Goal: Task Accomplishment & Management: Use online tool/utility

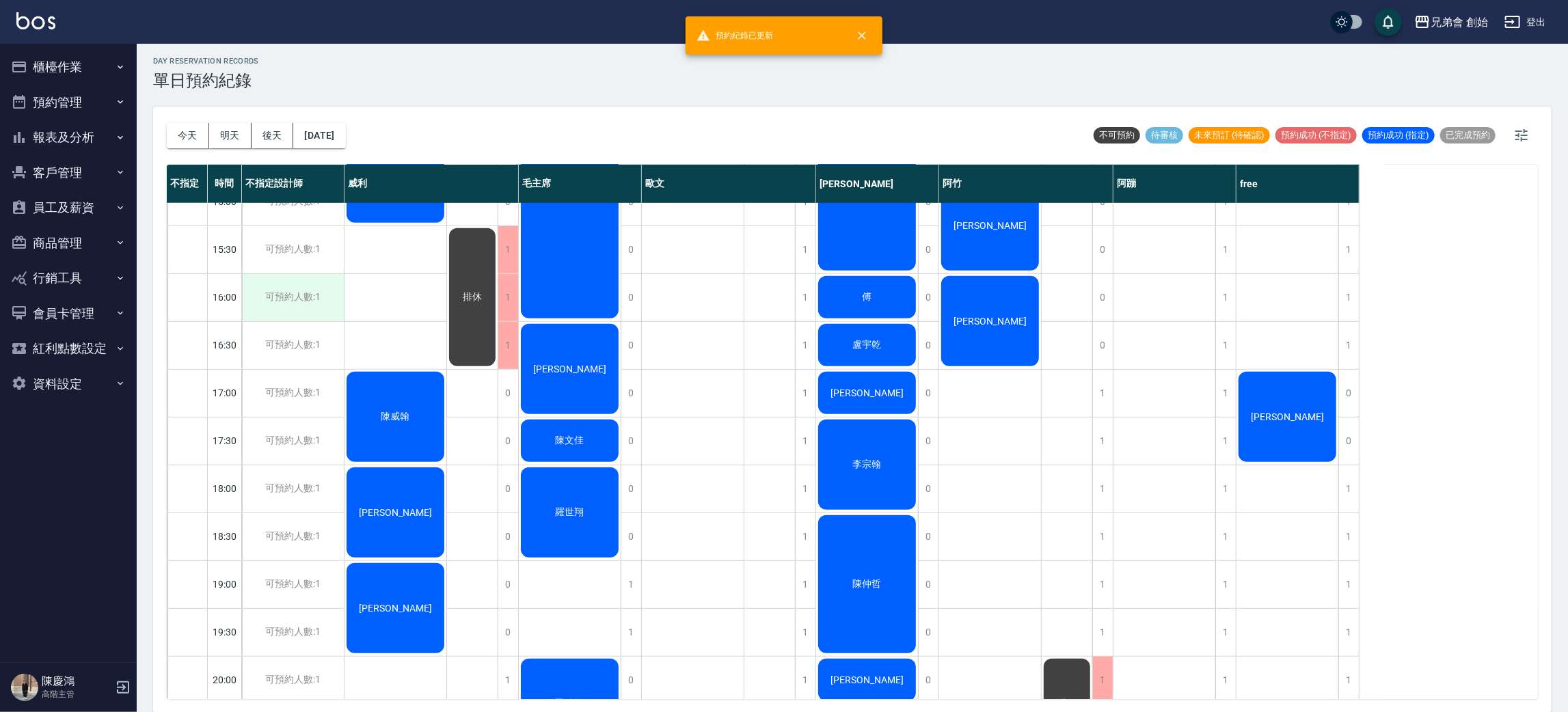
scroll to position [702, 0]
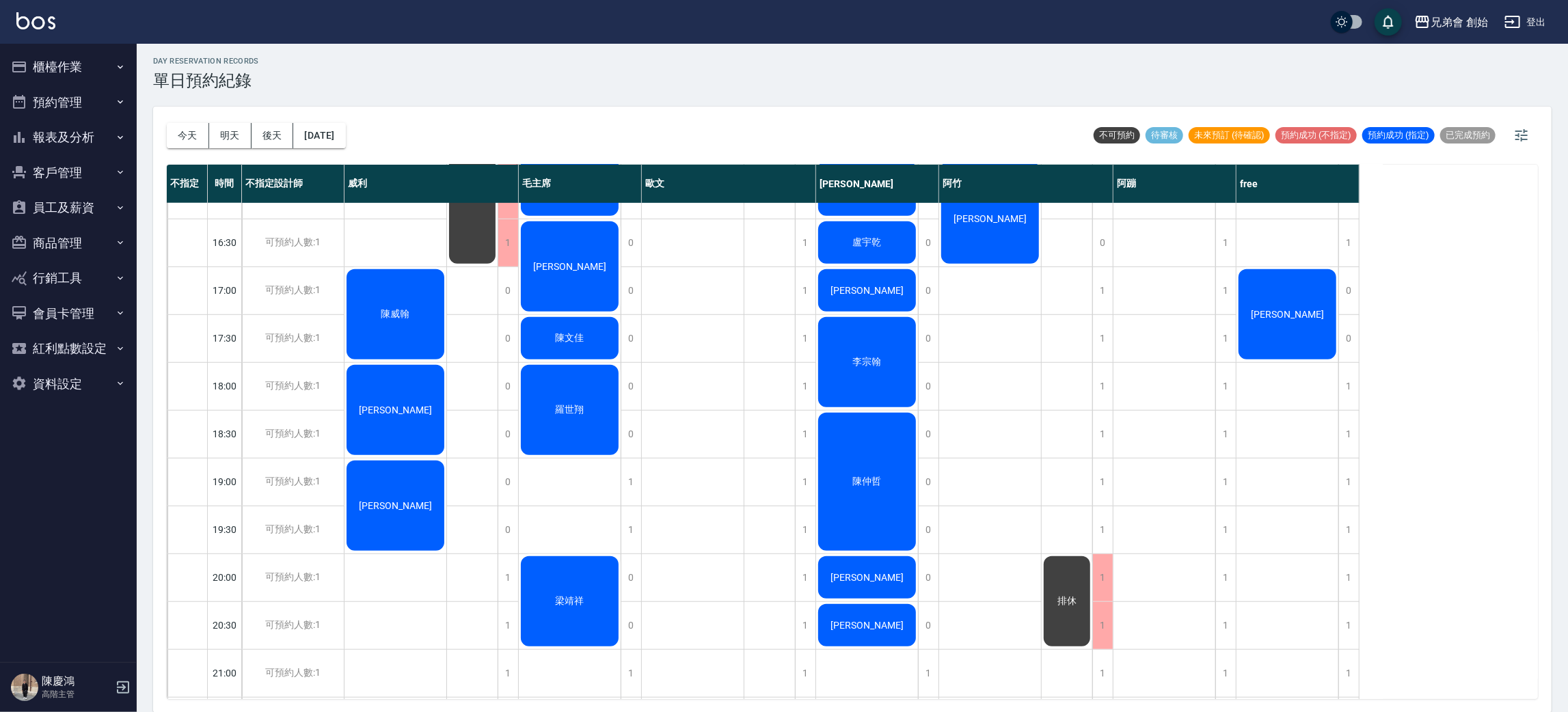
click at [401, 601] on div "高睿宏 陳威翰 葉日元 楊昌龍" at bounding box center [396, 194] width 103 height 1387
click at [413, 586] on div "高睿宏 陳威翰 葉日元 楊昌龍" at bounding box center [396, 194] width 103 height 1387
click at [411, 518] on div "[PERSON_NAME]" at bounding box center [395, 506] width 102 height 94
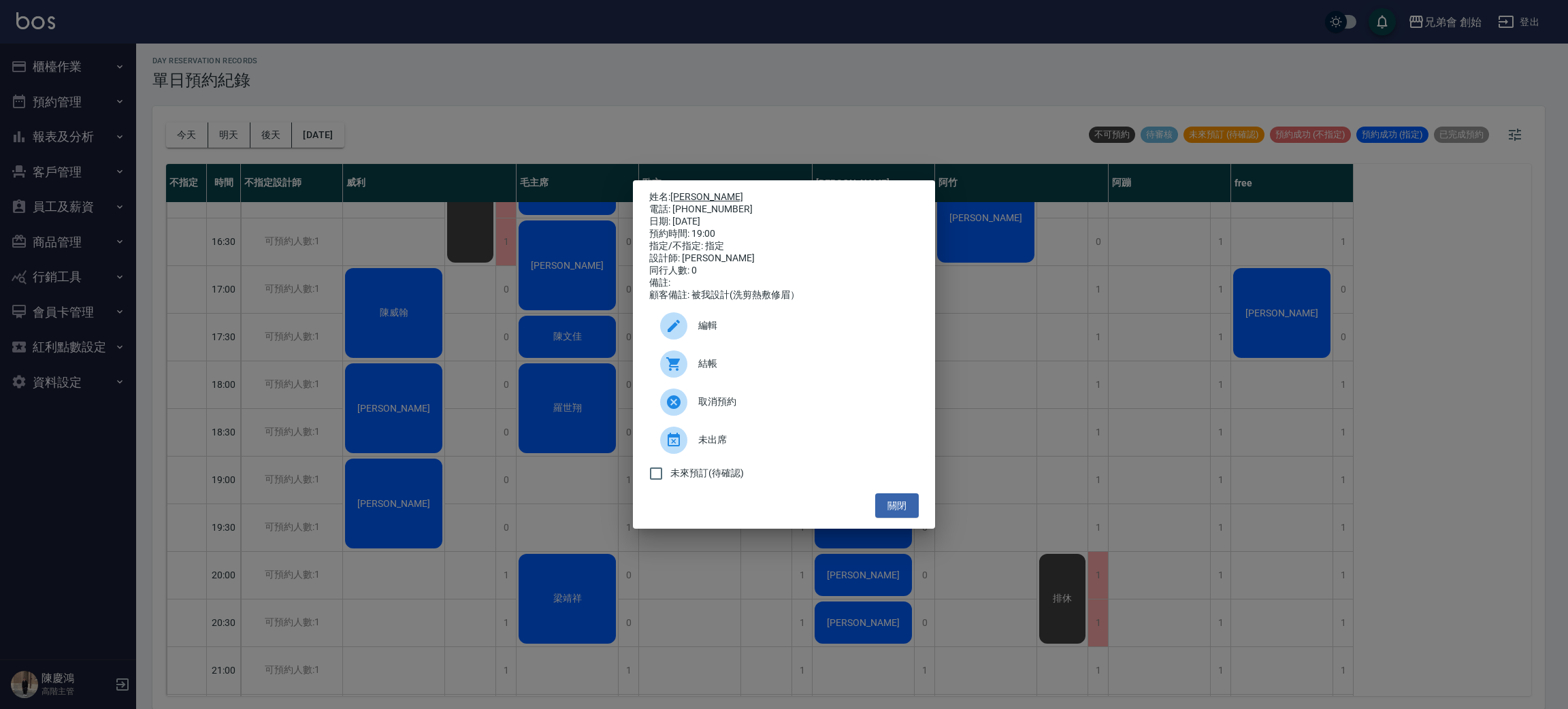
click at [688, 191] on link "[PERSON_NAME]" at bounding box center [707, 197] width 73 height 11
click at [499, 509] on div "姓名: 楊昌龍 電話: 0981326456 日期: 2025/09/20 預約時間: 19:00 指定/不指定: 指定 設計師: 威利 同行人數: 0 備註…" at bounding box center [784, 354] width 1568 height 709
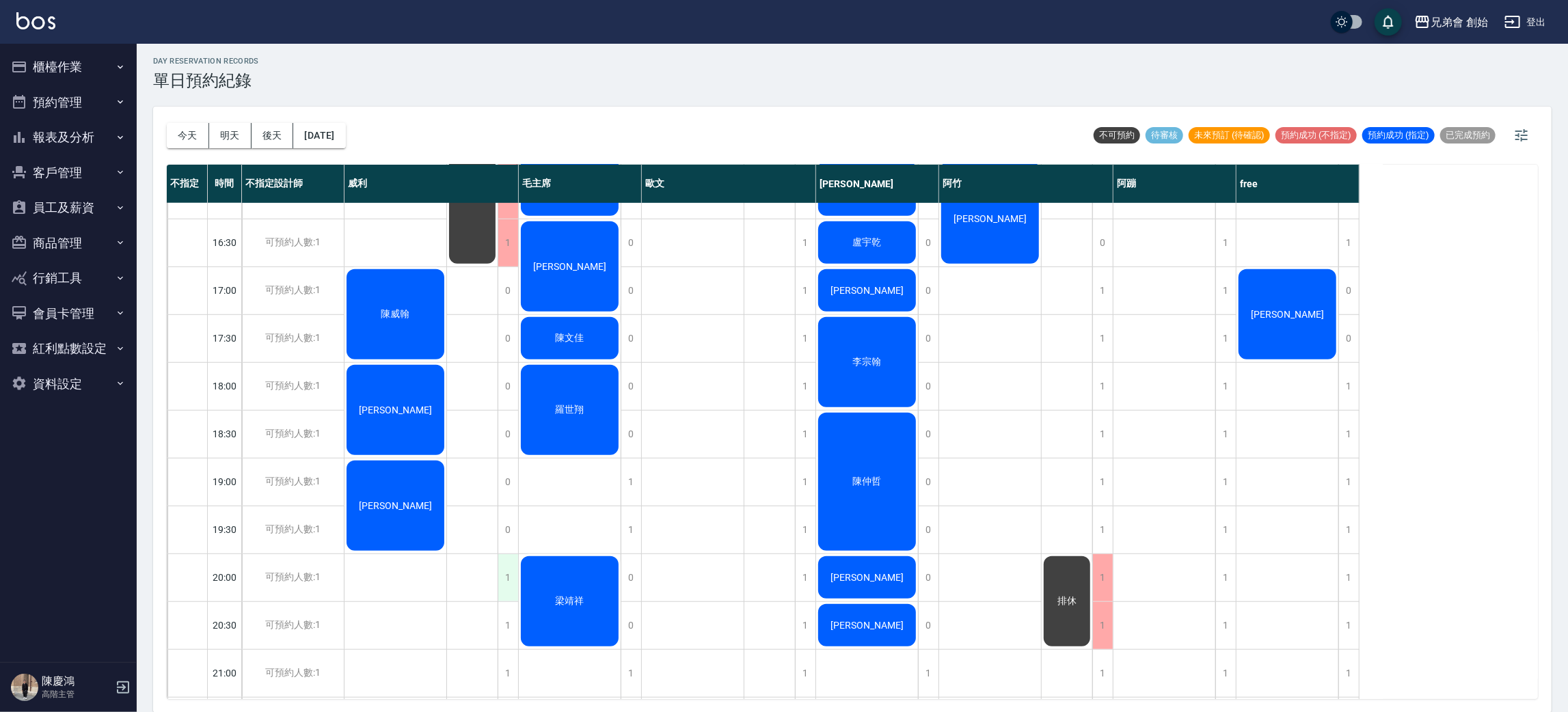
click at [514, 586] on div "1" at bounding box center [508, 577] width 21 height 47
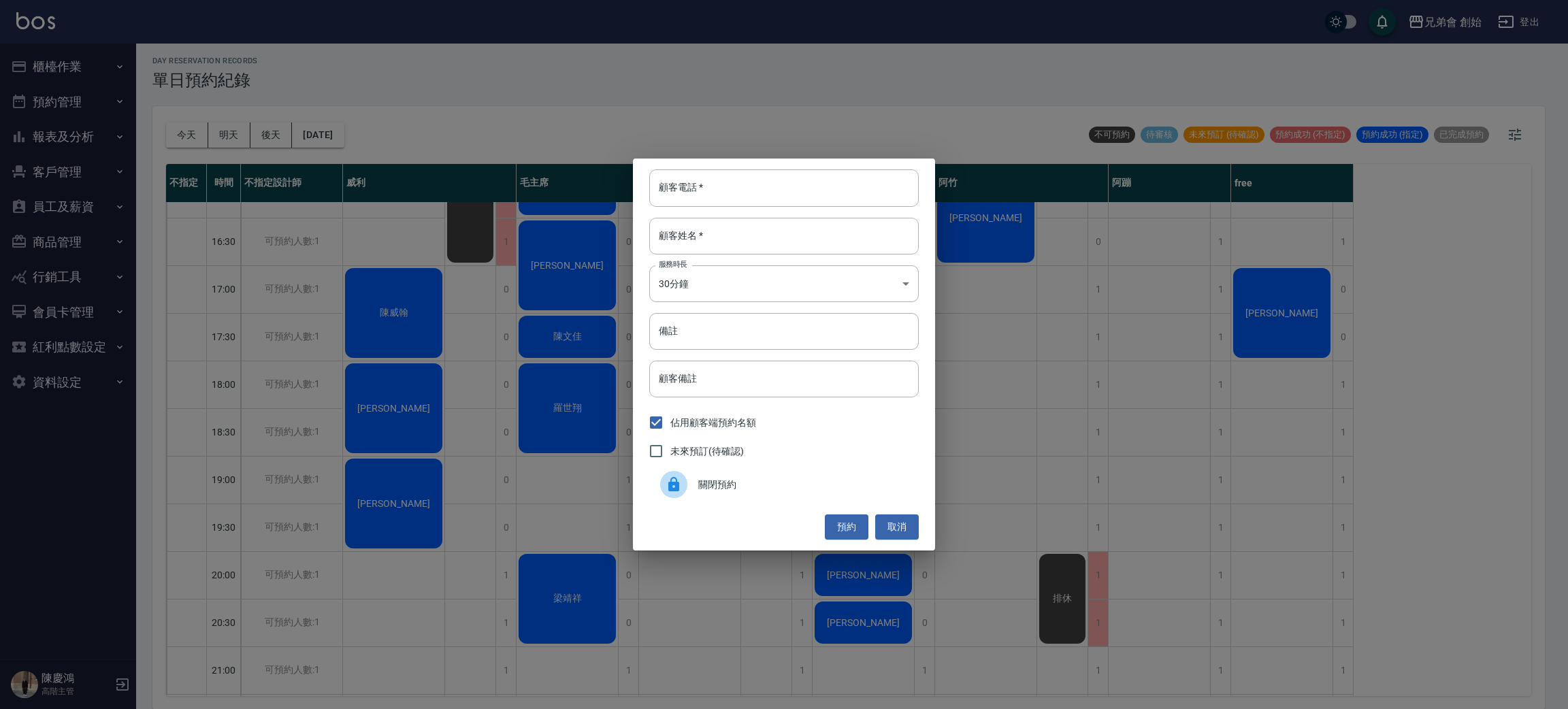
click at [755, 456] on div "未來預訂(待確認)" at bounding box center [784, 451] width 270 height 28
click at [747, 483] on span "關閉預約" at bounding box center [803, 484] width 209 height 15
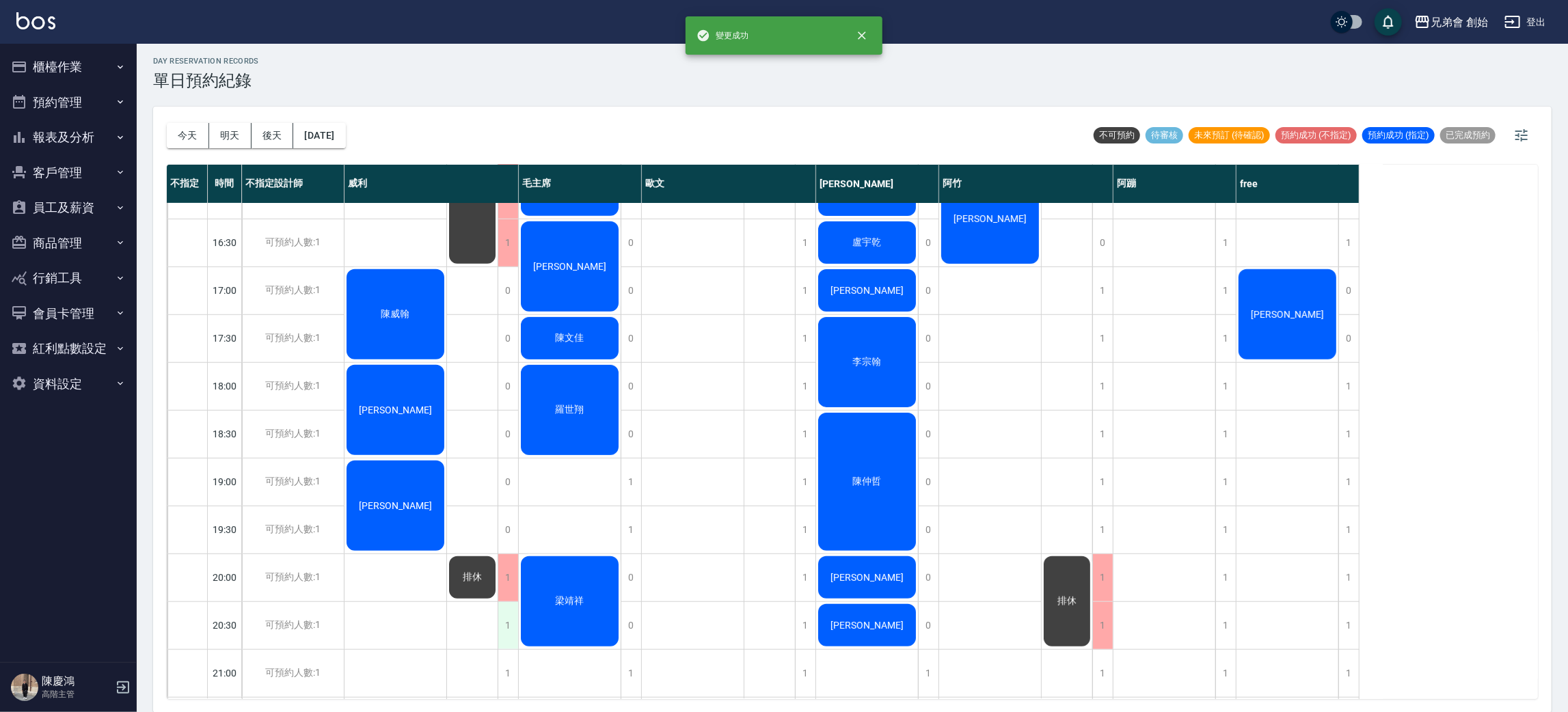
click at [503, 627] on div "1" at bounding box center [508, 625] width 21 height 47
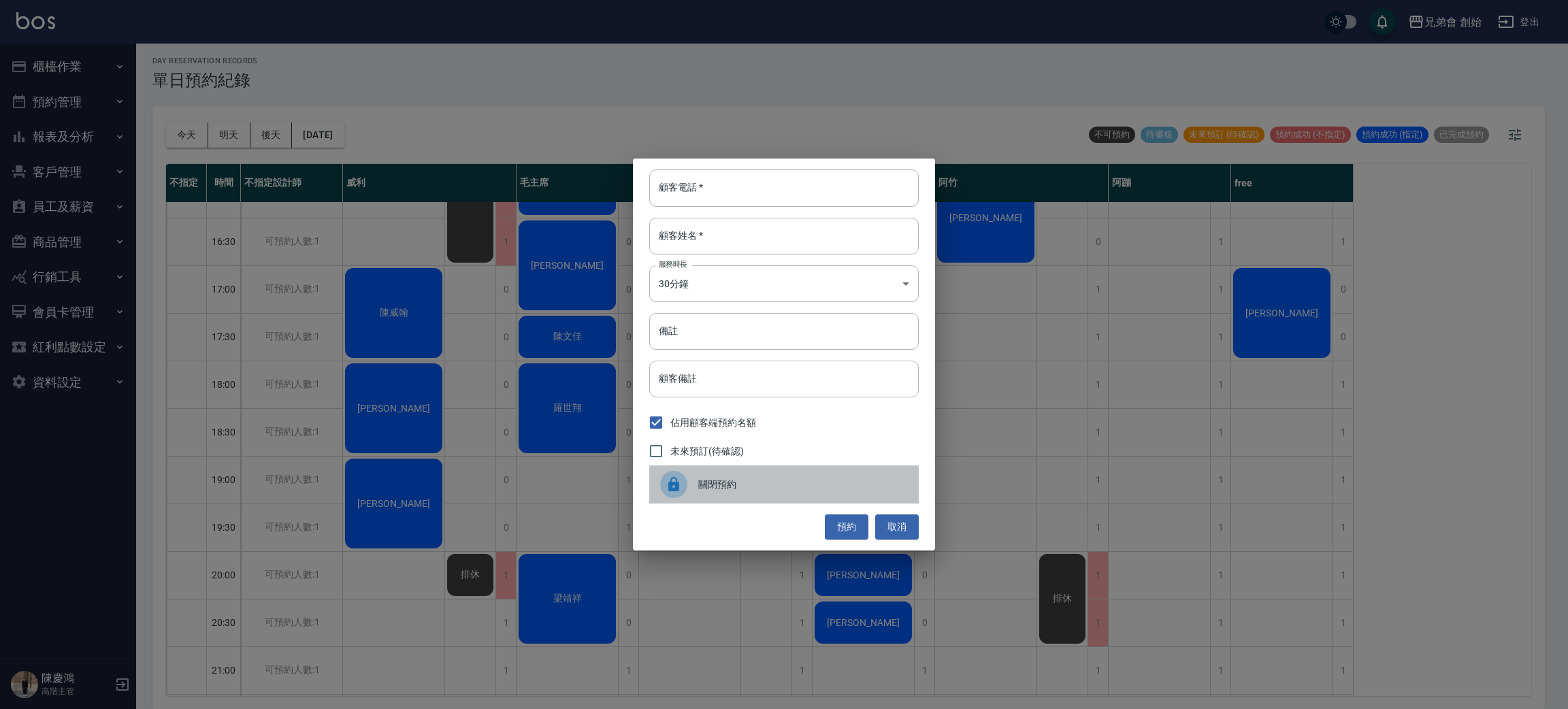
click at [724, 484] on span "關閉預約" at bounding box center [803, 484] width 209 height 15
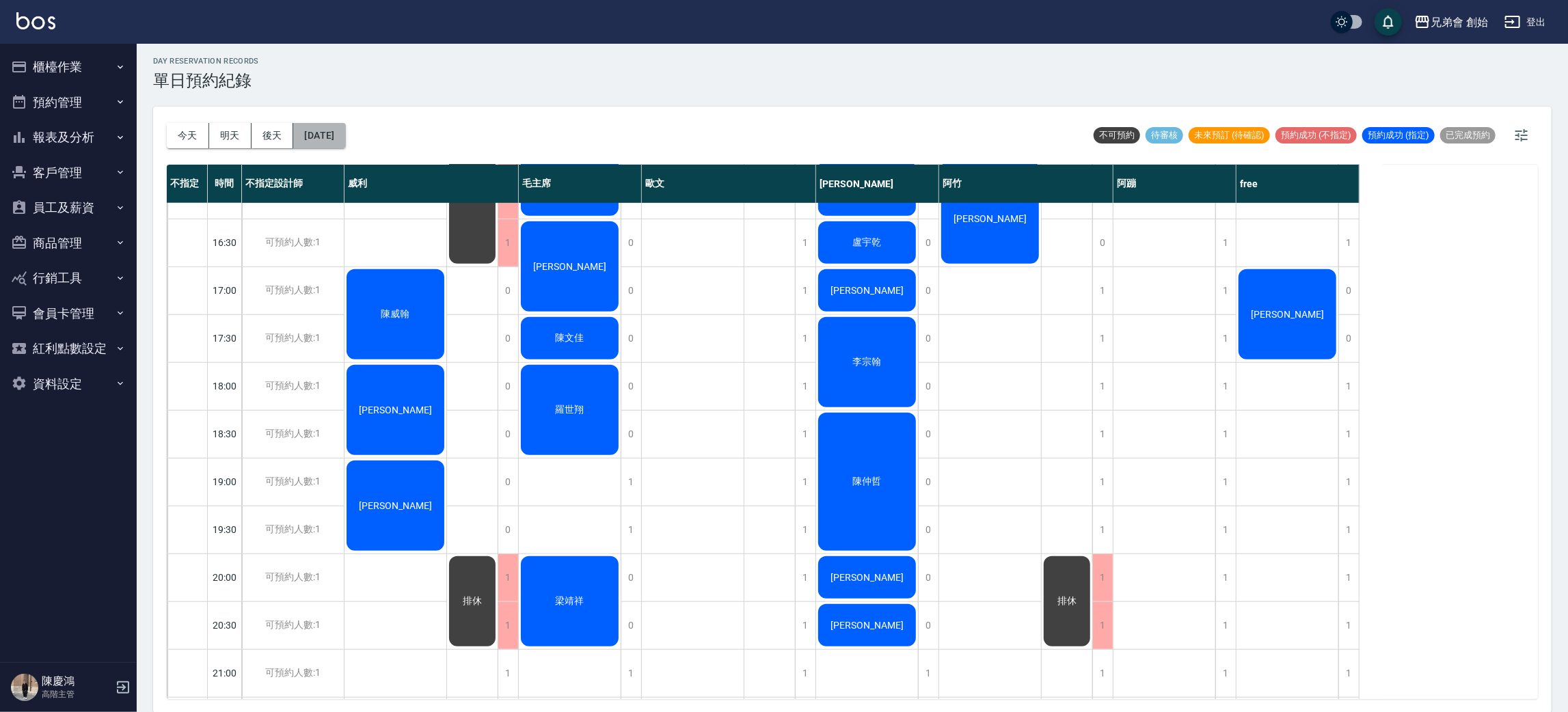
click at [343, 126] on button "[DATE]" at bounding box center [319, 135] width 52 height 25
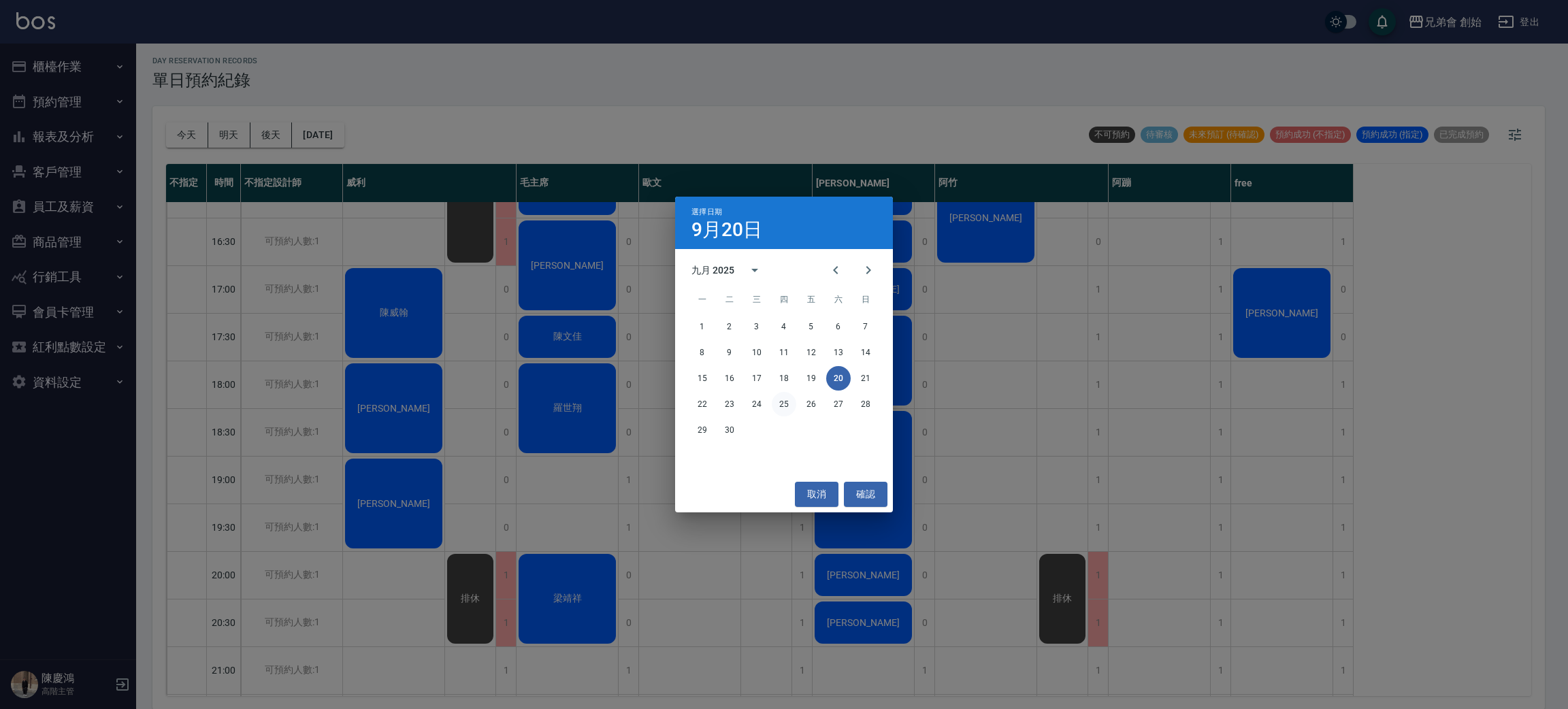
click at [790, 410] on button "25" at bounding box center [783, 404] width 24 height 24
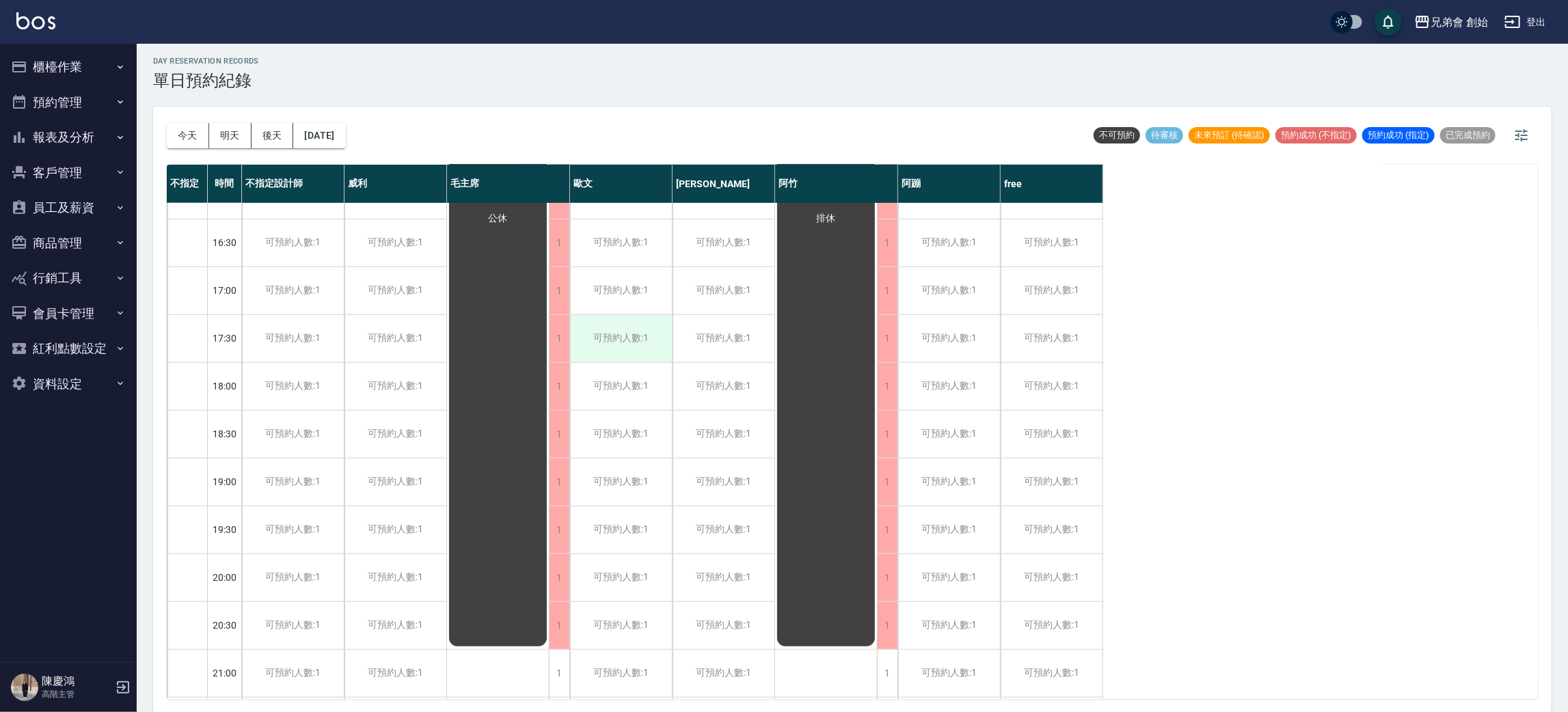
scroll to position [497, 0]
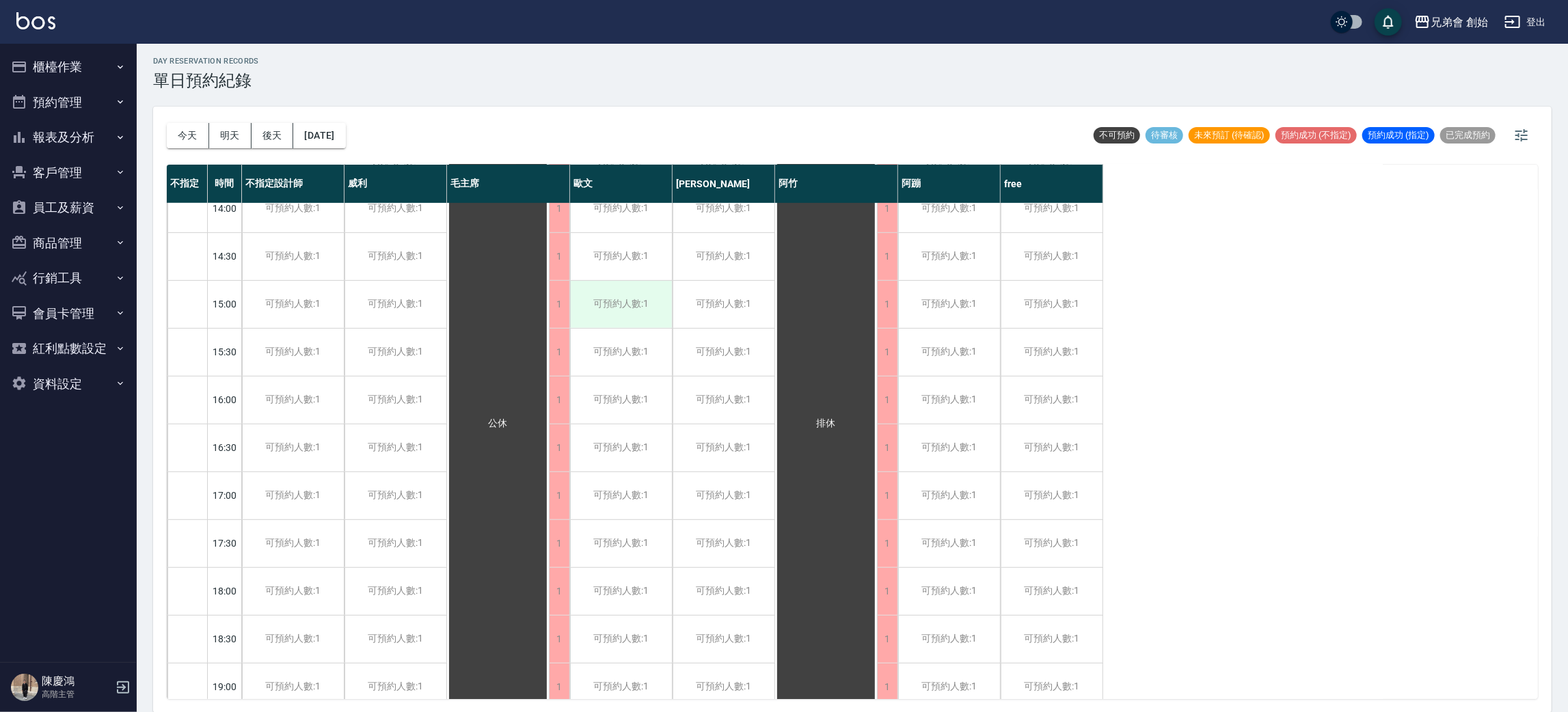
click at [593, 314] on div "可預約人數:1" at bounding box center [621, 305] width 102 height 47
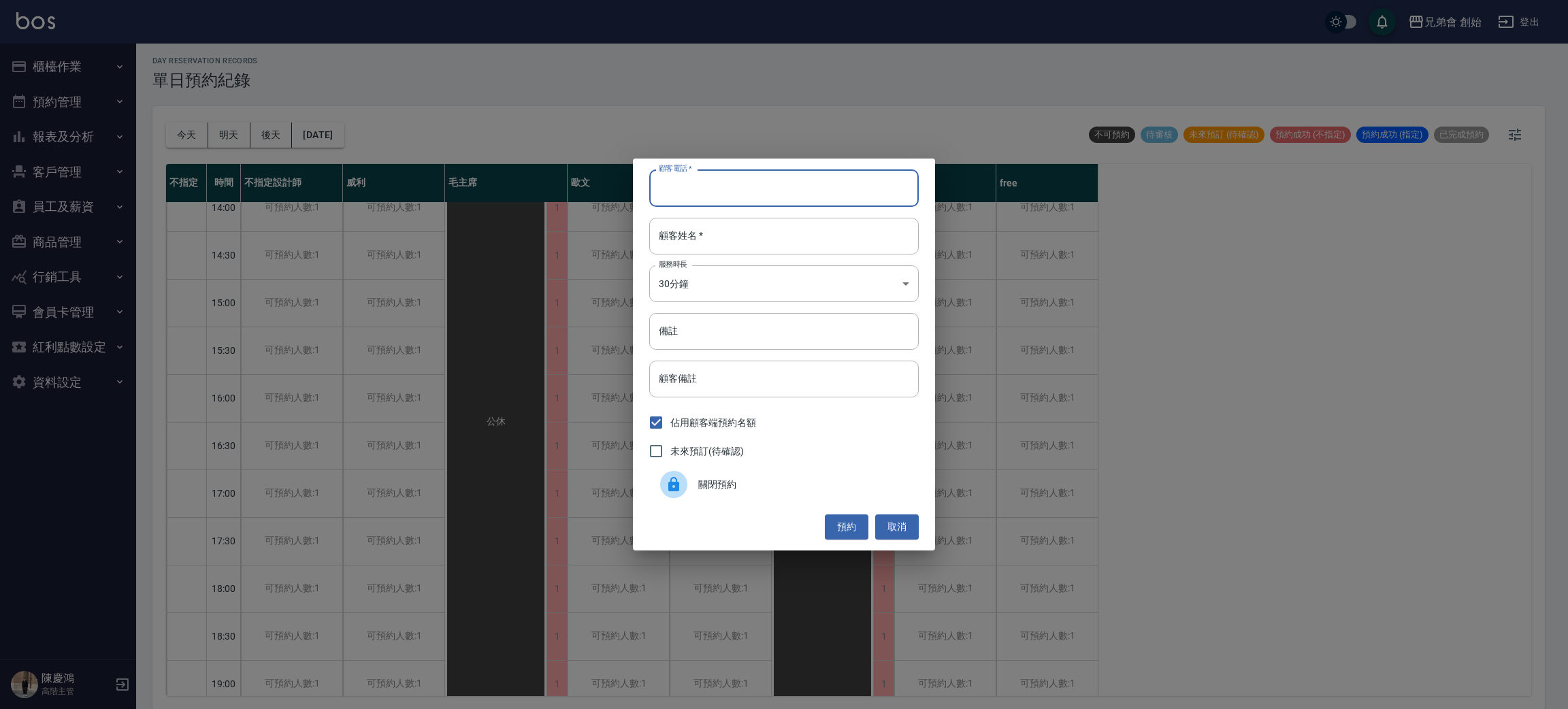
click at [669, 190] on input "顧客電話   *" at bounding box center [784, 187] width 270 height 37
type input "0903374718"
click at [778, 229] on input "顧客姓名   *" at bounding box center [784, 236] width 270 height 37
type input "0"
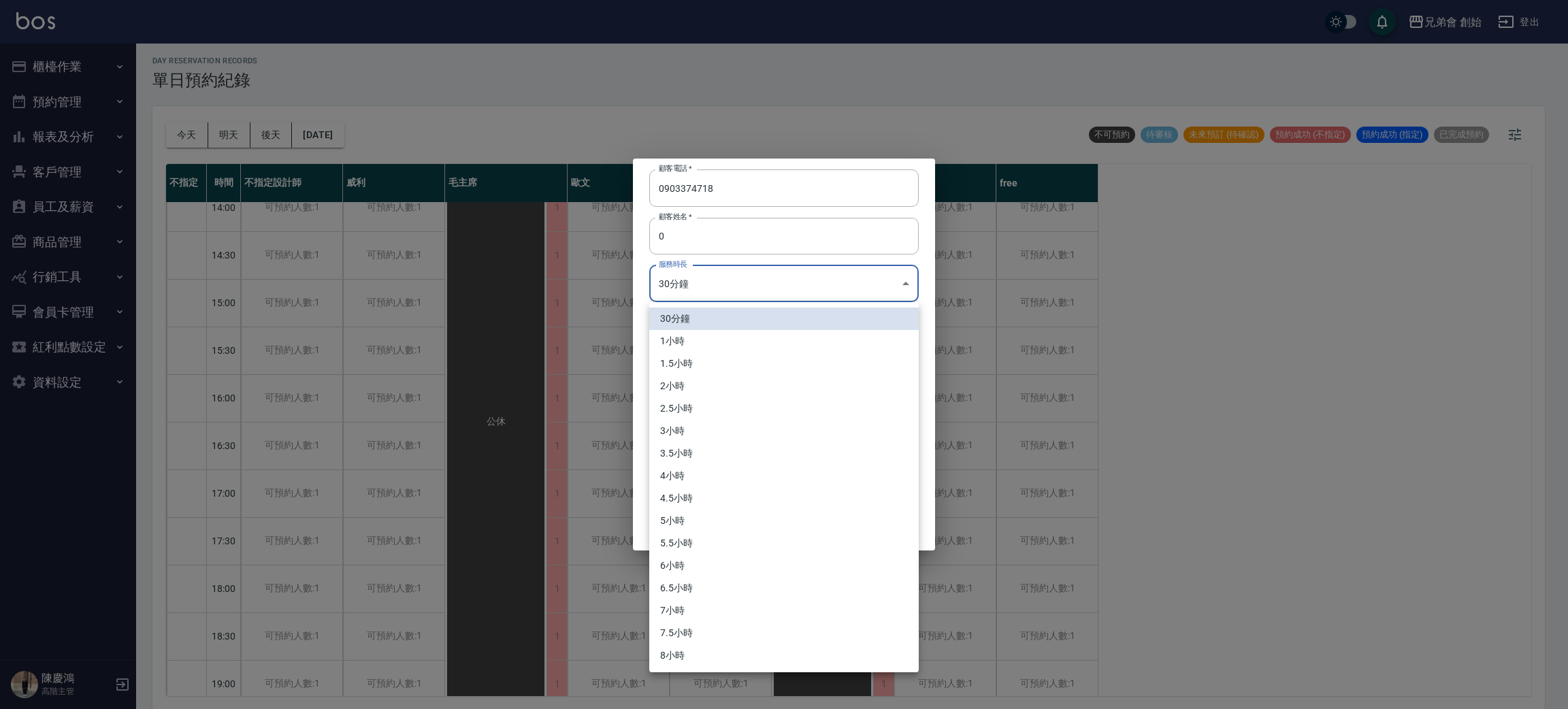
click at [668, 295] on body "兄弟會 創始 登出 櫃檯作業 打帳單 帳單列表 掛單列表 座位開單 營業儀表板 現金收支登錄 高階收支登錄 材料自購登錄 每日結帳 排班表 現場電腦打卡 掃碼…" at bounding box center [784, 353] width 1568 height 713
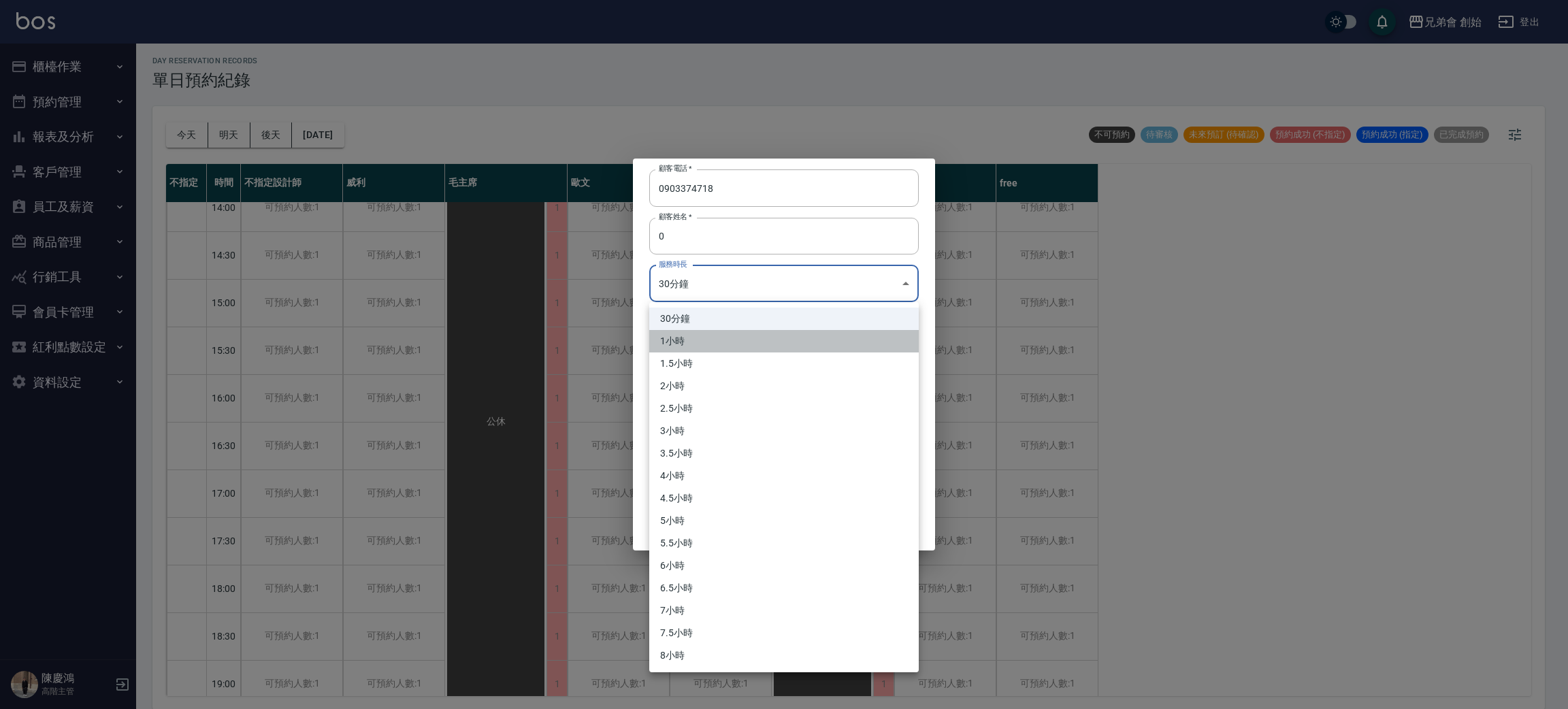
click at [722, 338] on li "1小時" at bounding box center [784, 341] width 270 height 22
type input "2"
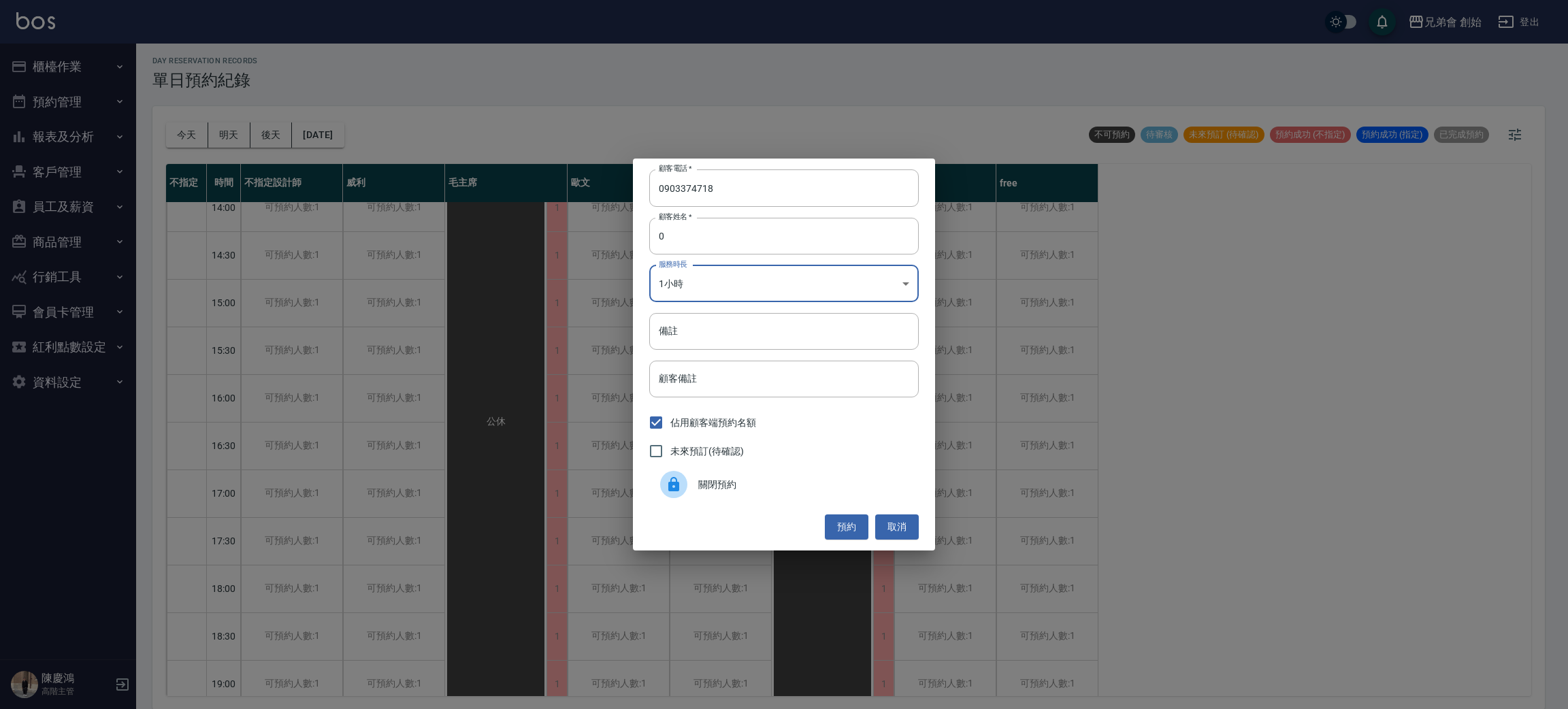
click at [864, 541] on div "顧客電話   * 0903374718 顧客電話   * 顧客姓名   * 0 顧客姓名   * 服務時長 1小時 2 服務時長 備註 備註 顧客備註 顧客備…" at bounding box center [784, 354] width 302 height 391
click at [853, 538] on button "預約" at bounding box center [846, 527] width 44 height 25
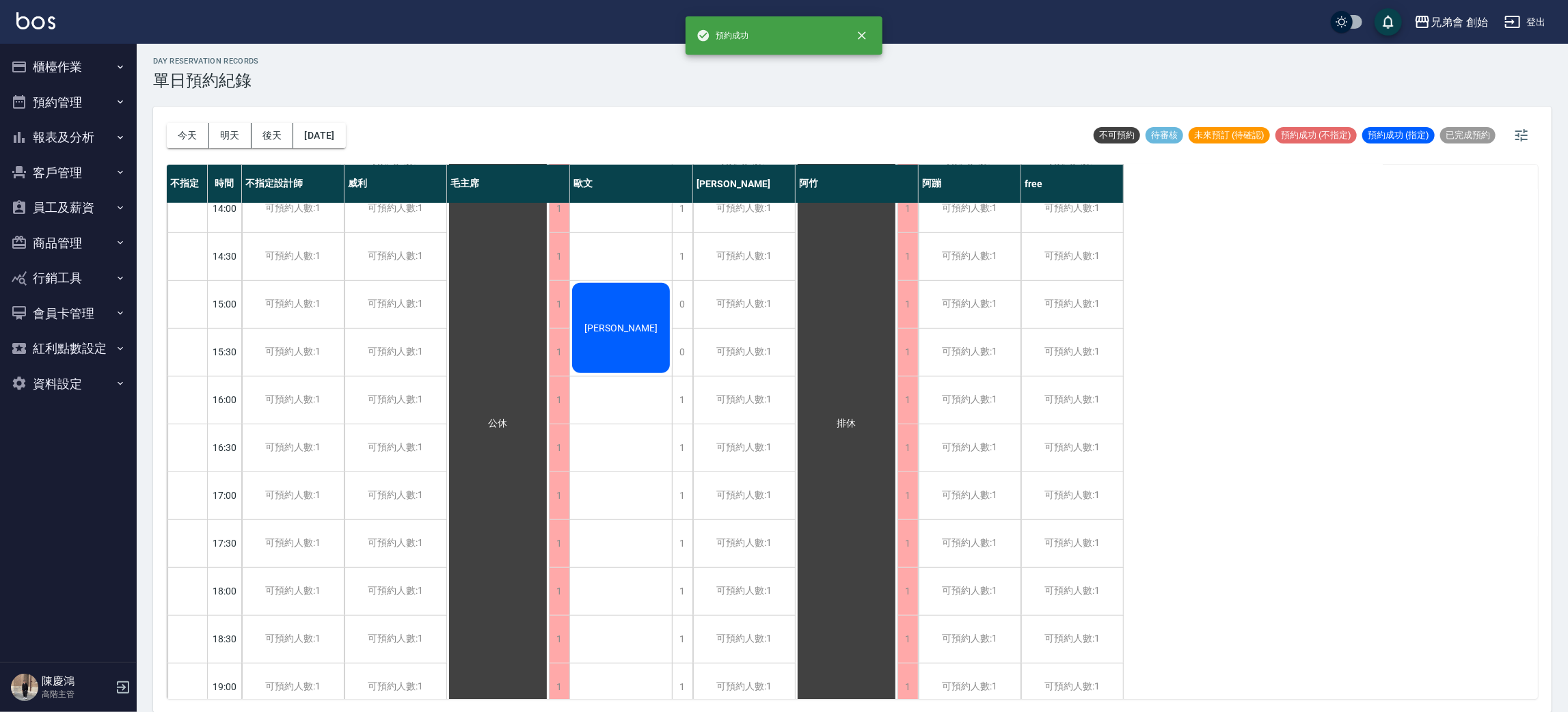
click at [626, 315] on div "楊明仁" at bounding box center [621, 328] width 102 height 94
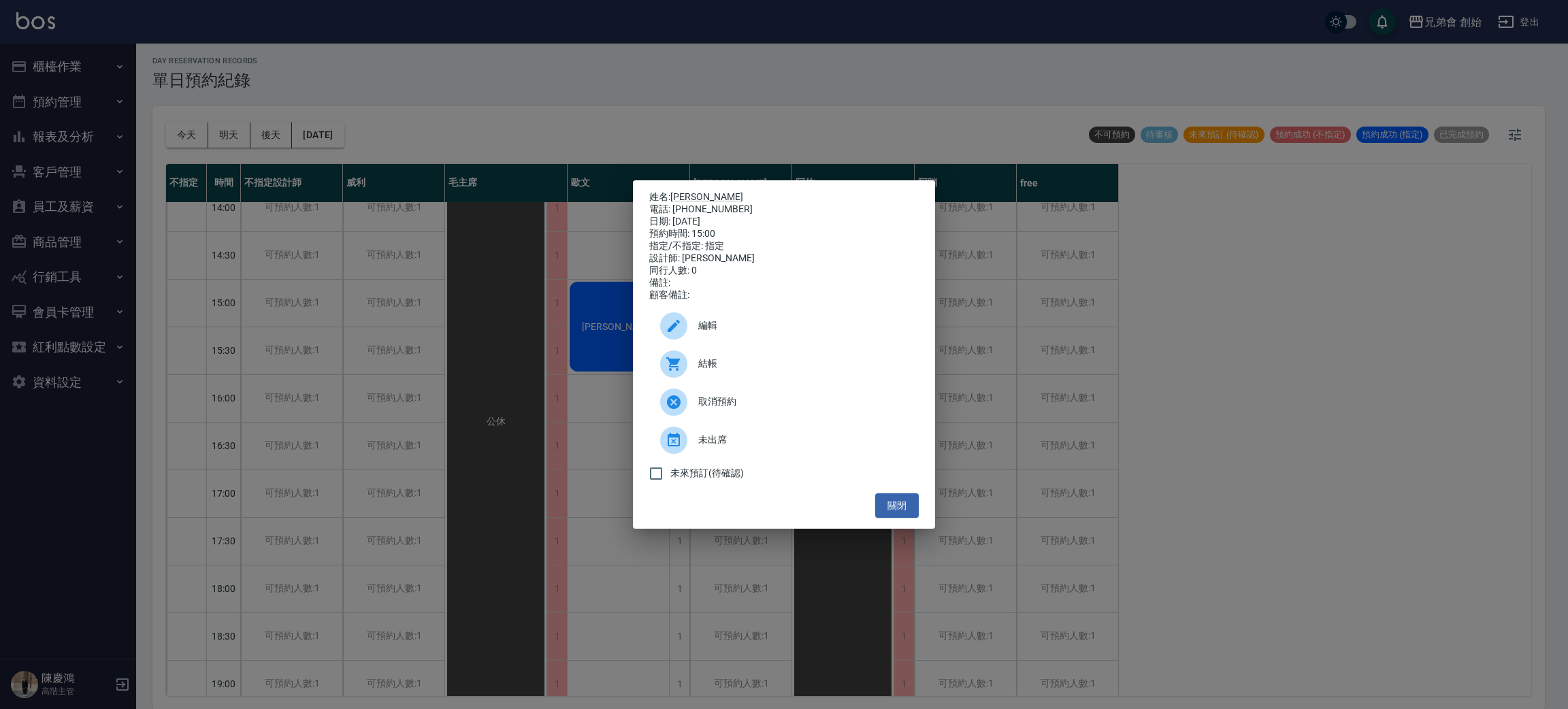
click at [476, 240] on div "姓名: 楊明仁 電話: 0903374718 日期: 2025/09/25 預約時間: 15:00 指定/不指定: 指定 設計師: 歐文 同行人數: 0 備註…" at bounding box center [784, 354] width 1568 height 709
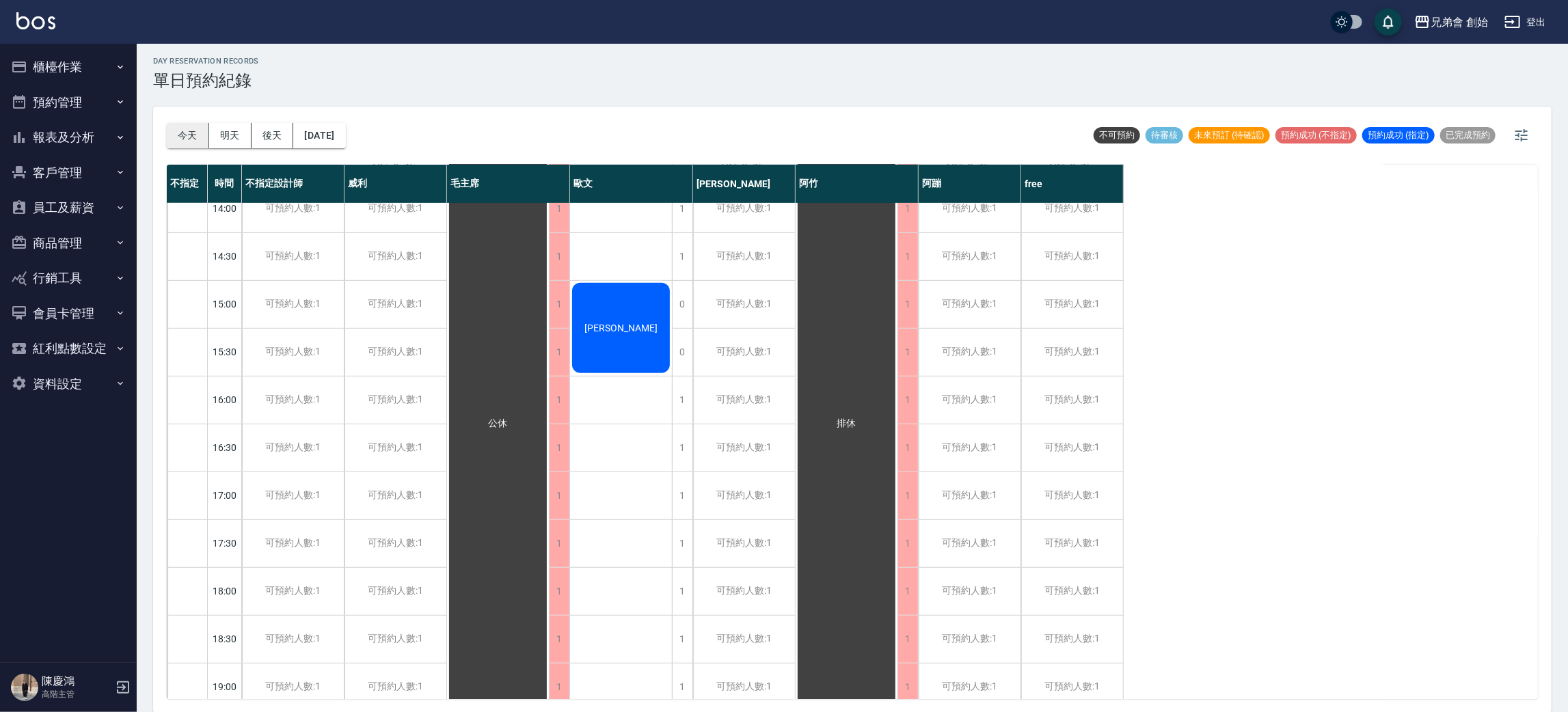
click at [174, 125] on button "今天" at bounding box center [187, 135] width 42 height 25
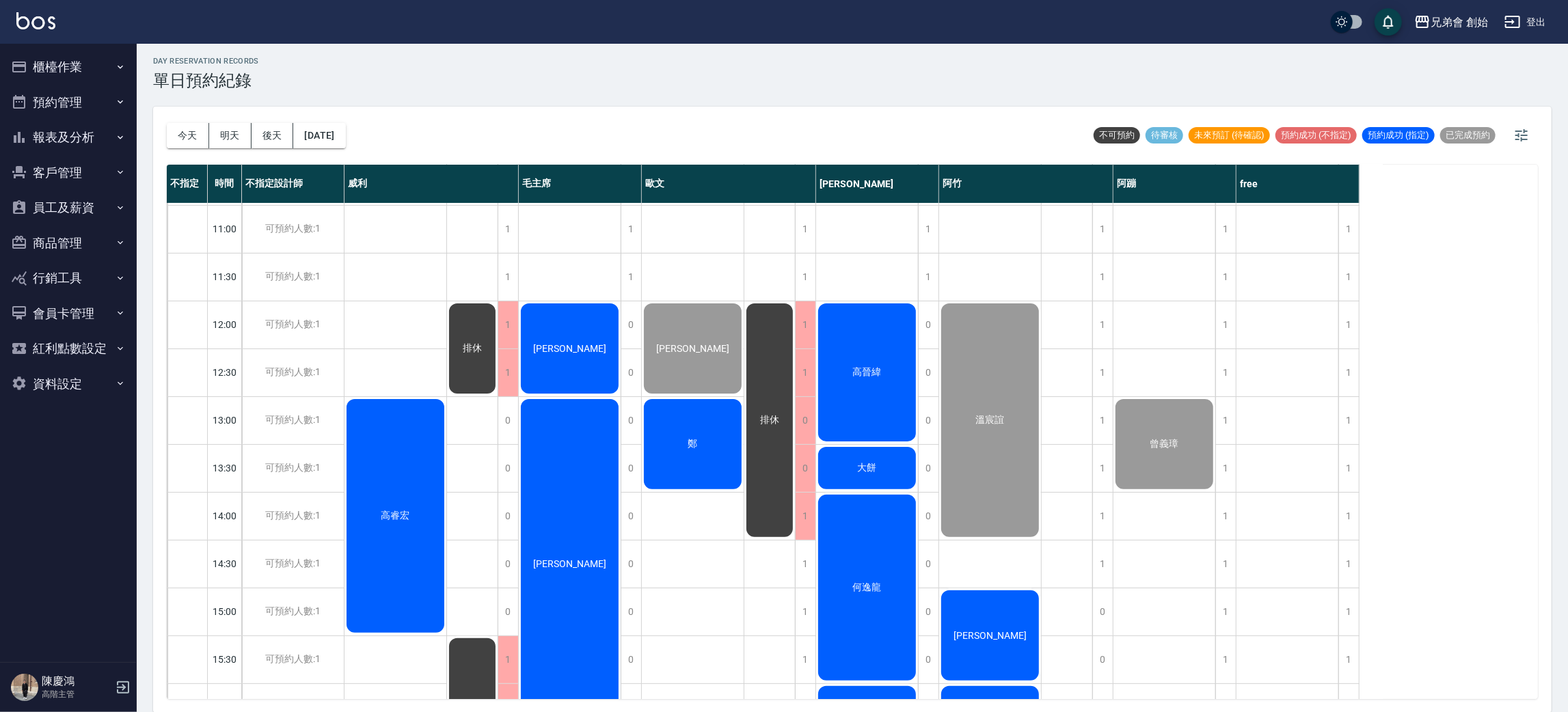
scroll to position [291, 0]
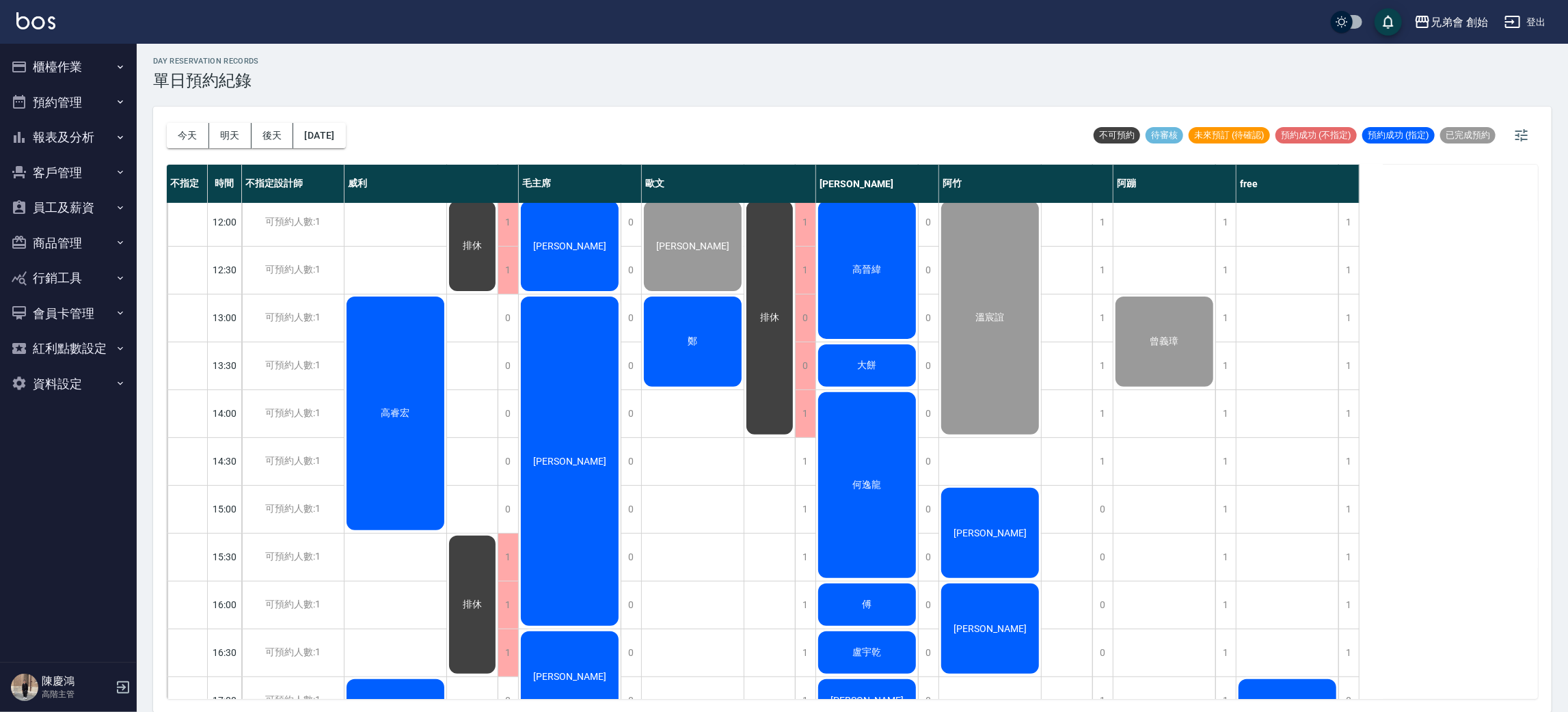
click at [667, 341] on div "鄭" at bounding box center [692, 341] width 102 height 94
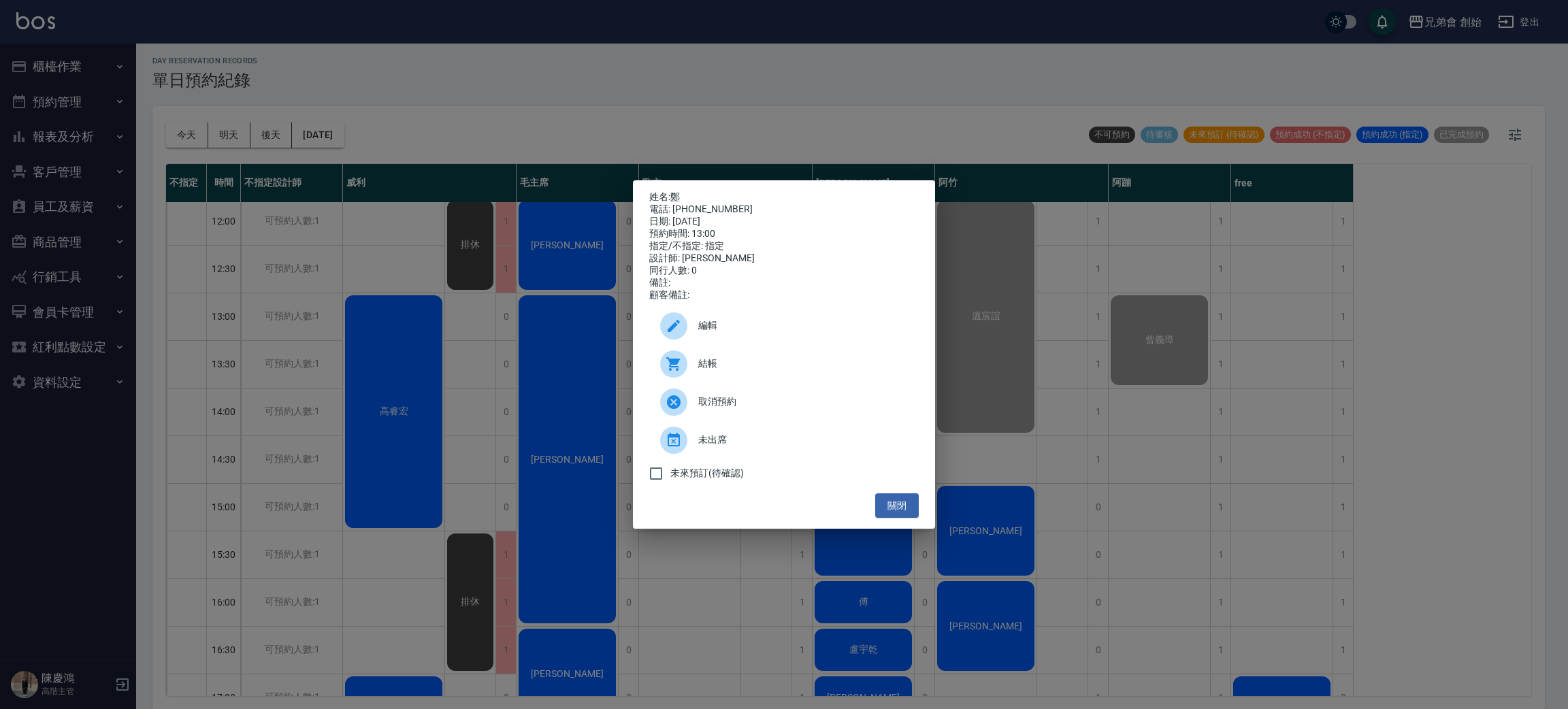
click at [687, 373] on div at bounding box center [679, 363] width 38 height 27
click at [374, 201] on div "姓名: 鄭 電話: 0926926127 日期: 2025/09/20 預約時間: 13:00 指定/不指定: 指定 設計師: 歐文 同行人數: 0 備註: …" at bounding box center [784, 354] width 1568 height 709
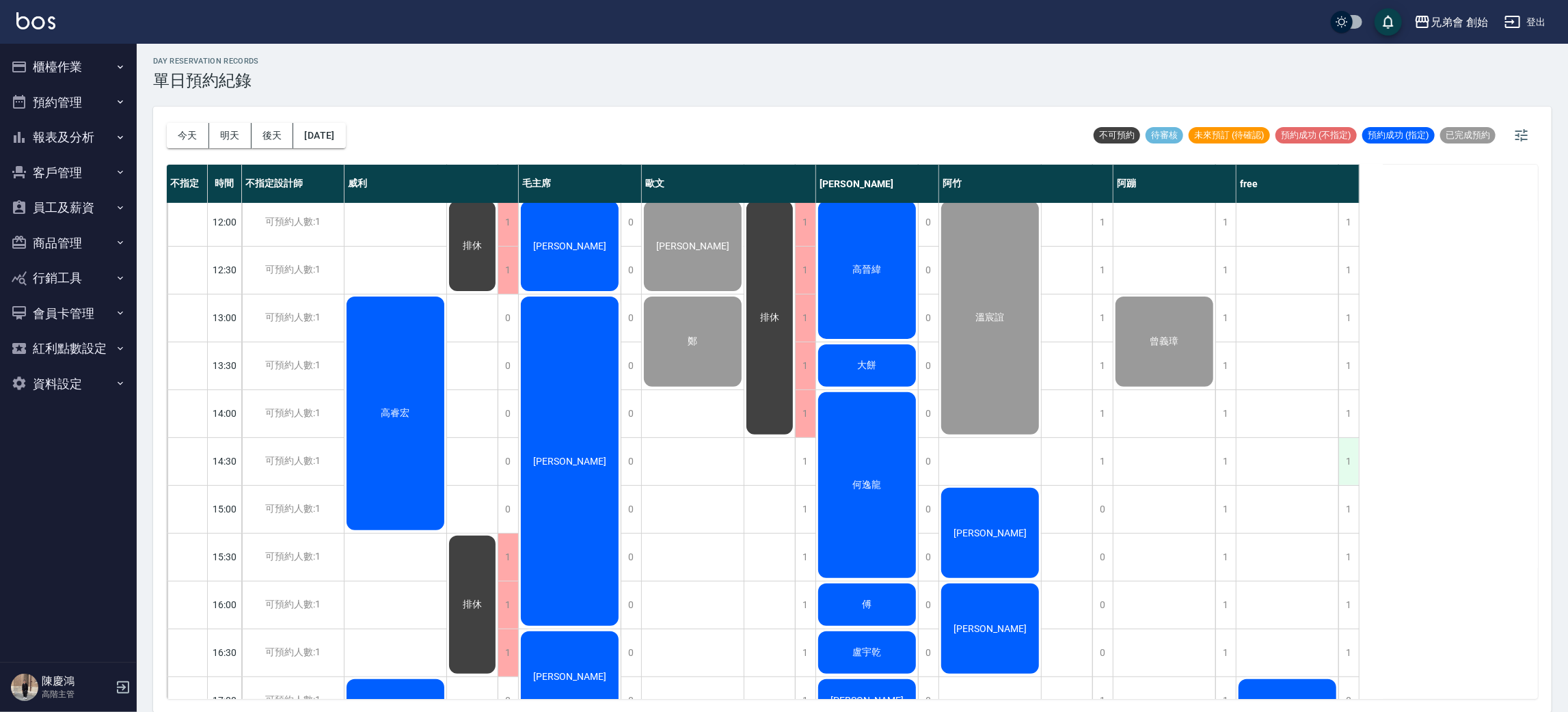
click at [1347, 462] on div "1" at bounding box center [1349, 461] width 21 height 47
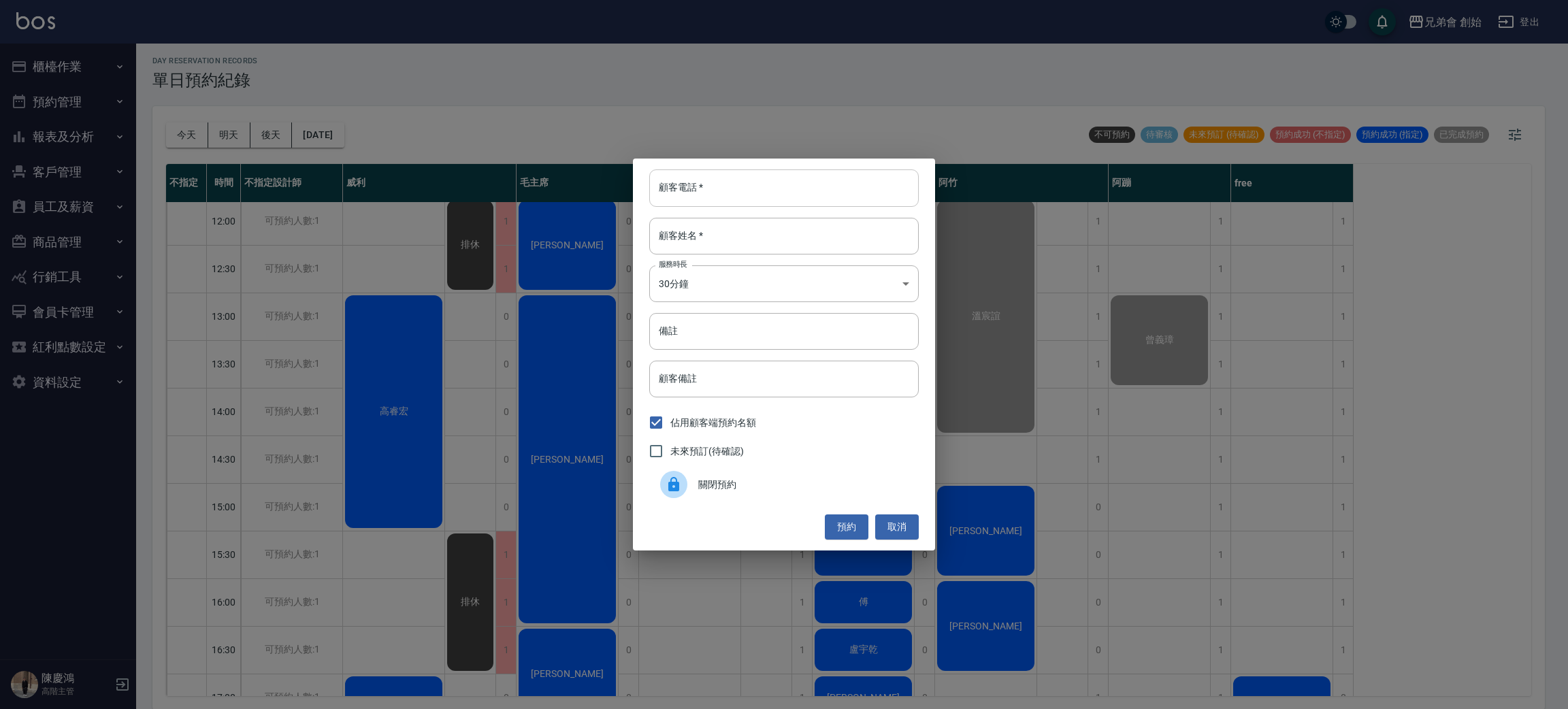
drag, startPoint x: 785, startPoint y: 190, endPoint x: 803, endPoint y: 184, distance: 19.0
click at [785, 190] on input "顧客電話   *" at bounding box center [784, 187] width 270 height 37
type input "0930038132"
click at [734, 240] on input "顧客姓名   *" at bounding box center [784, 236] width 270 height 37
click at [713, 288] on body "兄弟會 創始 登出 櫃檯作業 打帳單 帳單列表 掛單列表 座位開單 營業儀表板 現金收支登錄 高階收支登錄 材料自購登錄 每日結帳 排班表 現場電腦打卡 掃碼…" at bounding box center [784, 353] width 1568 height 713
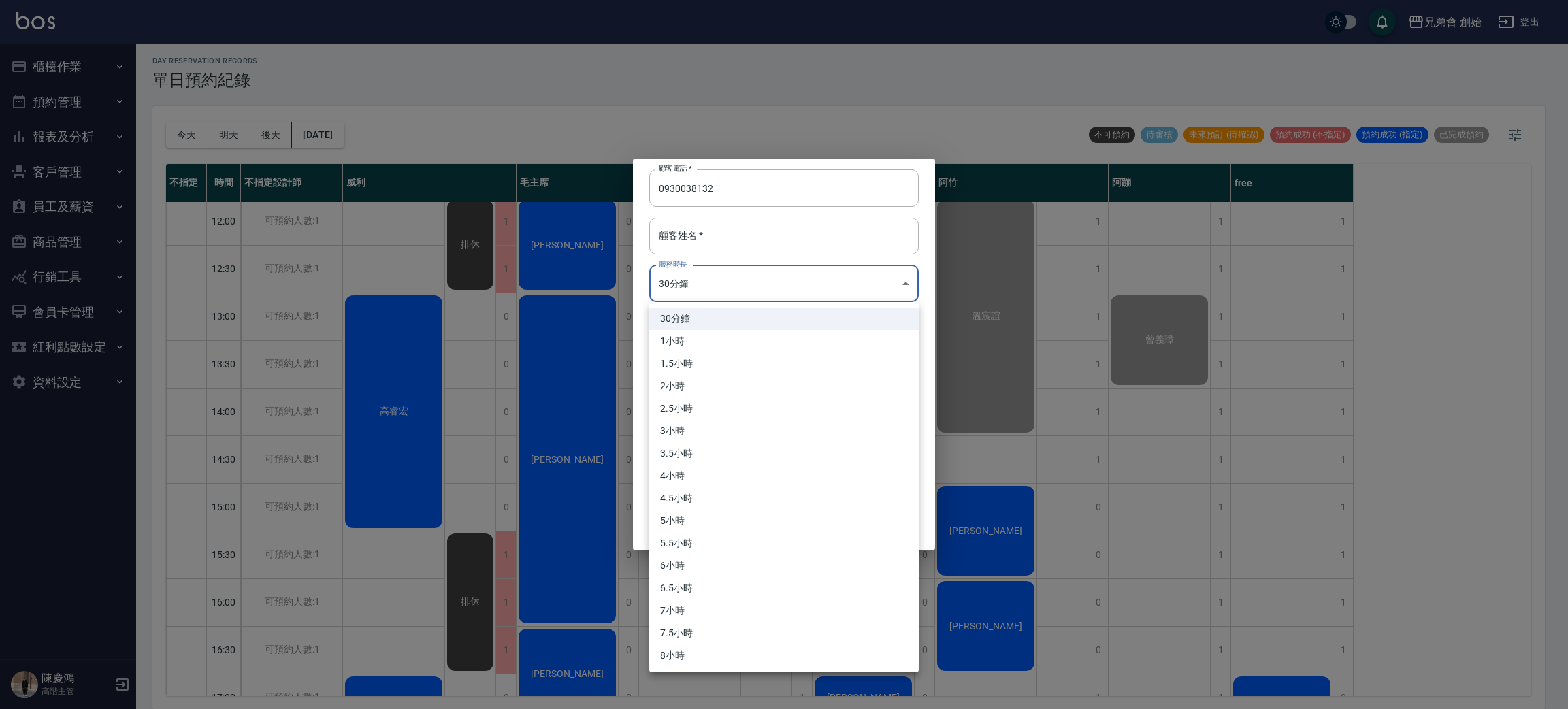
click at [710, 339] on li "1小時" at bounding box center [784, 341] width 270 height 22
type input "2"
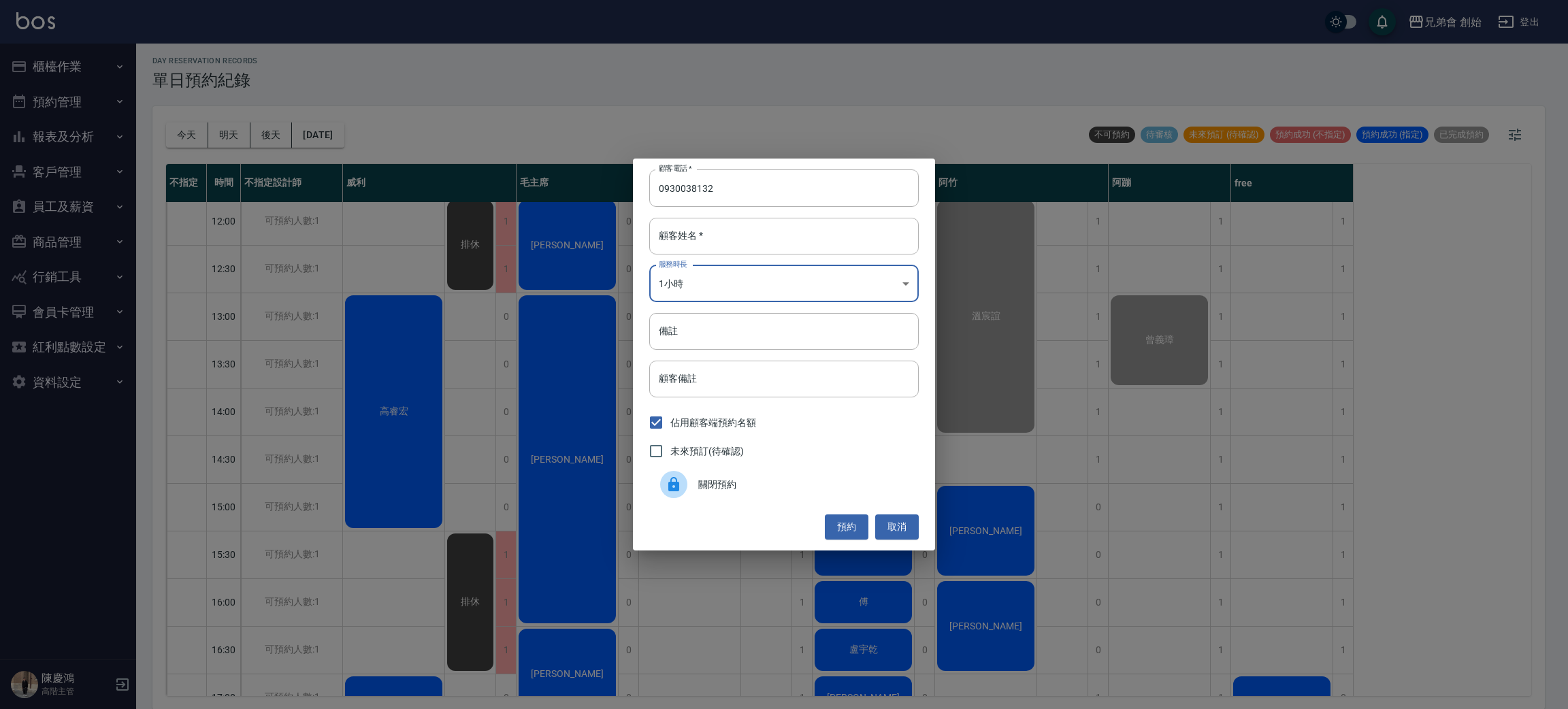
click at [738, 223] on div "30分鐘 1小時 1.5小時 2小時 2.5小時 3小時 3.5小時 4小時 4.5小時 5小時 5.5小時 6小時 6.5小時 7小時 7.5小時 8小時" at bounding box center [784, 354] width 1568 height 709
click at [736, 240] on input "顧客姓名   *" at bounding box center [784, 236] width 270 height 37
type input "凡"
click at [857, 518] on button "預約" at bounding box center [846, 527] width 44 height 25
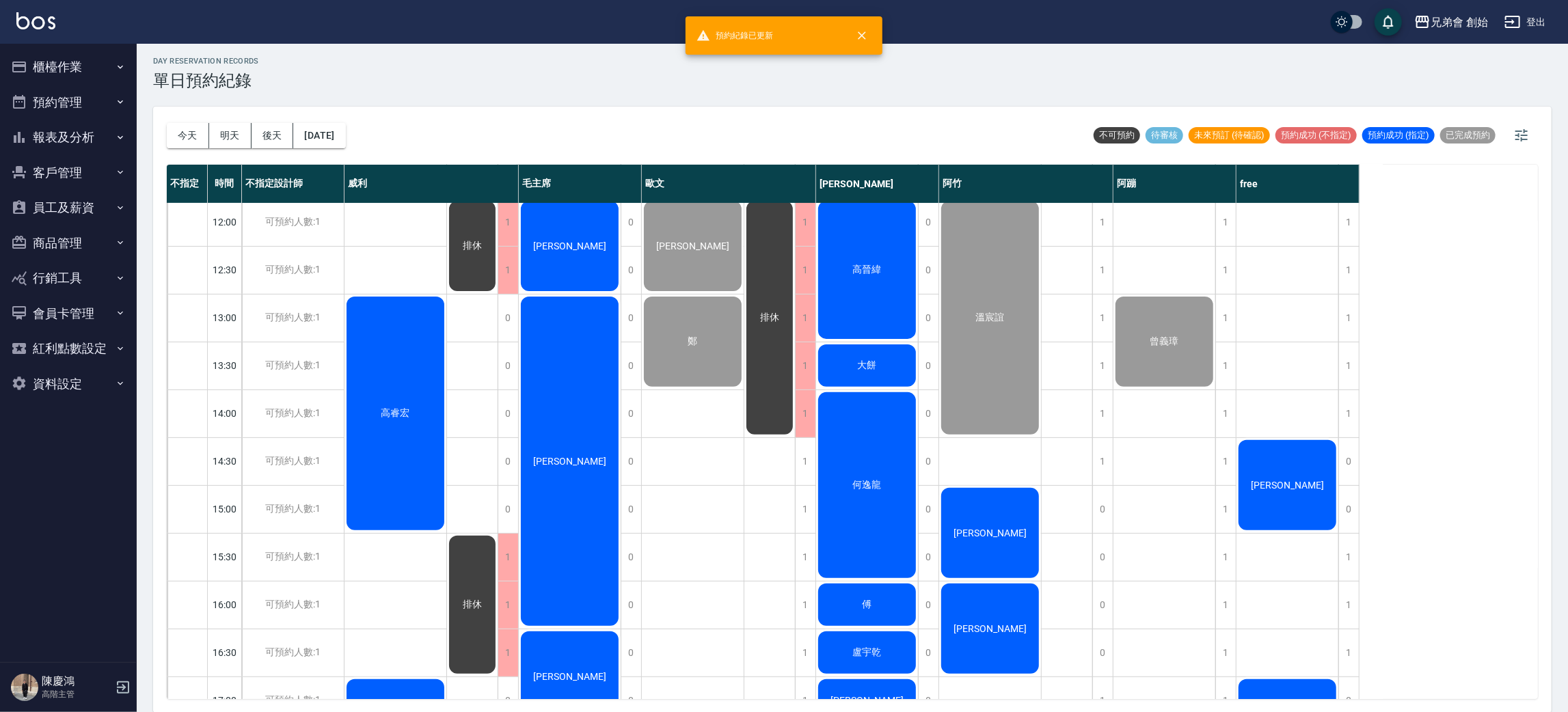
click at [1274, 515] on div "陳廷" at bounding box center [1287, 485] width 102 height 94
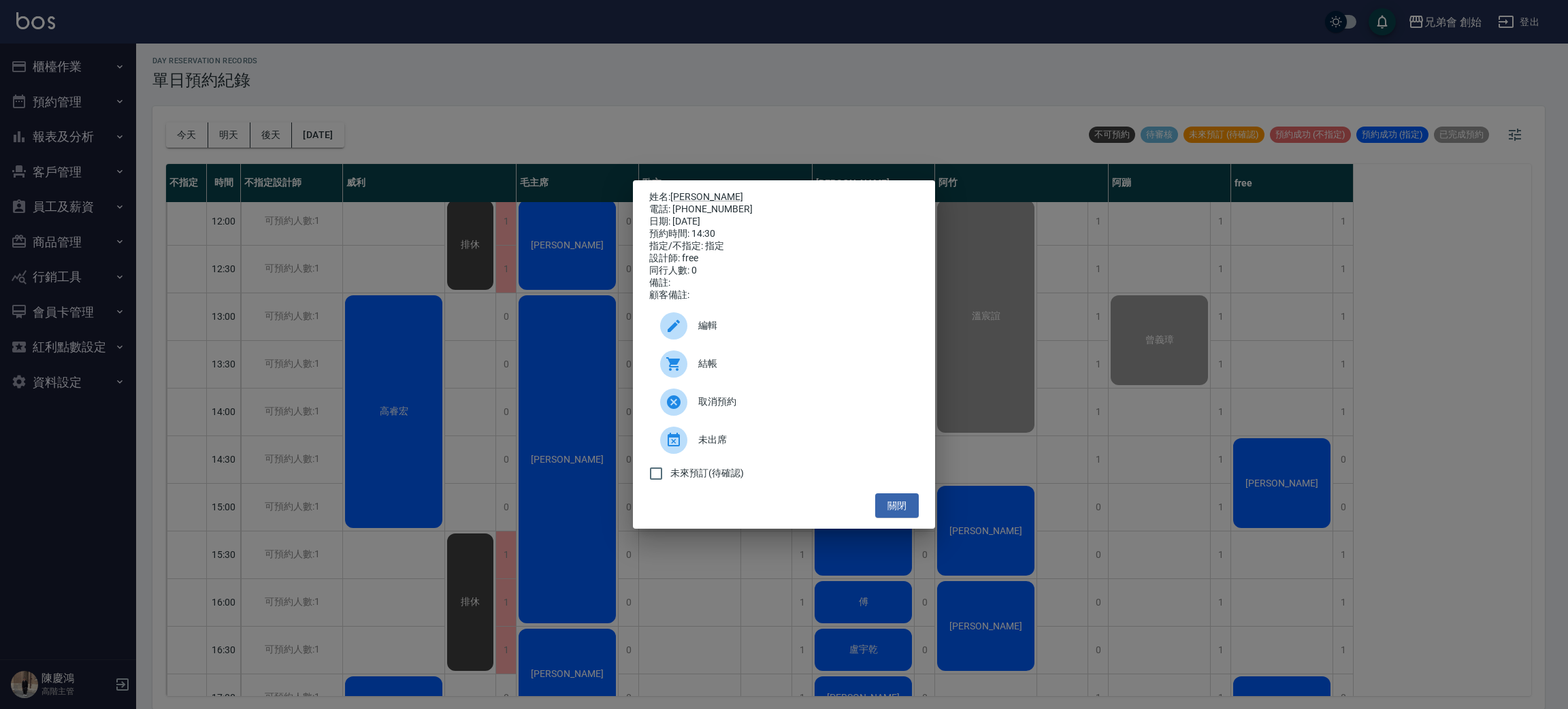
click at [1019, 468] on div "姓名: 陳廷 電話: 0930038132 日期: 2025/09/20 預約時間: 14:30 指定/不指定: 指定 設計師: free 同行人數: 0 備…" at bounding box center [784, 354] width 1568 height 709
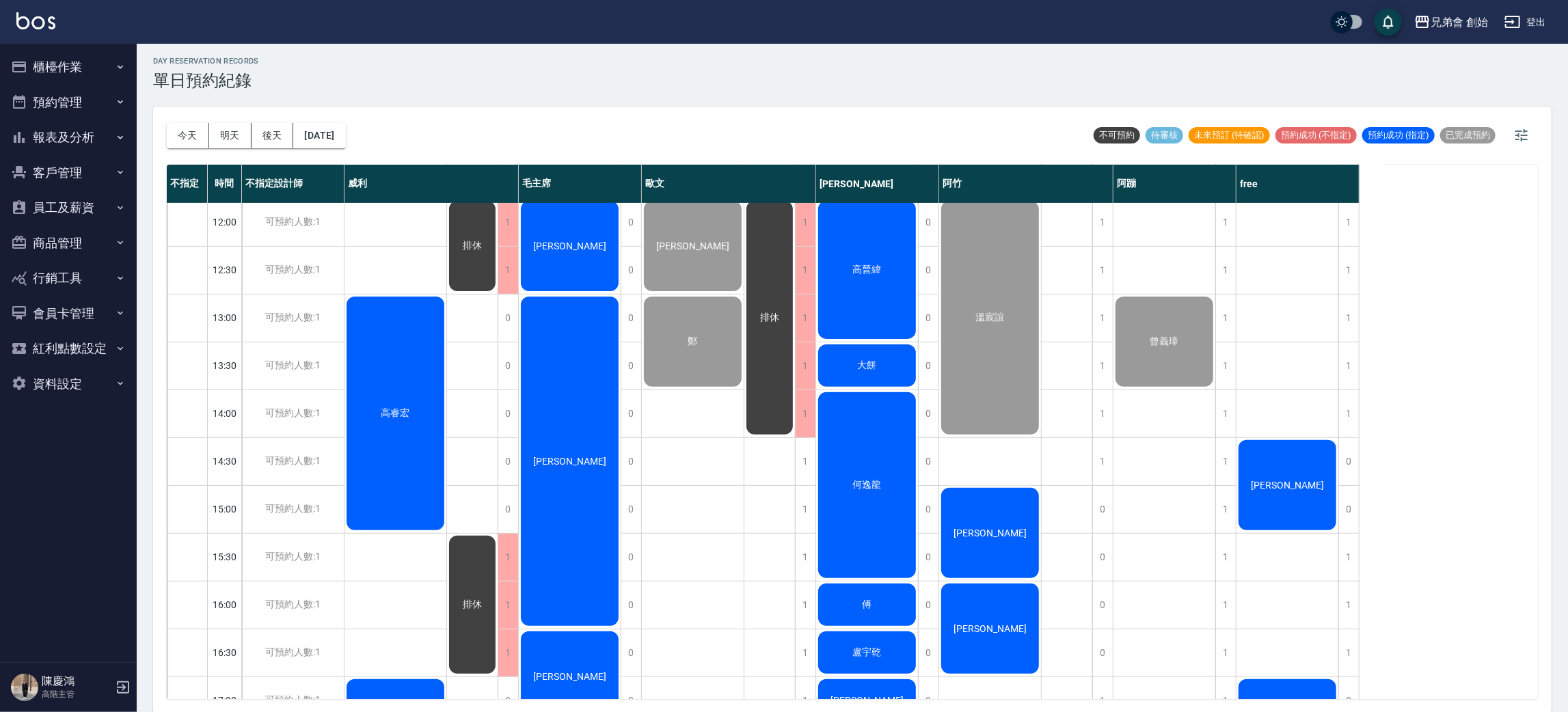
click at [1297, 462] on div "陳廷" at bounding box center [1287, 485] width 102 height 94
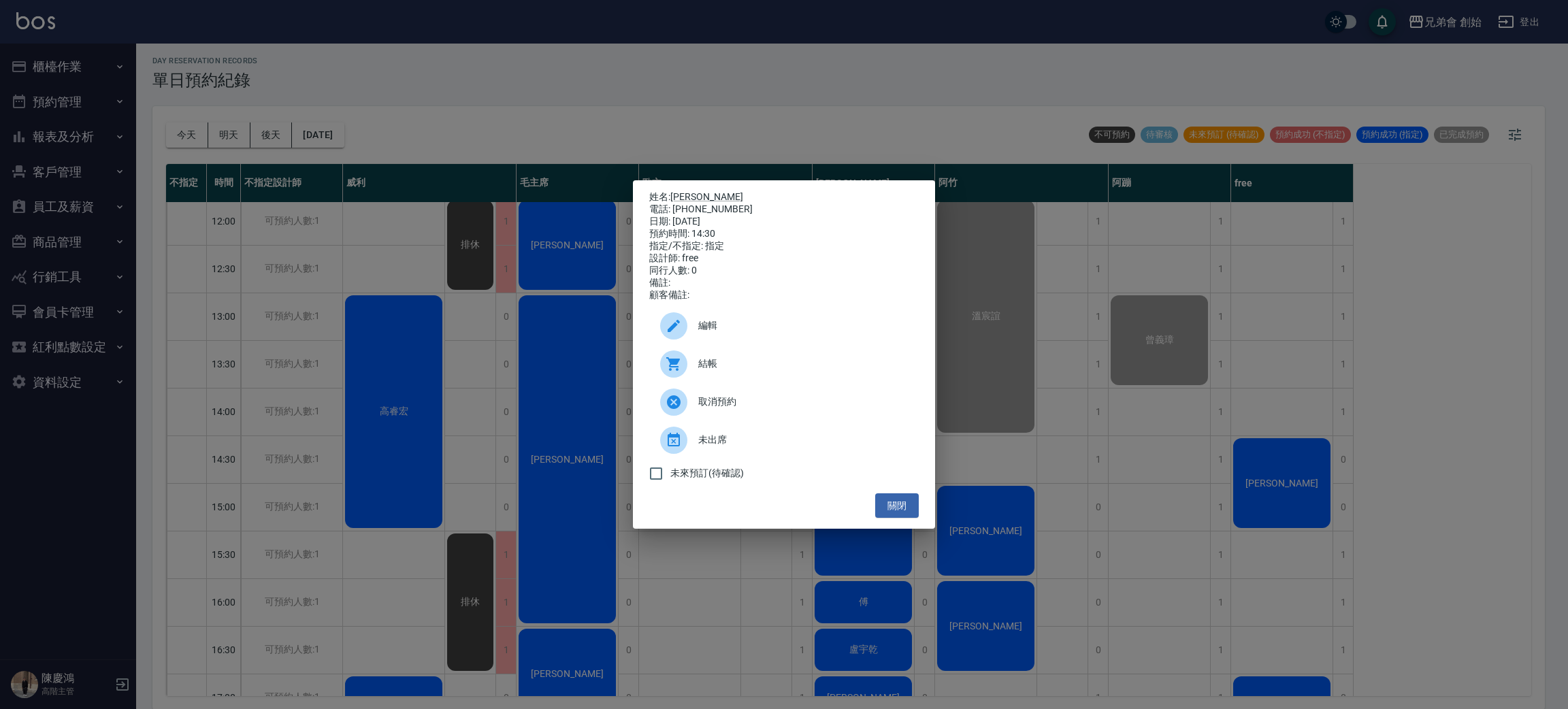
click at [765, 332] on span "編輯" at bounding box center [803, 325] width 209 height 15
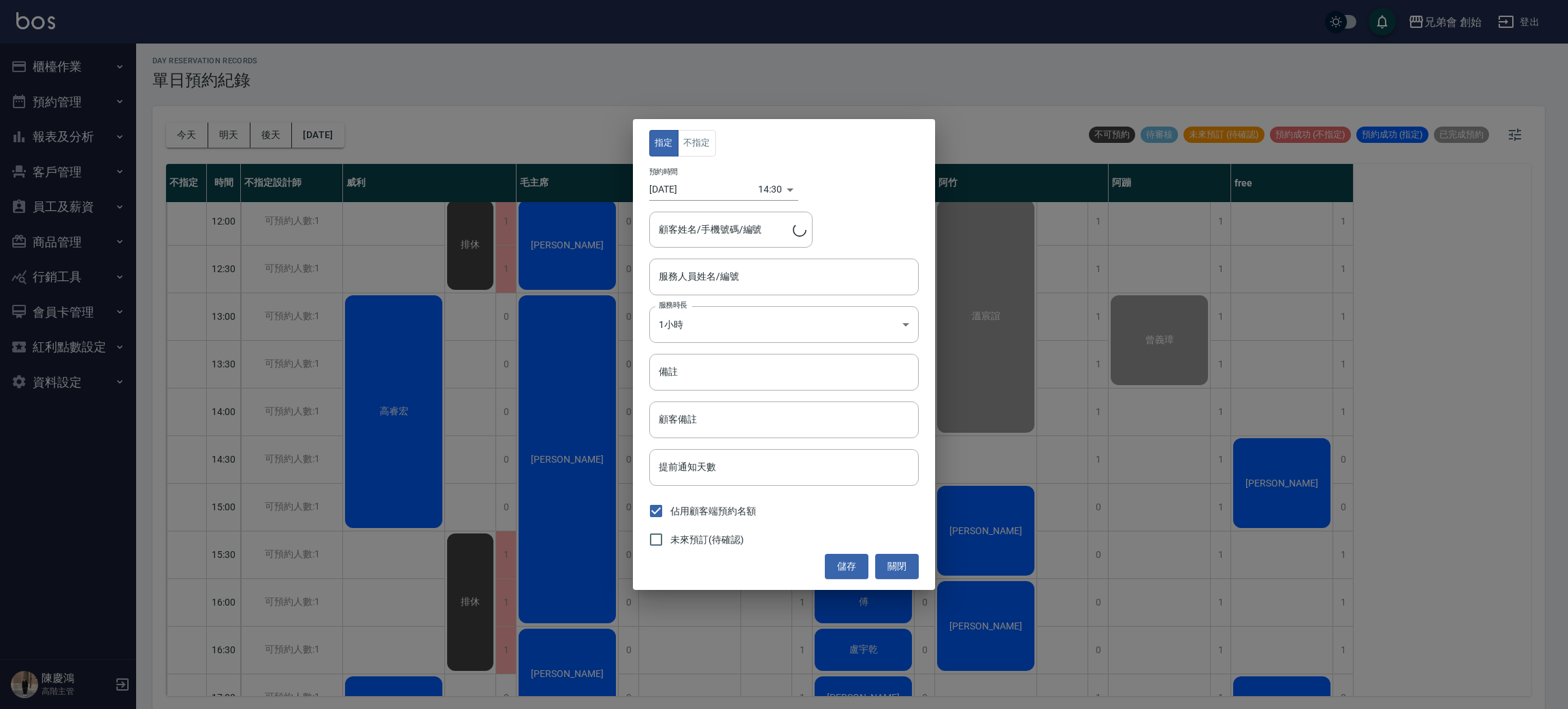
type input "陳廷/0930038132"
type input "free(無代號)"
click at [708, 142] on button "不指定" at bounding box center [697, 143] width 38 height 26
click at [848, 563] on button "儲存" at bounding box center [846, 566] width 44 height 25
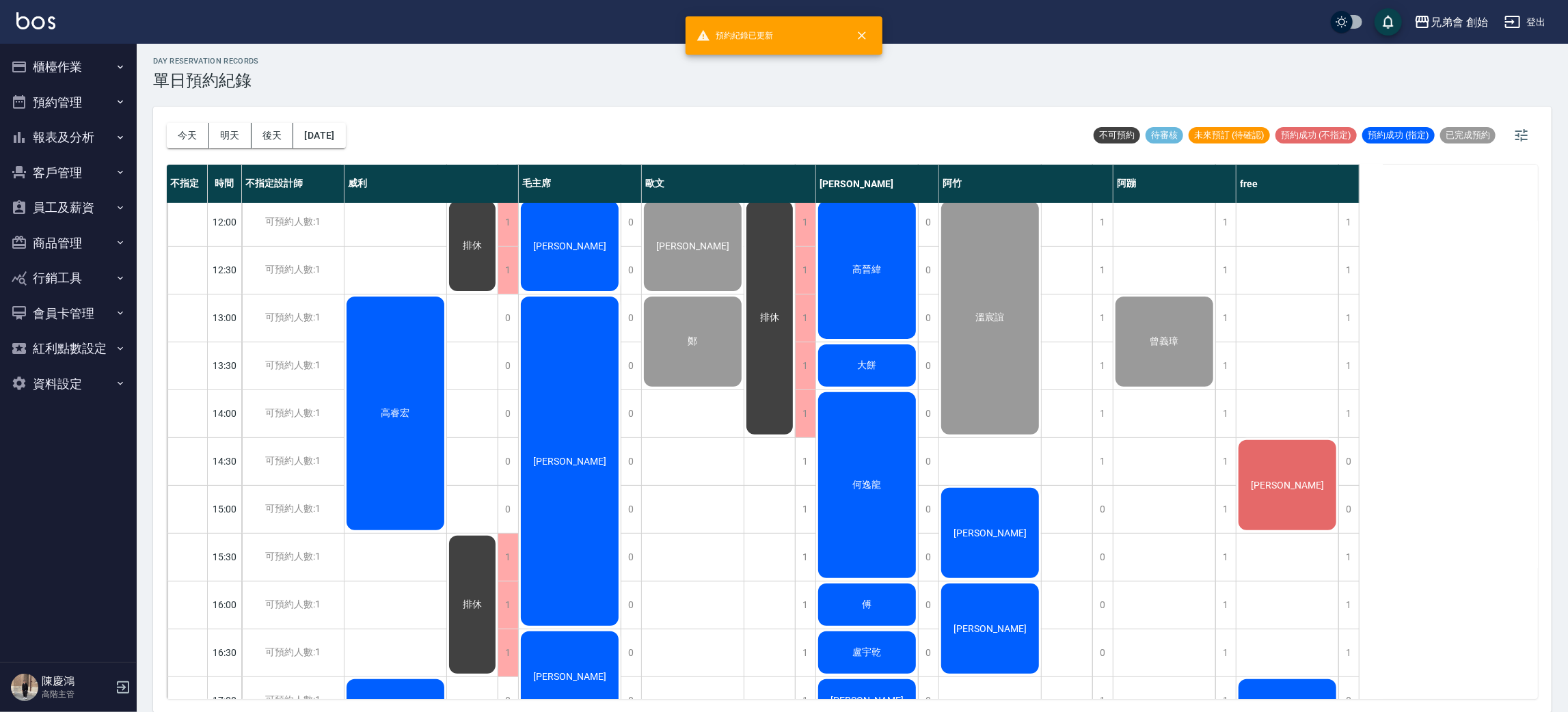
click at [1261, 470] on div "陳廷" at bounding box center [1287, 485] width 102 height 94
click at [1298, 480] on span "陳廷" at bounding box center [1287, 485] width 78 height 11
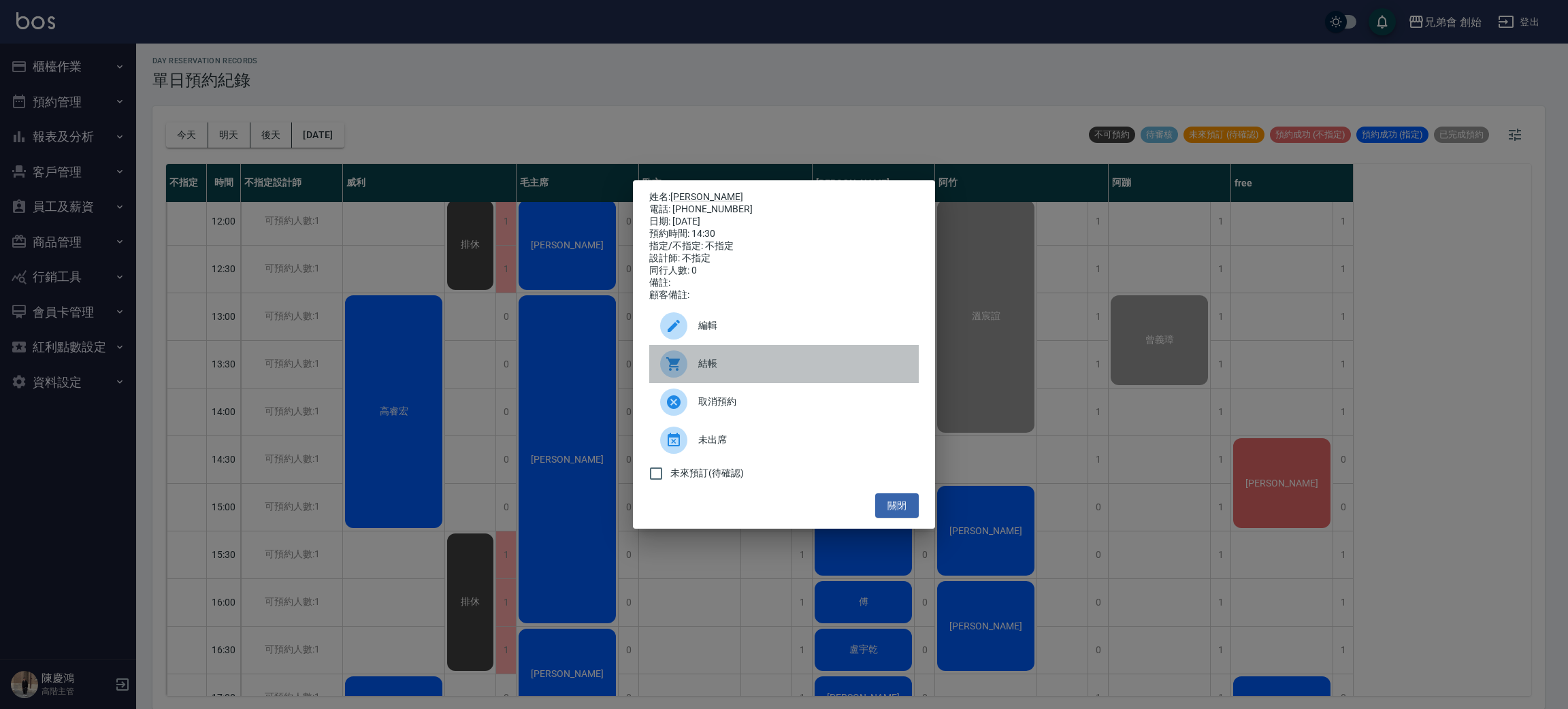
click at [790, 359] on div "結帳" at bounding box center [784, 363] width 270 height 38
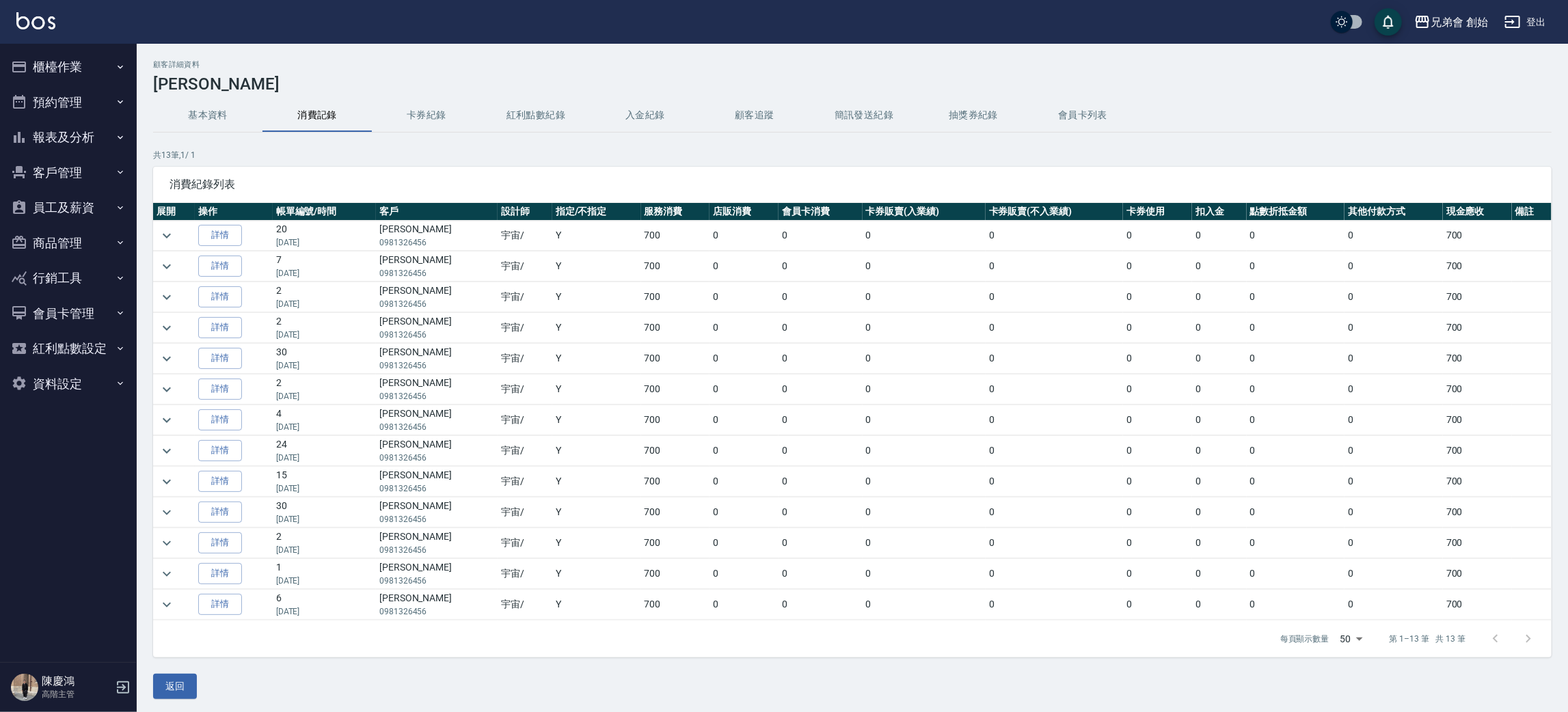
click at [199, 133] on div "顧客詳細資料 楊昌龍 基本資料 消費記錄 卡券紀錄 紅利點數紀錄 入金紀錄 顧客追蹤 簡訊發送紀錄 抽獎券紀錄 會員卡列表 共 13 筆, 1 / 1 消費紀…" at bounding box center [852, 380] width 1431 height 639
click at [208, 110] on button "基本資料" at bounding box center [208, 115] width 110 height 33
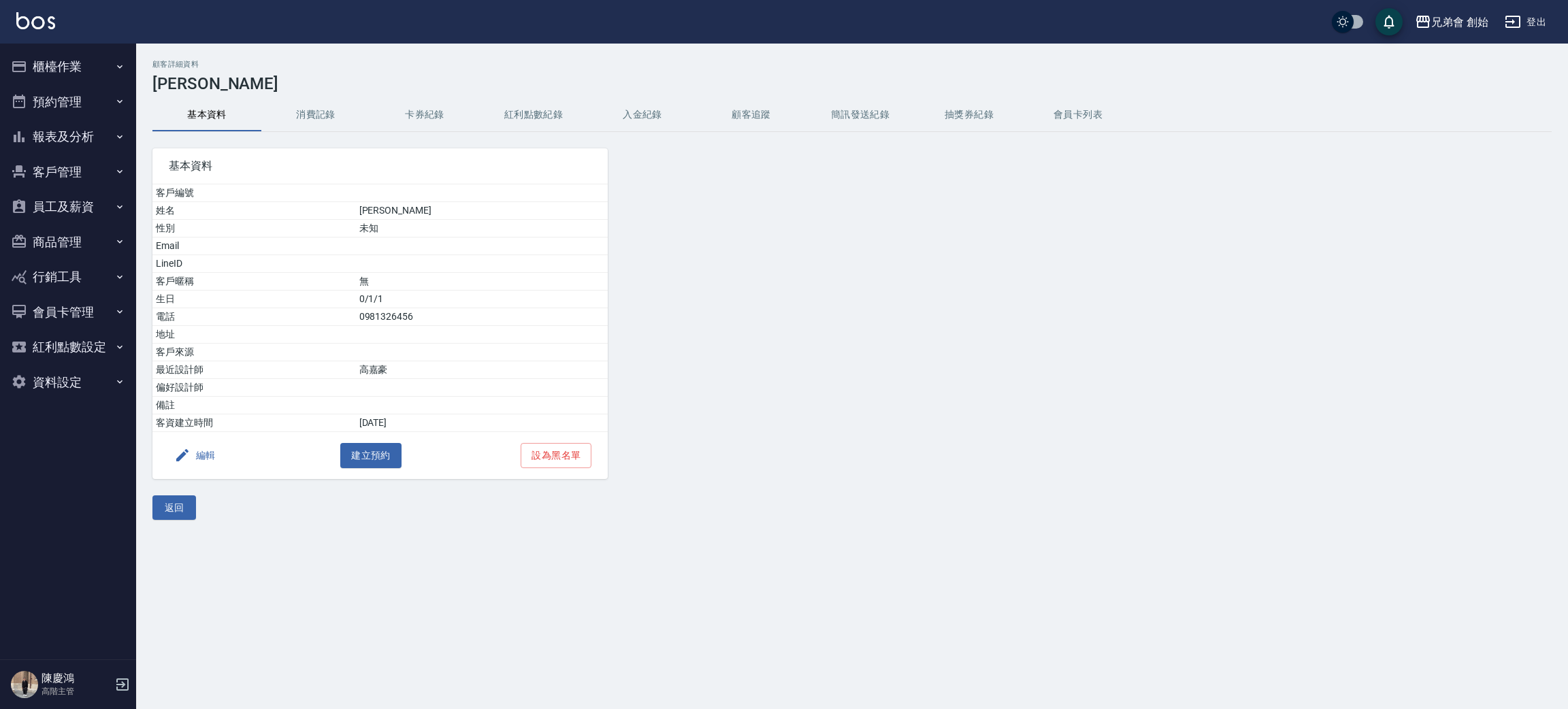
click at [283, 113] on button "消費記錄" at bounding box center [316, 115] width 109 height 32
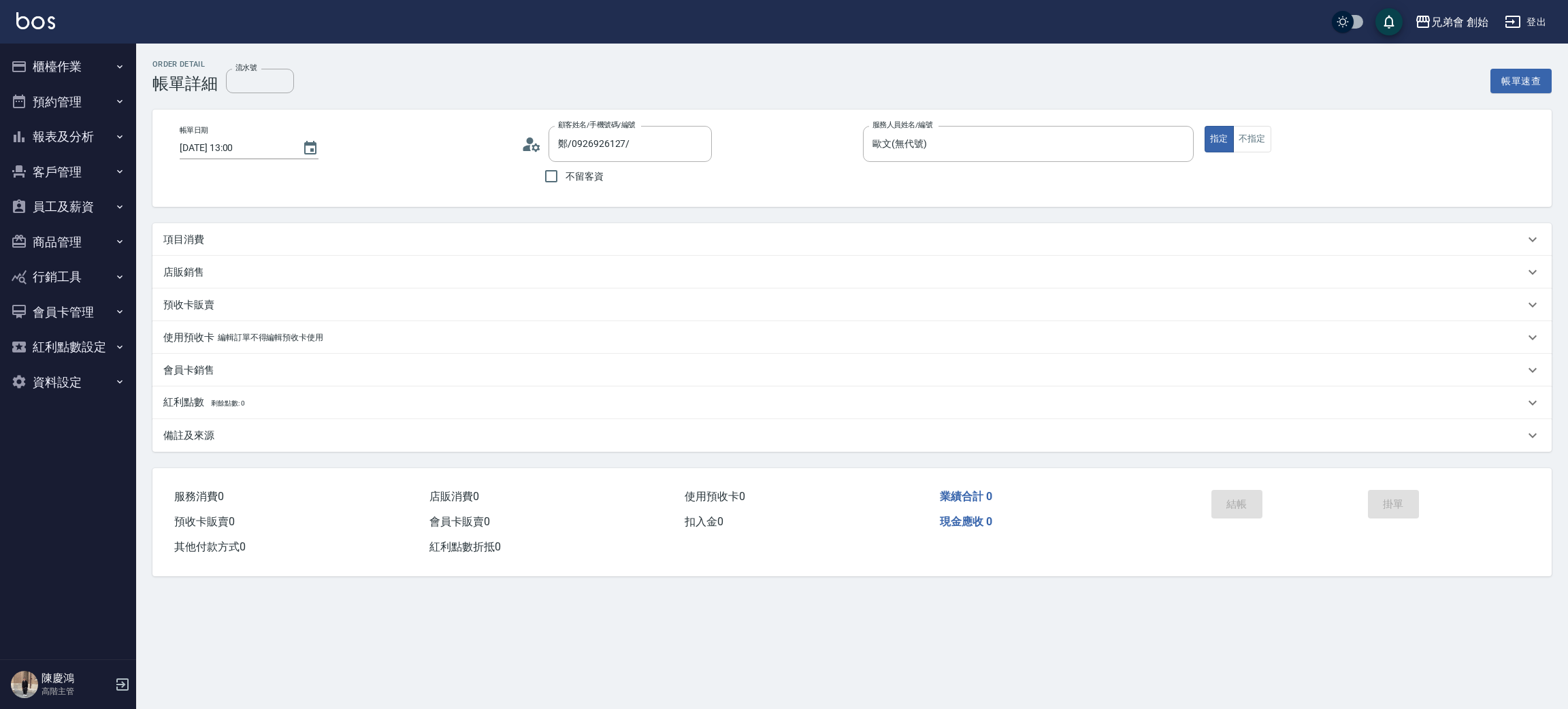
click at [528, 150] on icon at bounding box center [532, 144] width 21 height 21
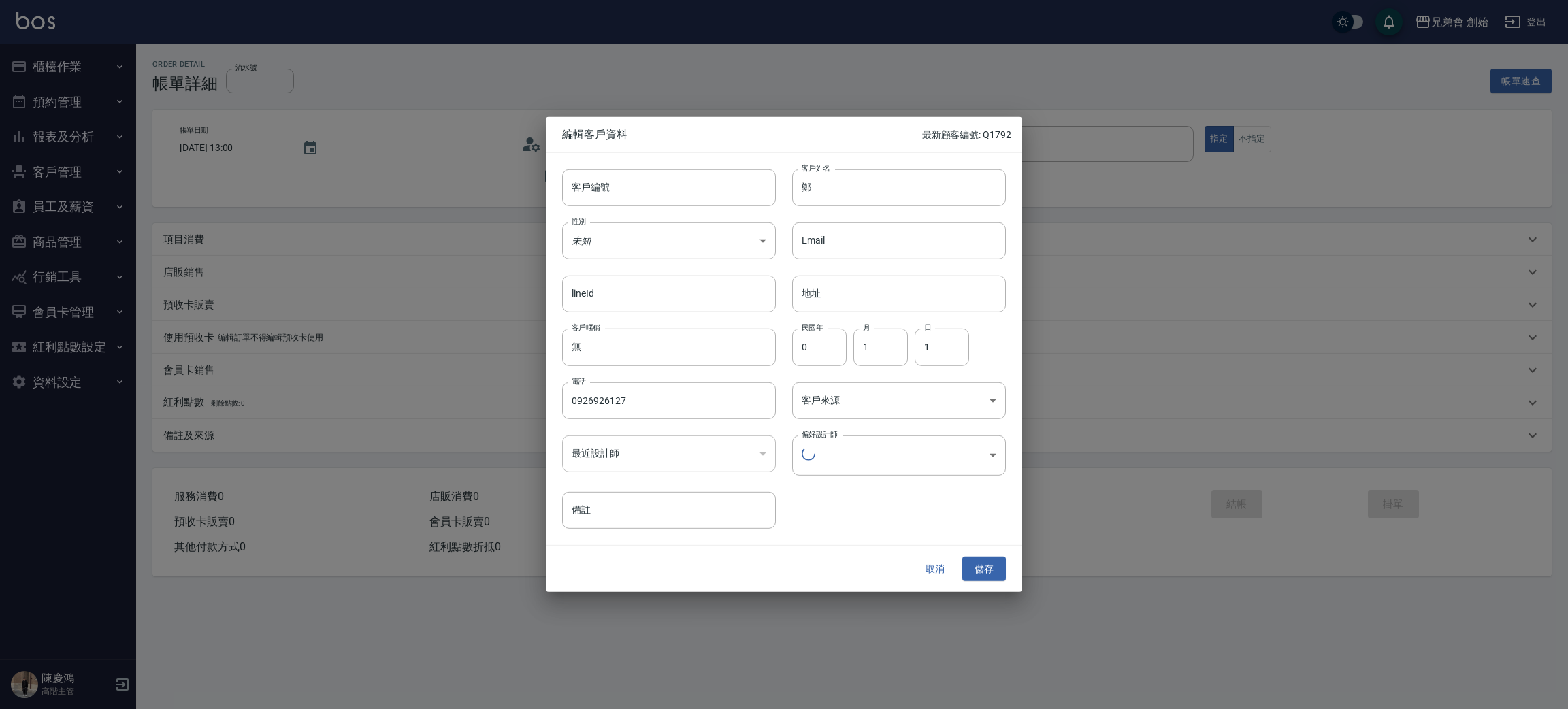
type input "1456ae5b-d9bb-440a-9f01-028db65cd7e3"
click at [925, 560] on button "取消" at bounding box center [935, 567] width 44 height 25
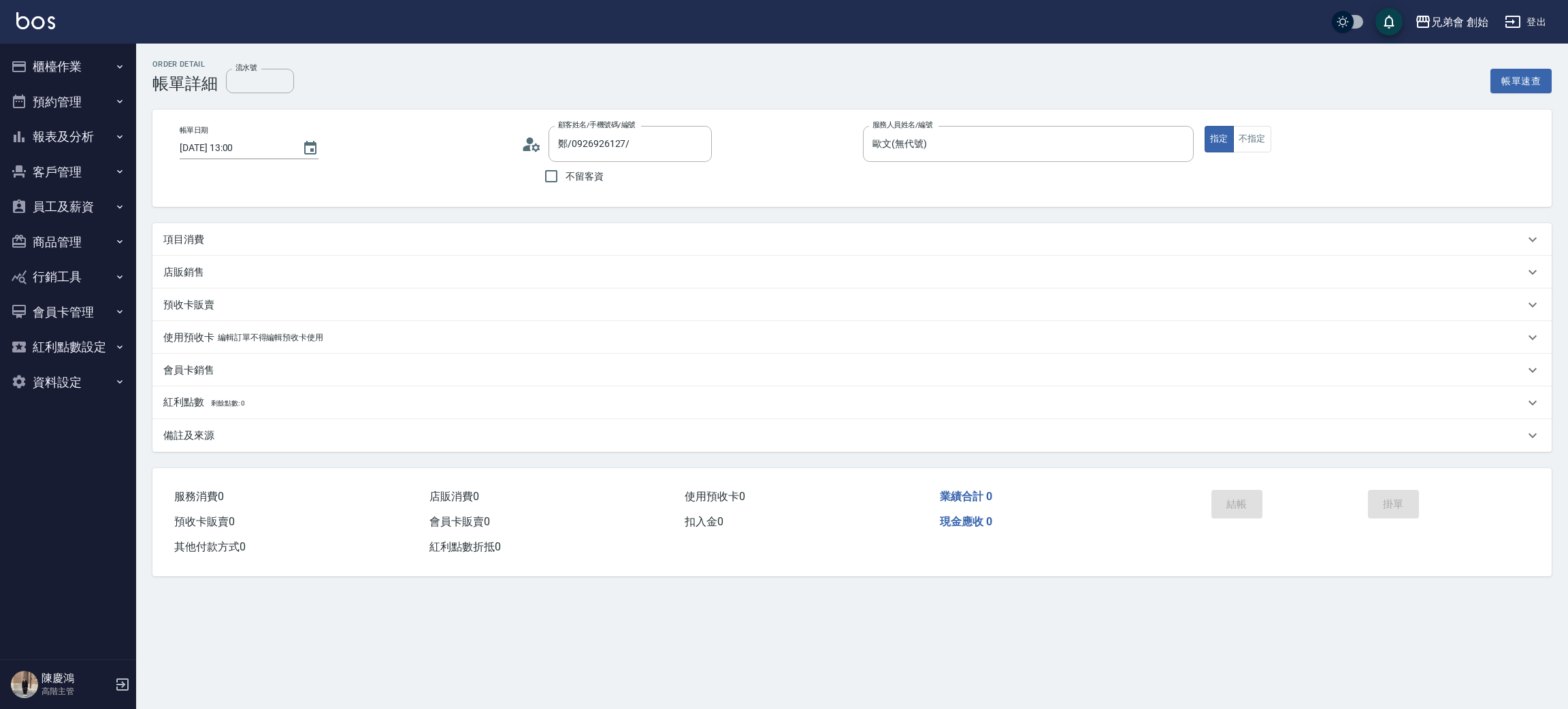
click at [206, 236] on div "項目消費" at bounding box center [843, 240] width 1361 height 15
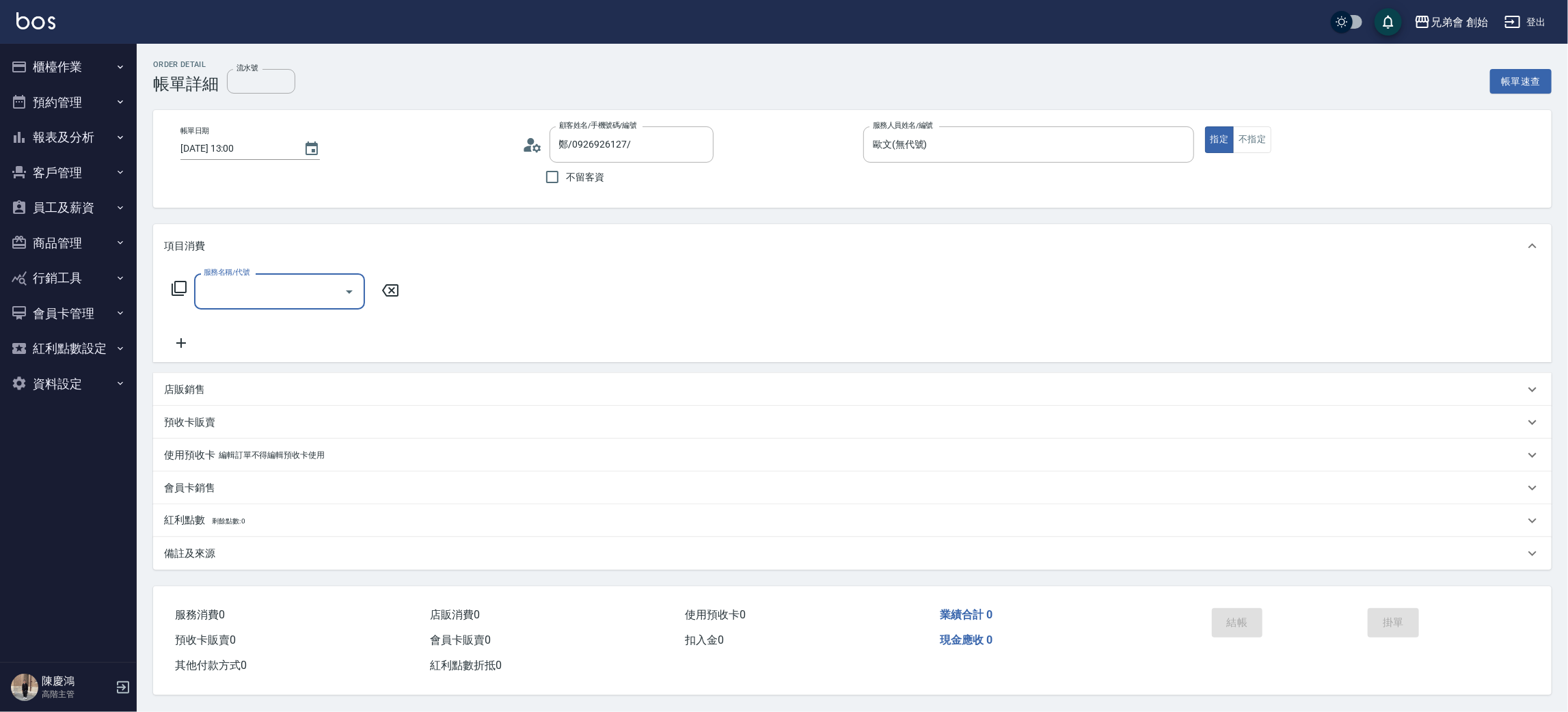
click at [204, 287] on input "服務名稱/代號" at bounding box center [269, 291] width 138 height 24
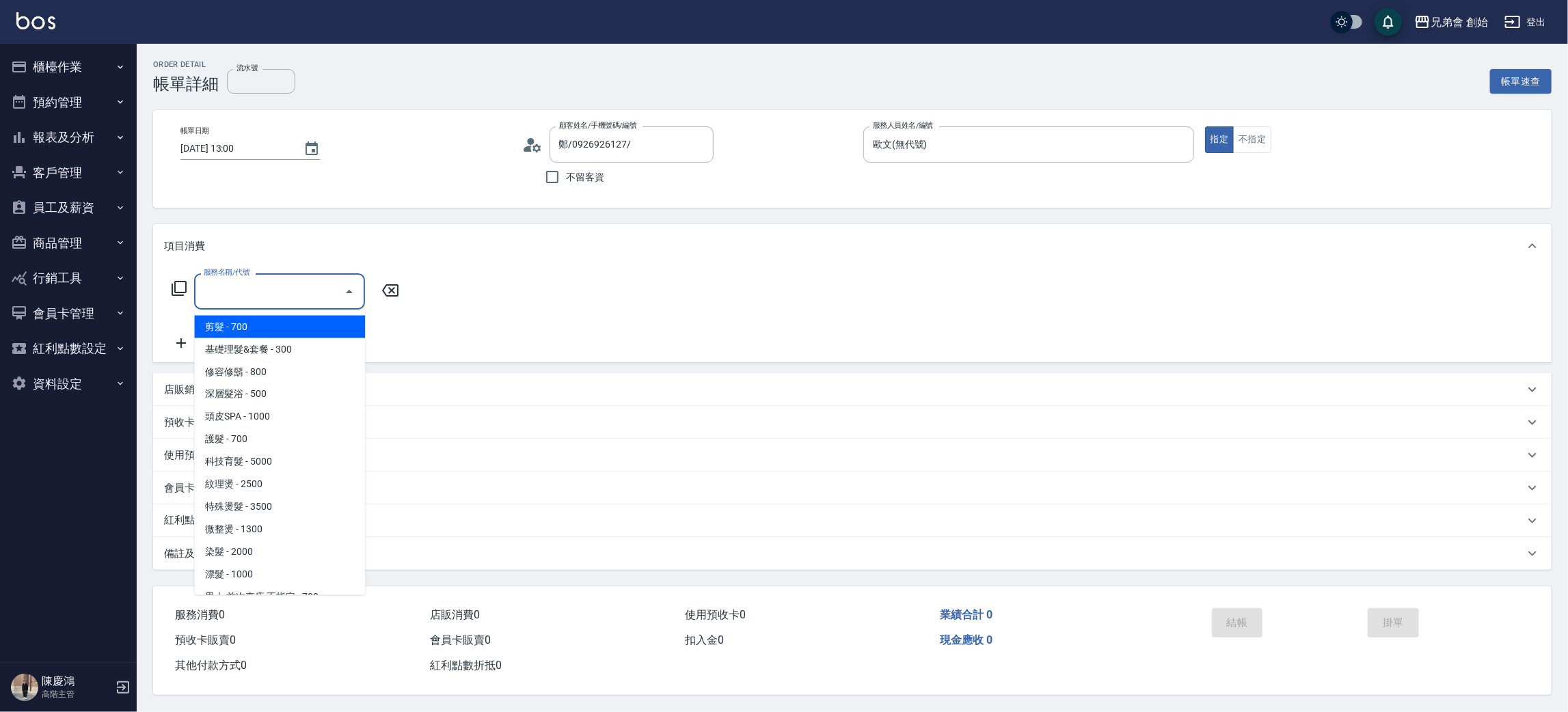
click at [244, 325] on span "剪髮 - 700" at bounding box center [280, 327] width 171 height 22
type input "剪髮(A01)"
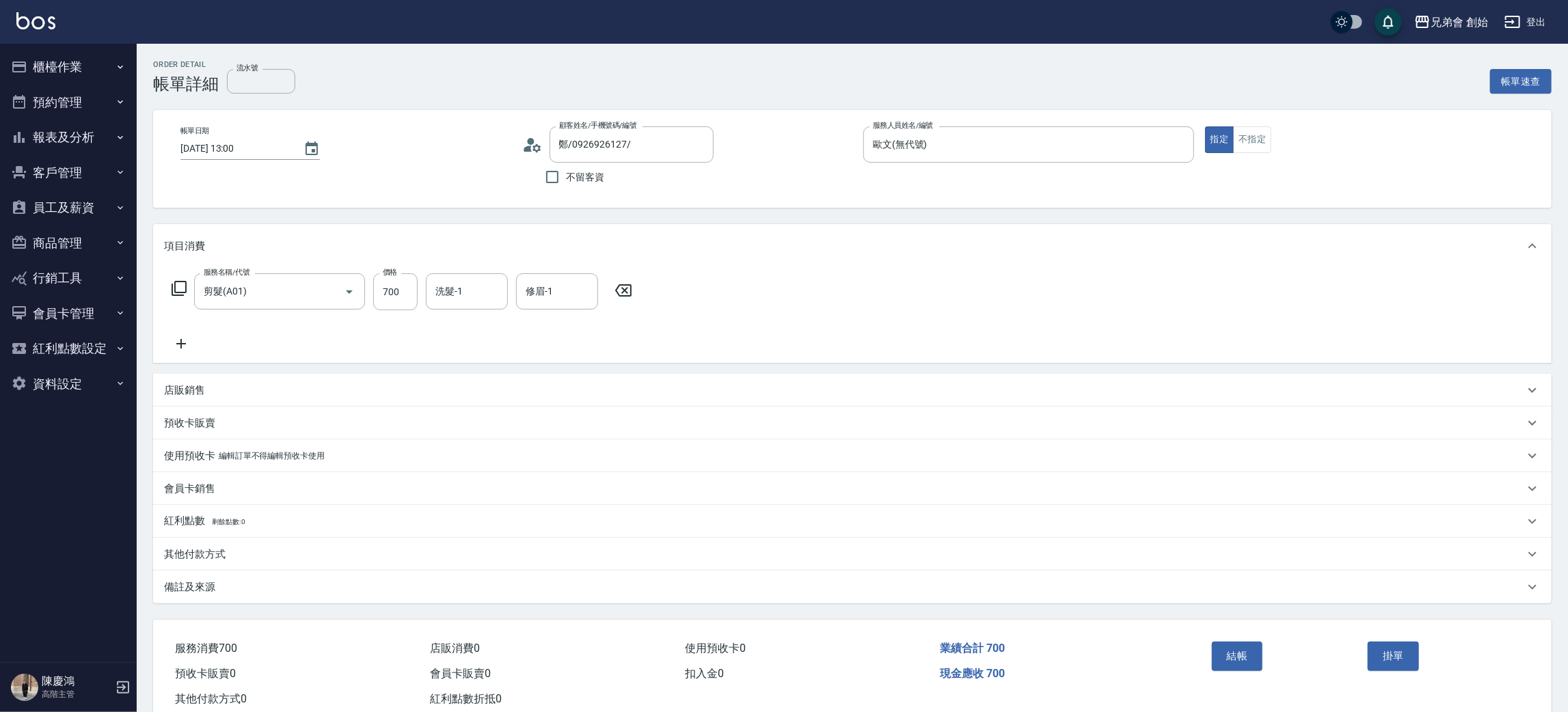
click at [178, 335] on icon at bounding box center [180, 344] width 34 height 17
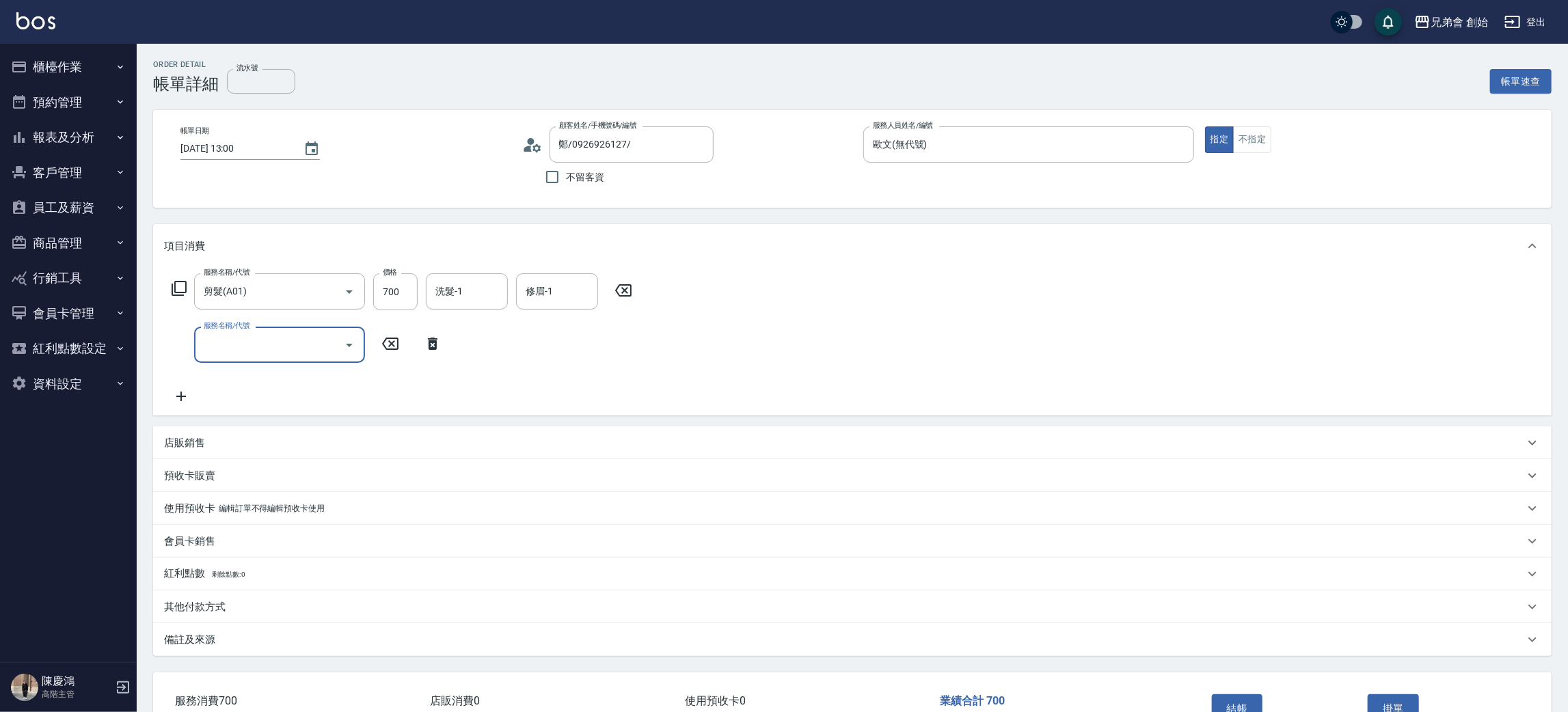
click at [219, 331] on div "服務名稱/代號" at bounding box center [280, 345] width 171 height 36
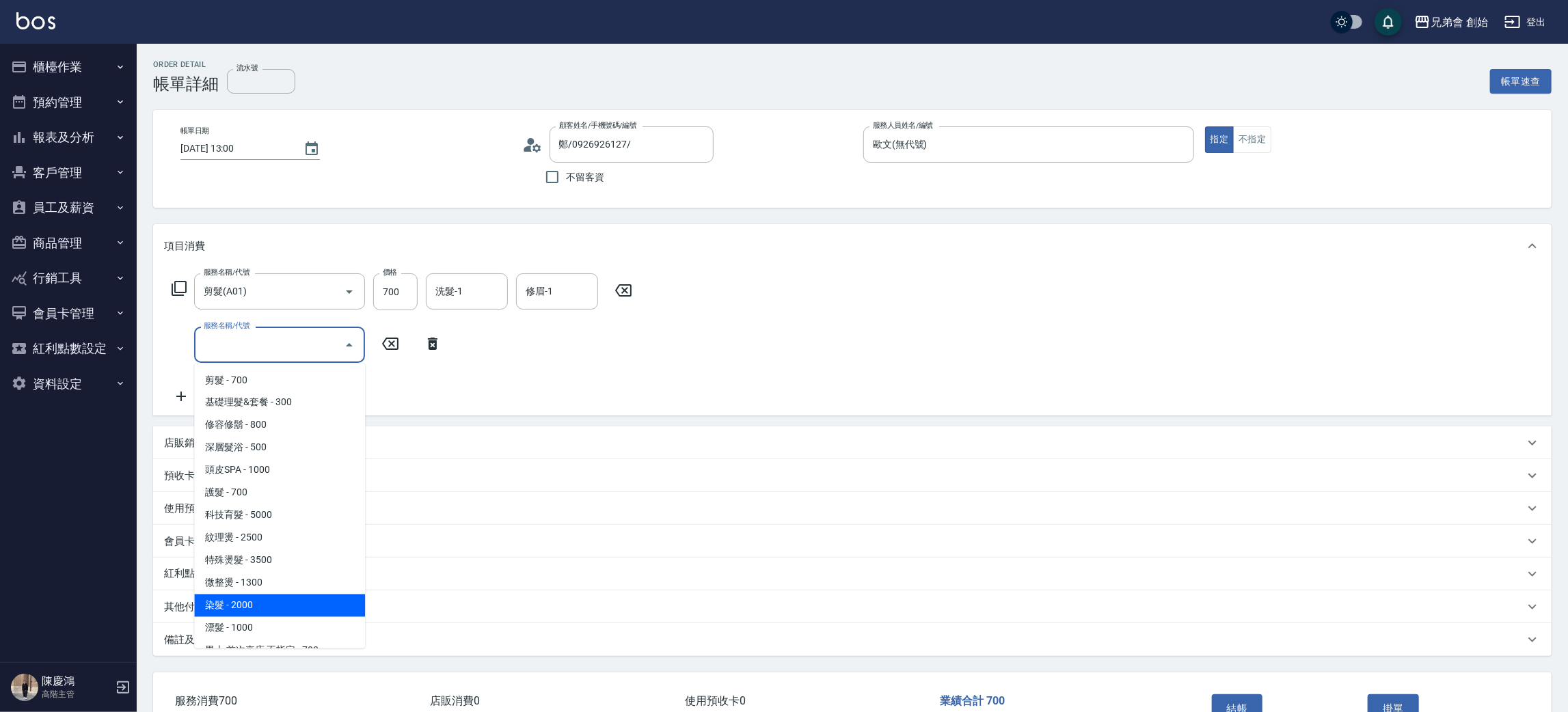
click at [259, 605] on span "染髮 - 2000" at bounding box center [280, 606] width 171 height 22
type input "染髮 (E01)"
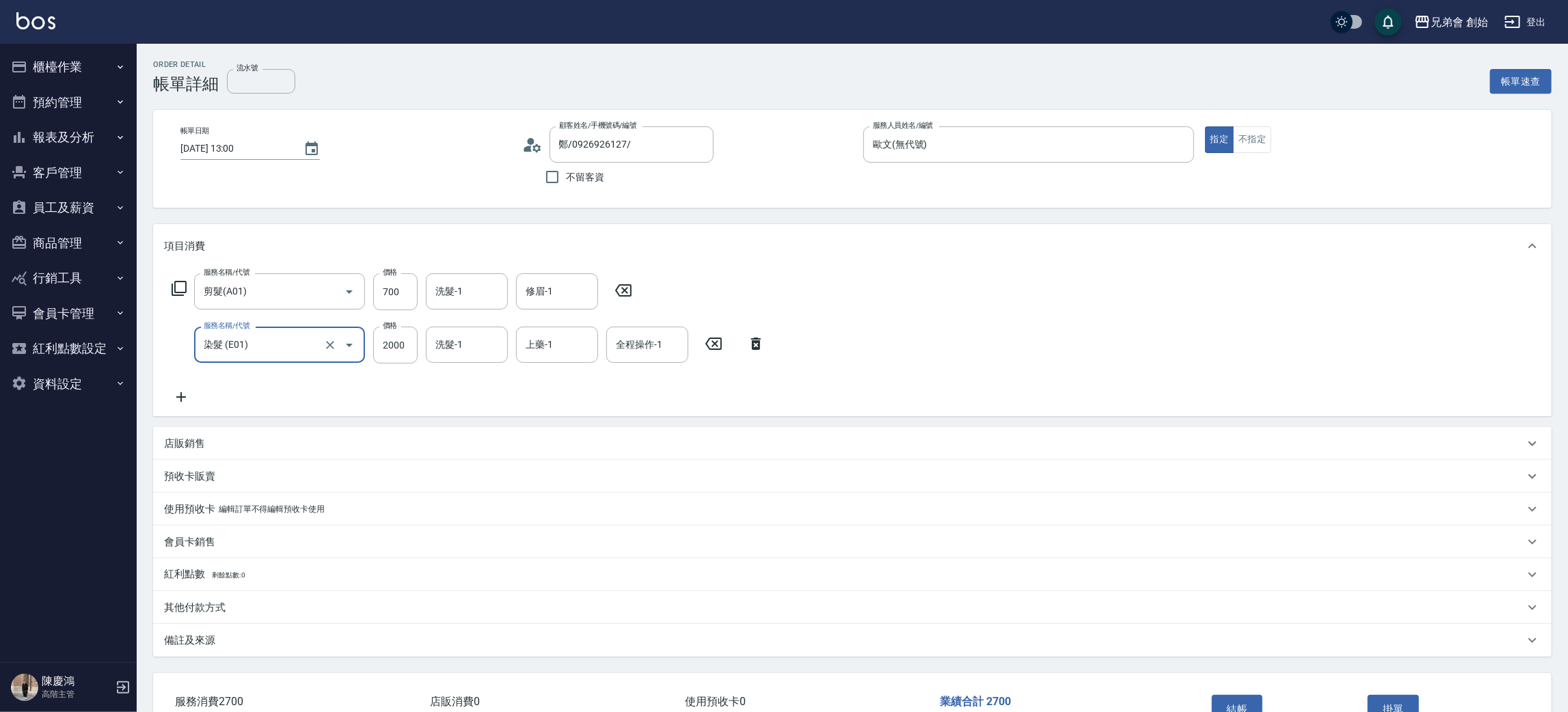
scroll to position [89, 0]
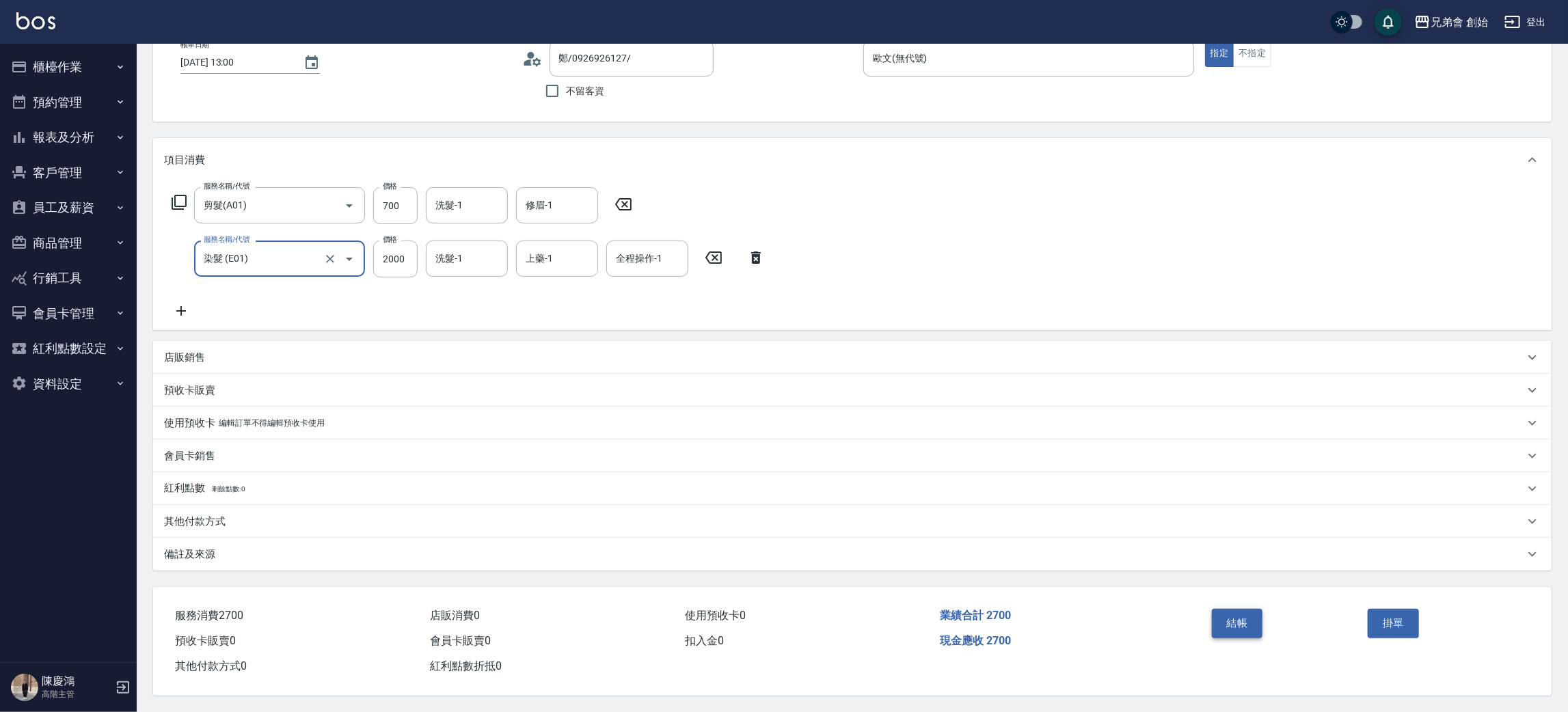
click at [1218, 609] on button "結帳" at bounding box center [1238, 622] width 51 height 28
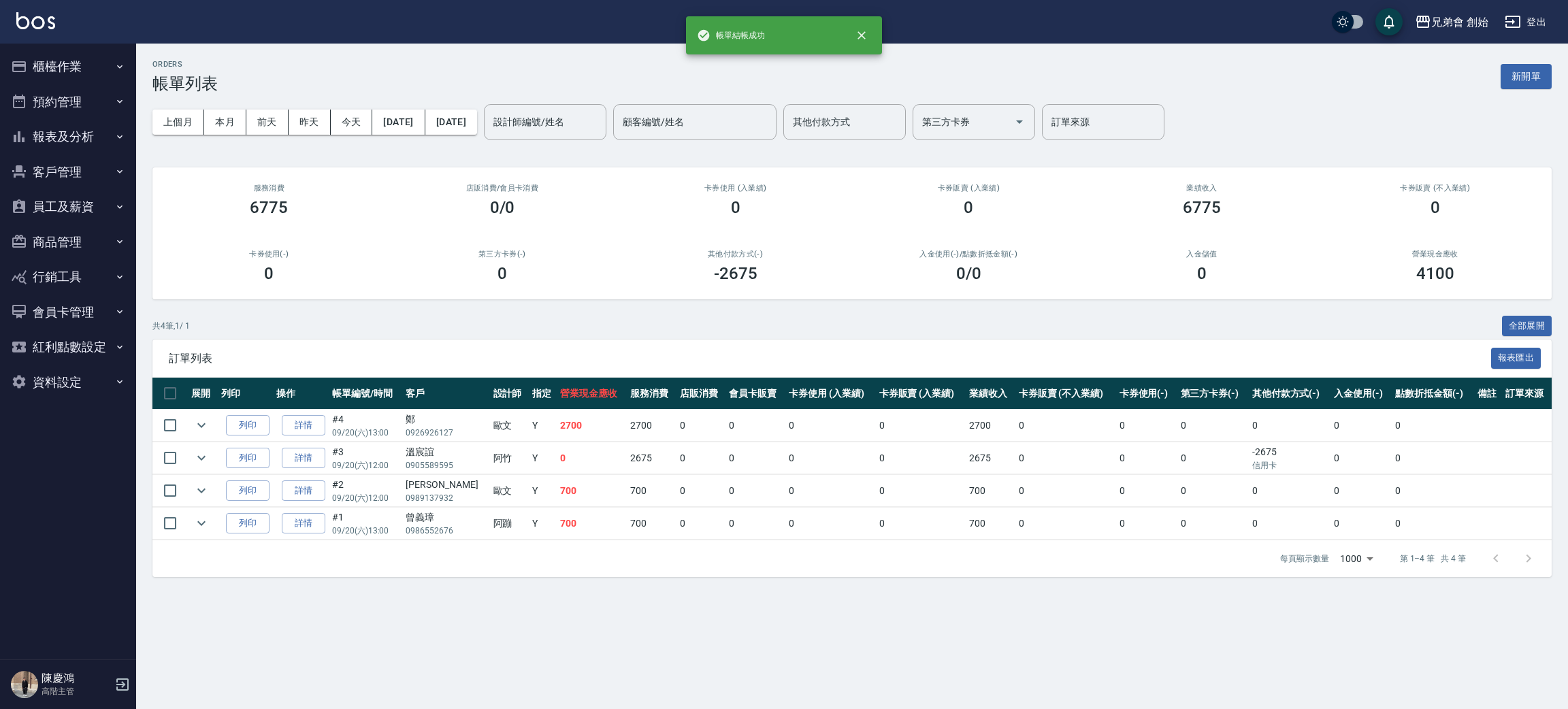
drag, startPoint x: 577, startPoint y: 113, endPoint x: 574, endPoint y: 106, distance: 7.6
click at [574, 106] on div "設計師編號/姓名 設計師編號/姓名" at bounding box center [545, 122] width 122 height 36
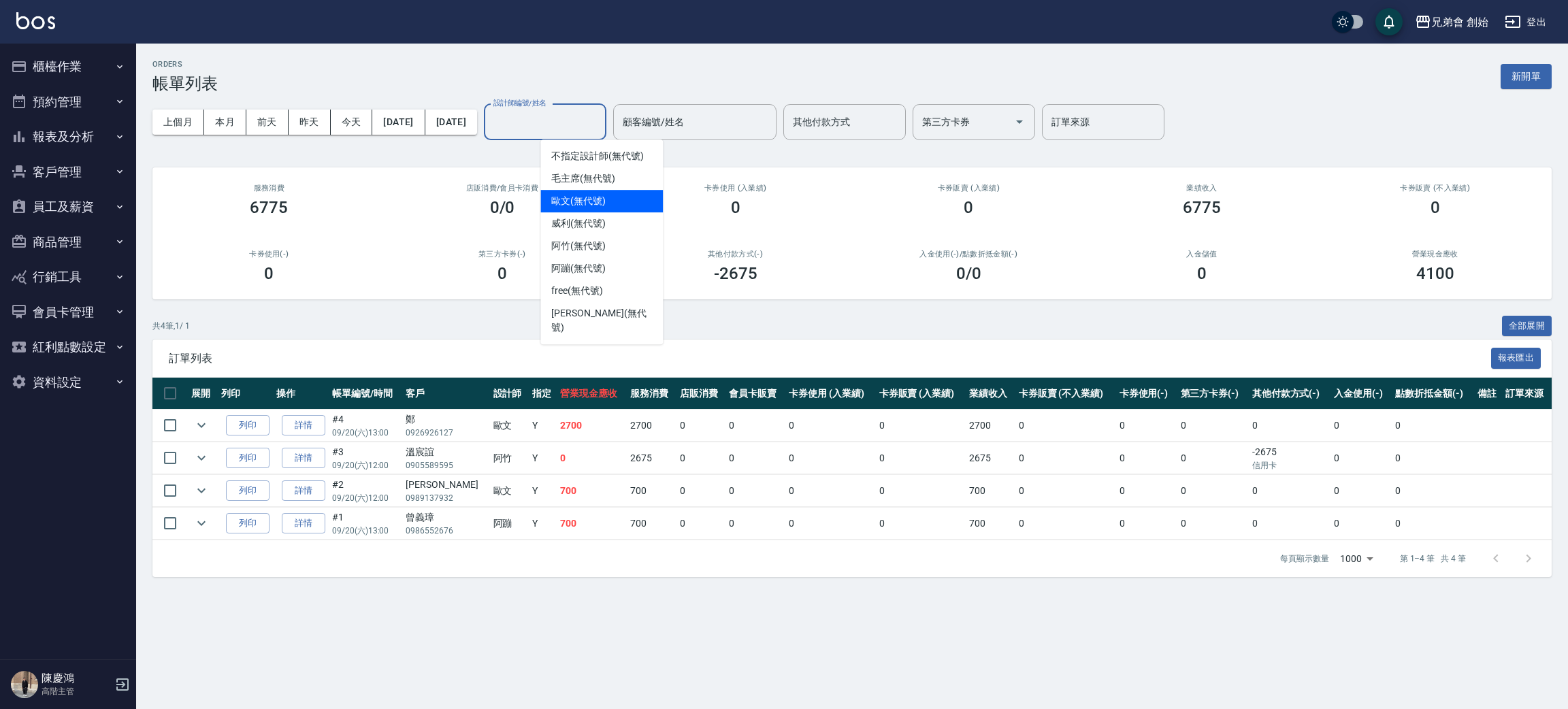
drag, startPoint x: 581, startPoint y: 204, endPoint x: 575, endPoint y: 199, distance: 7.8
click at [579, 202] on span "歐文 (無代號)" at bounding box center [578, 201] width 55 height 15
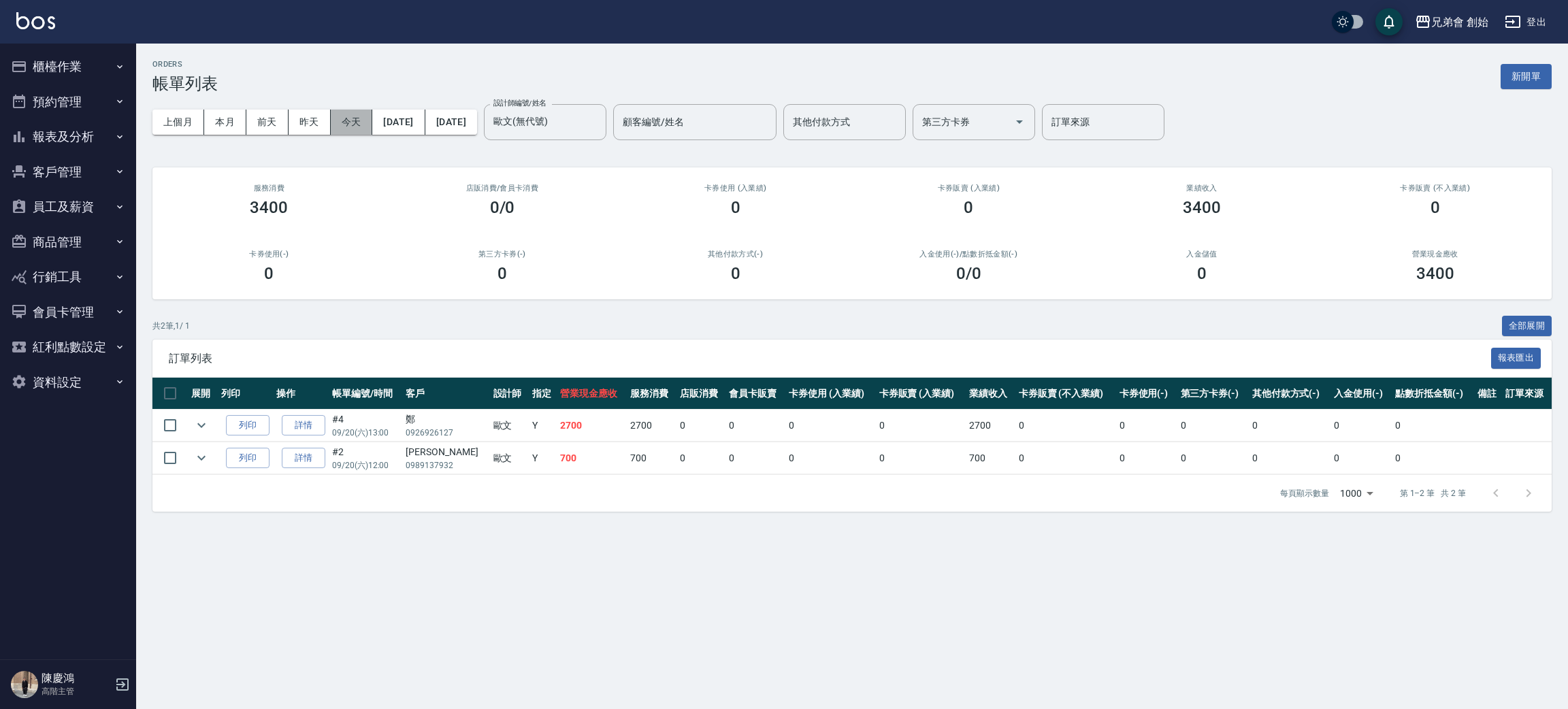
click at [357, 126] on button "今天" at bounding box center [351, 122] width 42 height 25
click at [218, 122] on button "本月" at bounding box center [225, 122] width 42 height 25
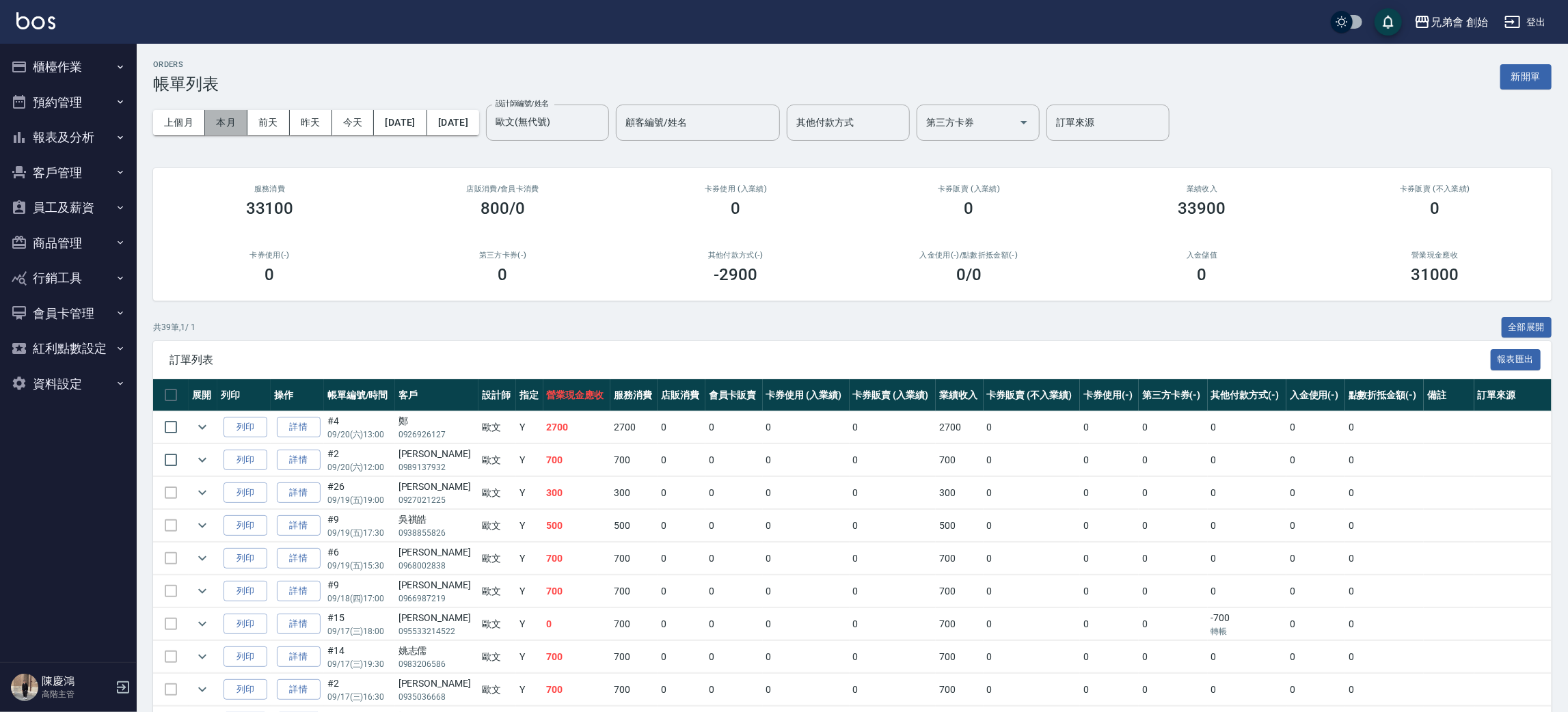
click at [219, 121] on button "本月" at bounding box center [226, 123] width 42 height 25
click at [549, 100] on label "設計師編號/姓名" at bounding box center [522, 103] width 53 height 10
click at [582, 110] on input "歐文(無代號)" at bounding box center [537, 122] width 90 height 24
click at [549, 108] on label "設計師編號/姓名" at bounding box center [522, 103] width 53 height 10
click at [582, 110] on input "歐文(無代號)" at bounding box center [537, 122] width 90 height 24
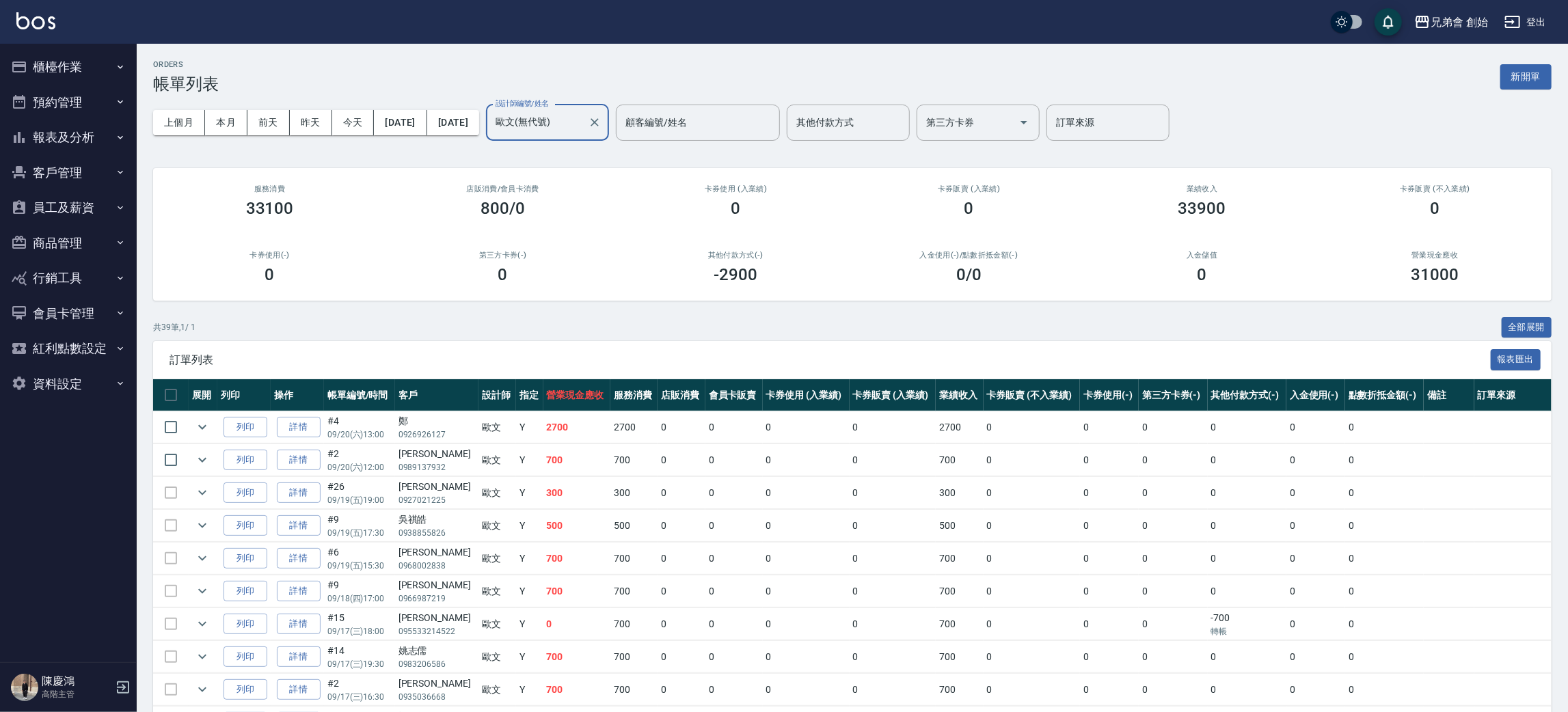
click at [589, 135] on div "[PERSON_NAME](無代號) 設計師編號/姓名" at bounding box center [547, 123] width 123 height 36
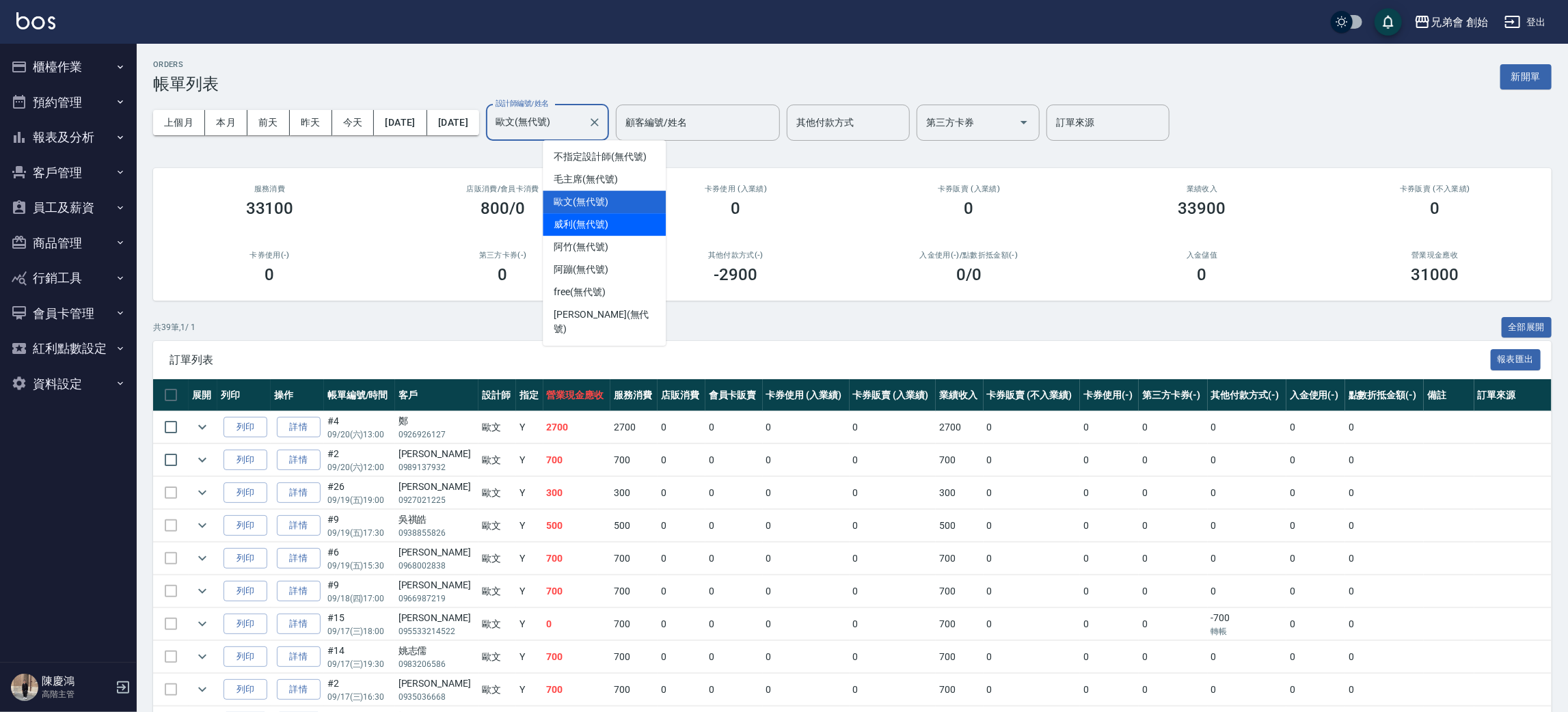
click at [583, 217] on span "[PERSON_NAME] (無代號)" at bounding box center [580, 224] width 55 height 15
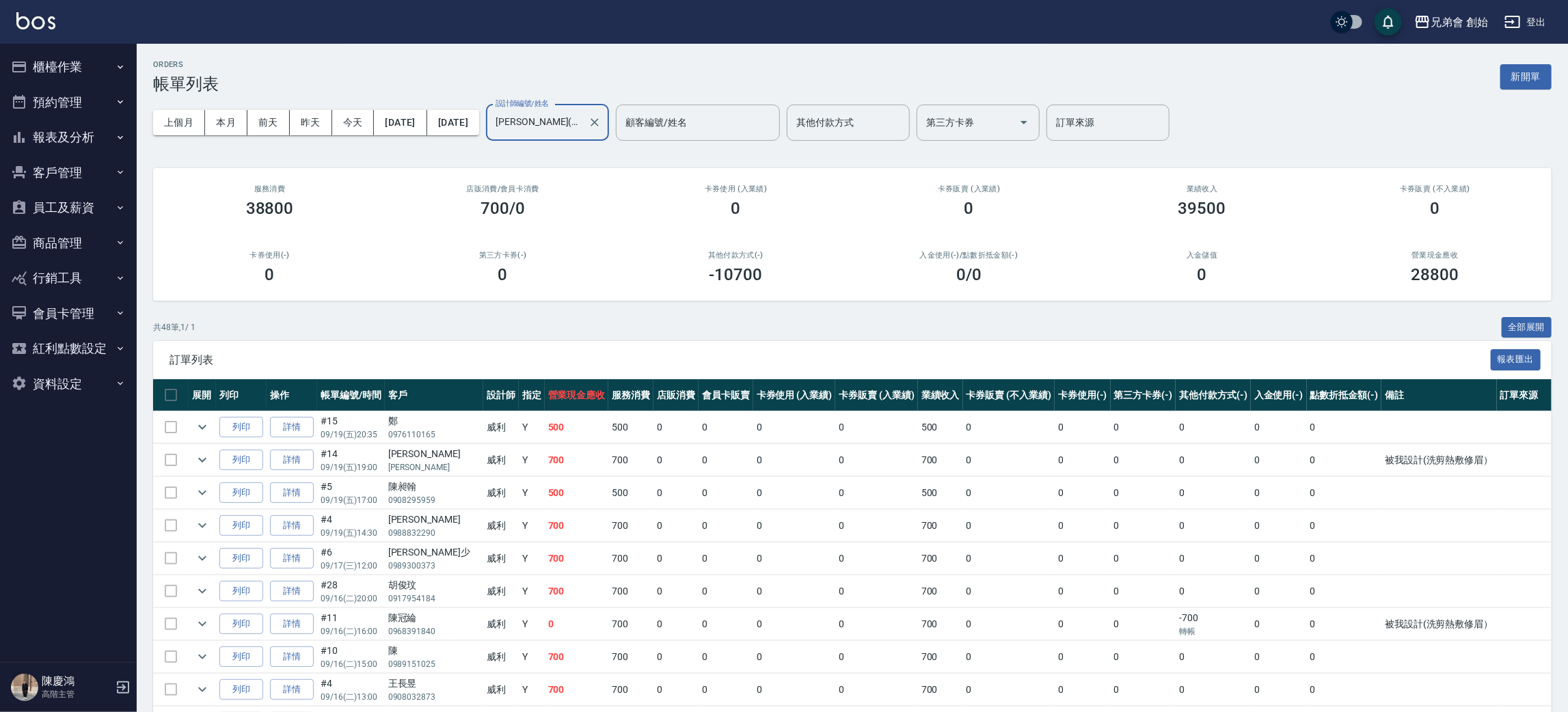
click at [549, 108] on label "設計師編號/姓名" at bounding box center [522, 103] width 53 height 10
click at [579, 110] on input "[PERSON_NAME](無代號)" at bounding box center [537, 122] width 90 height 24
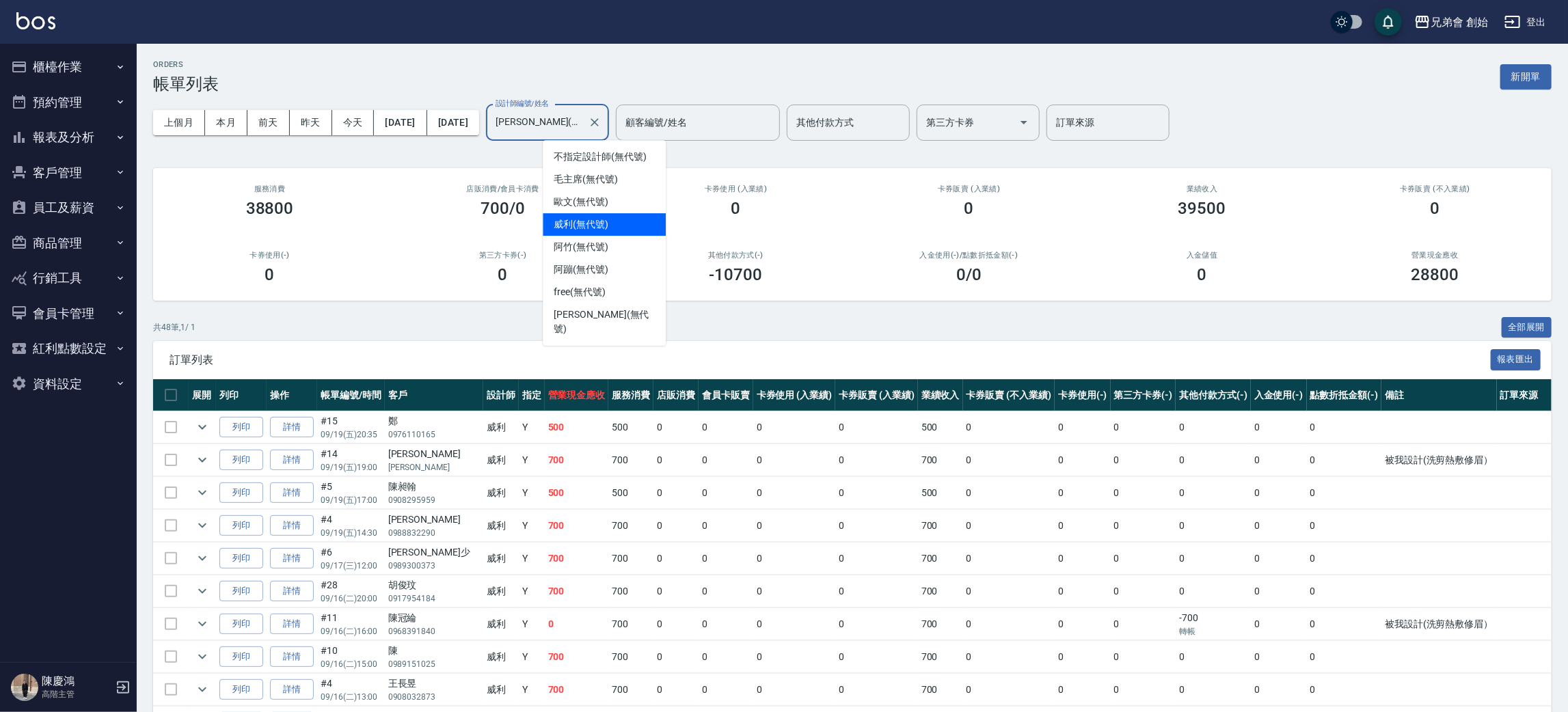
click at [575, 133] on input "[PERSON_NAME](無代號)" at bounding box center [537, 122] width 90 height 24
click at [579, 242] on span "阿竹 (無代號)" at bounding box center [580, 247] width 55 height 15
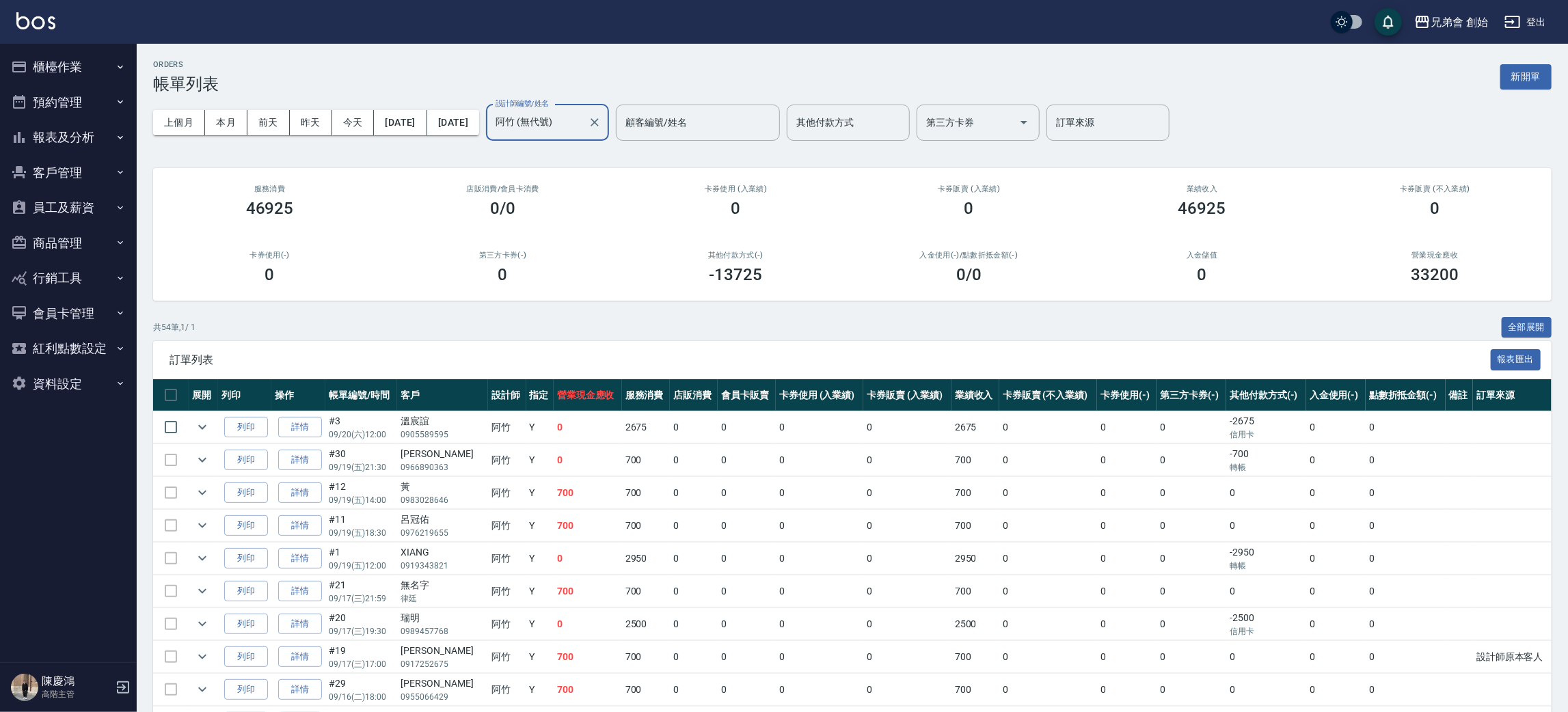
click at [582, 133] on input "阿竹 (無代號)" at bounding box center [537, 122] width 90 height 24
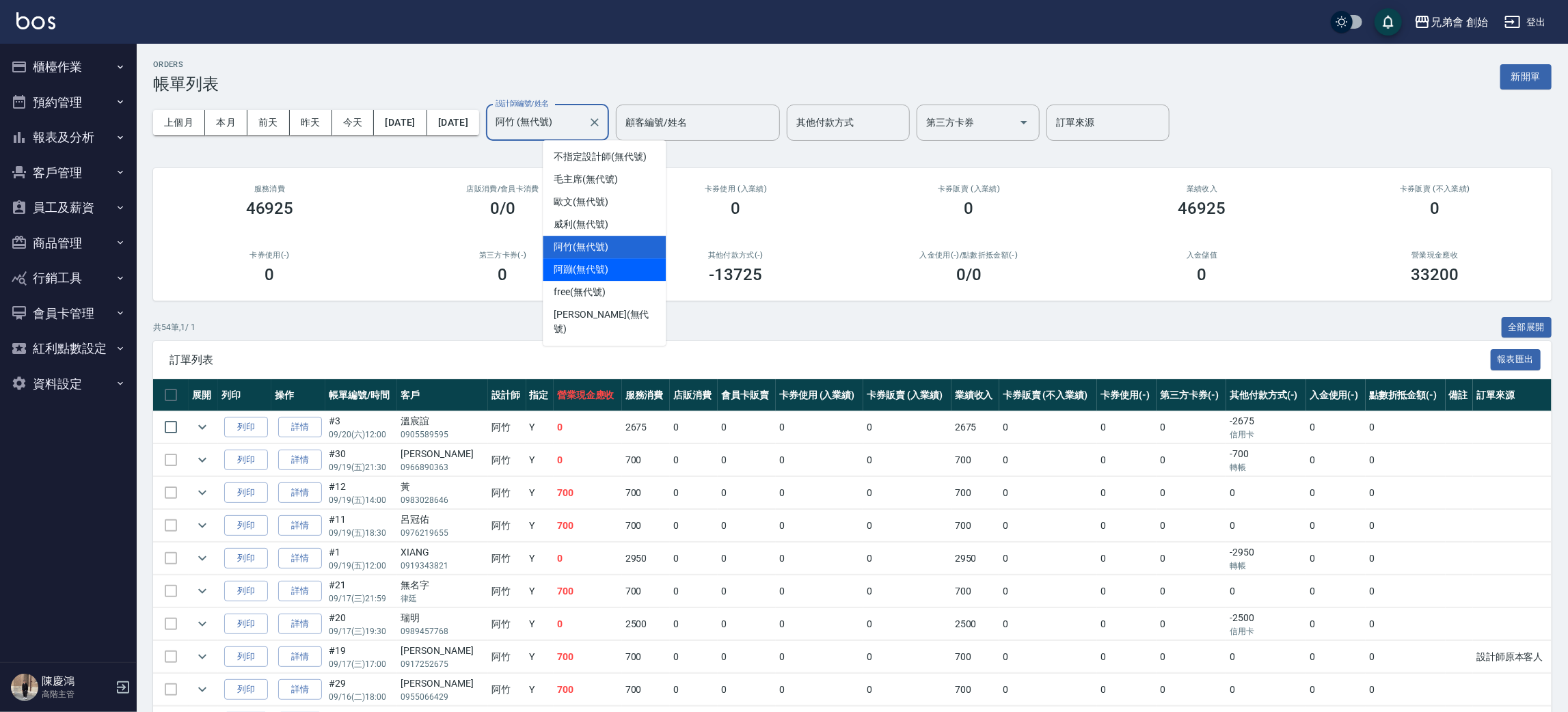
click at [594, 276] on span "阿蹦 (無代號)" at bounding box center [580, 269] width 55 height 15
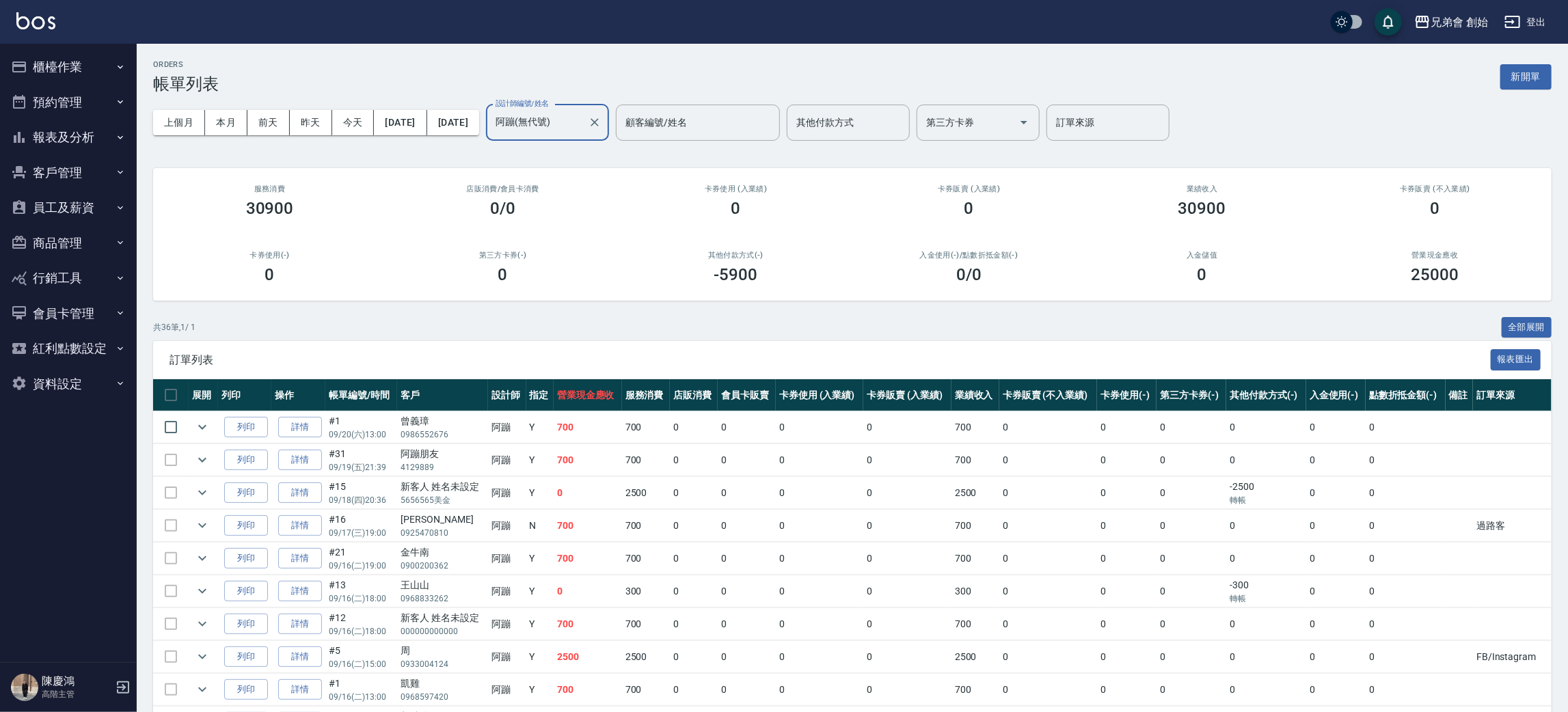
click at [582, 117] on input "阿蹦(無代號)" at bounding box center [537, 122] width 90 height 24
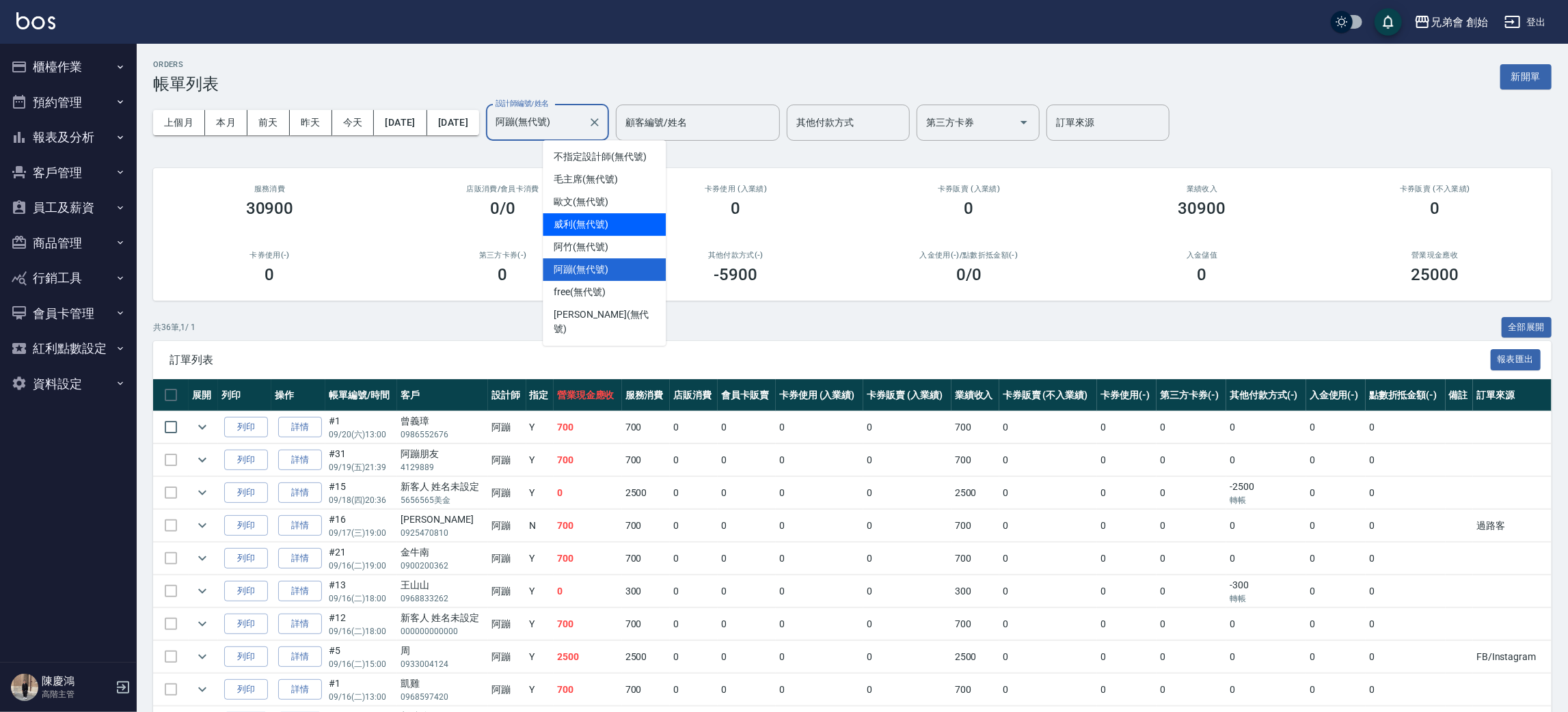
click at [578, 228] on span "[PERSON_NAME] (無代號)" at bounding box center [580, 224] width 55 height 15
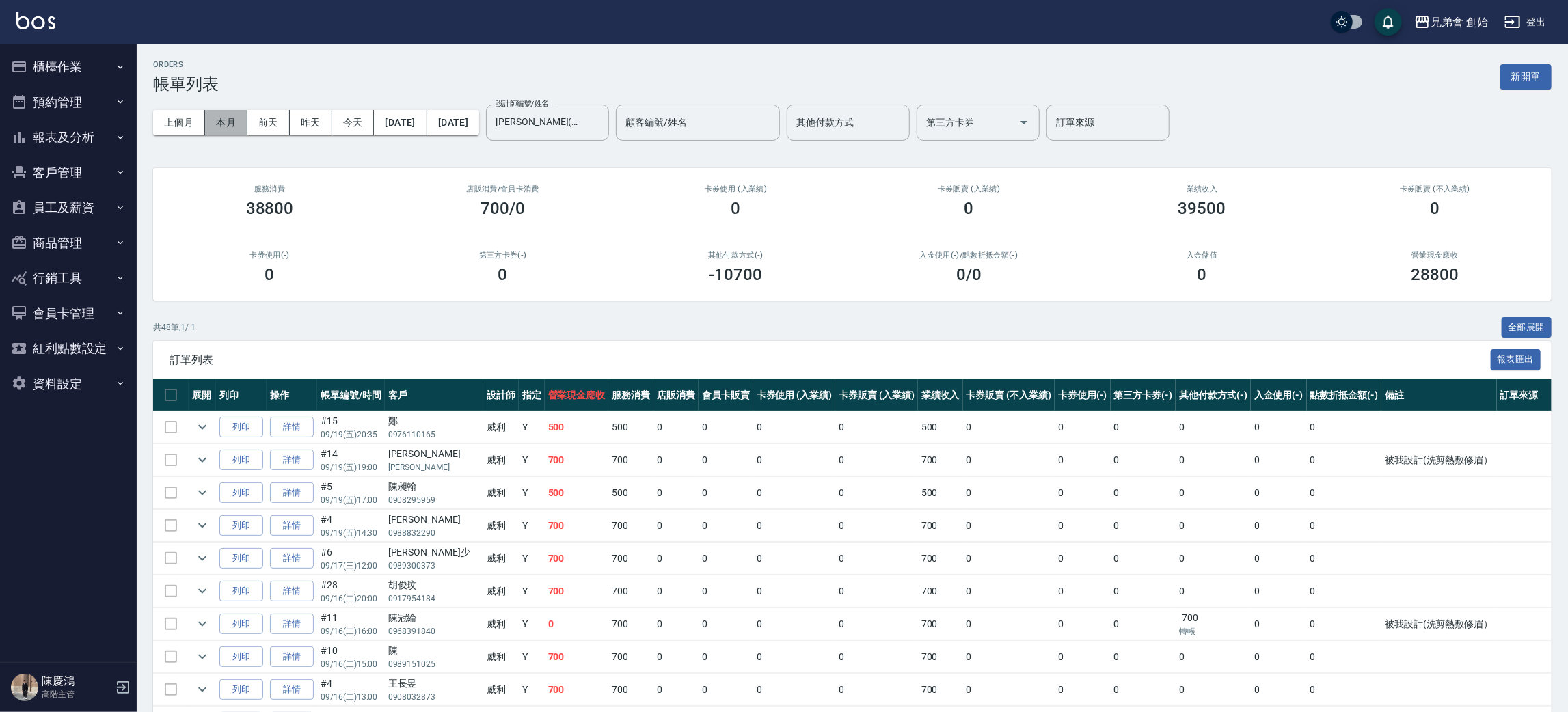
click at [212, 116] on button "本月" at bounding box center [226, 123] width 42 height 25
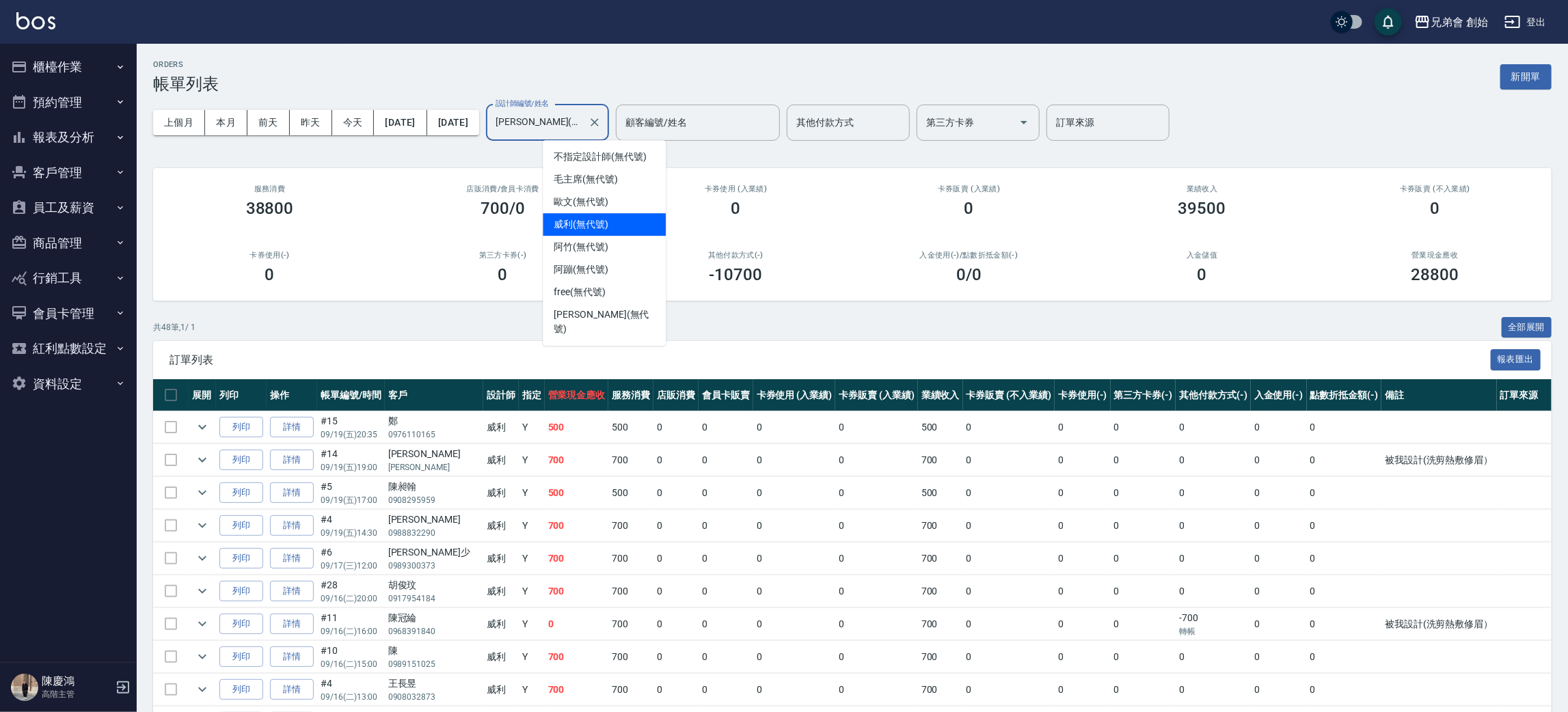
click at [582, 133] on input "[PERSON_NAME](無代號)" at bounding box center [537, 122] width 90 height 24
click at [613, 195] on div "歐文 (無代號)" at bounding box center [604, 202] width 123 height 22
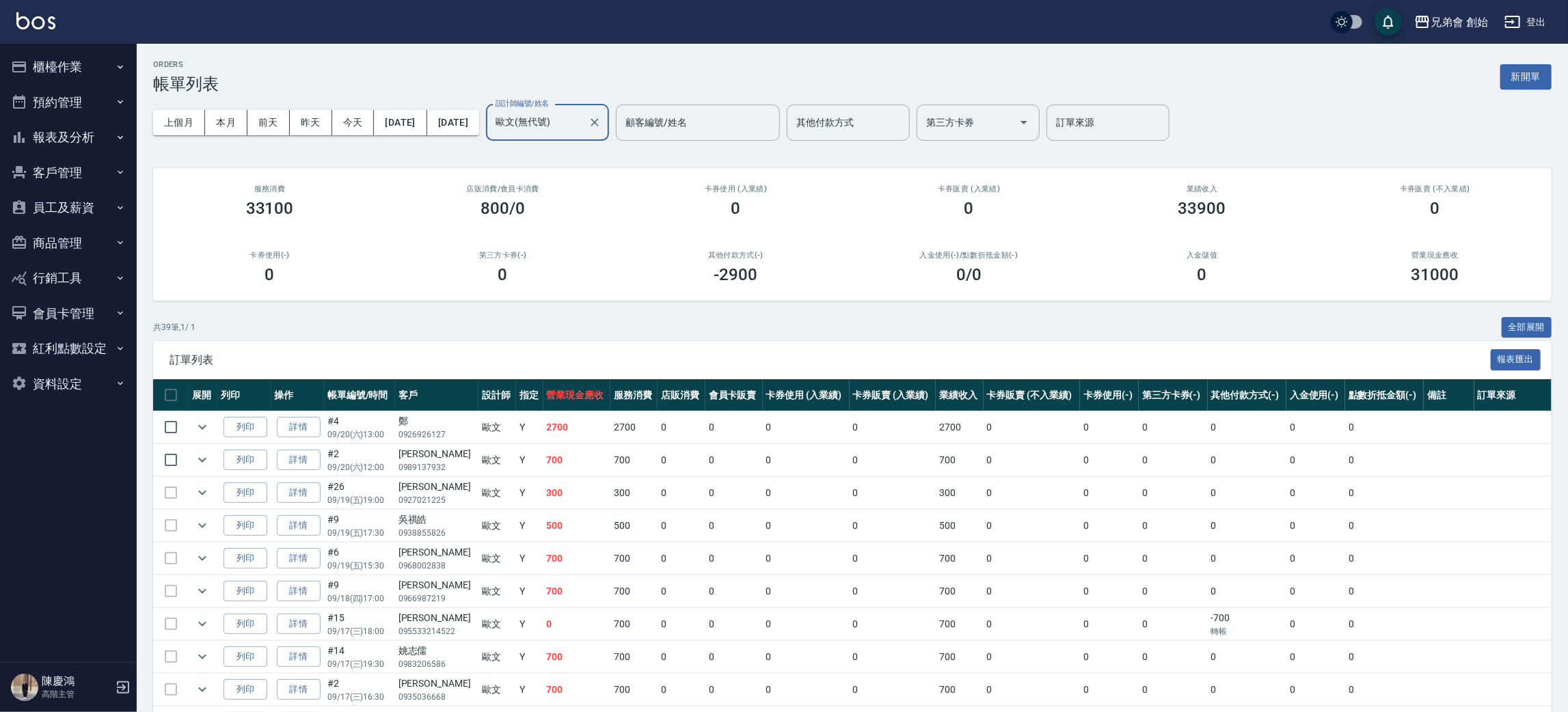
click at [582, 120] on input "歐文(無代號)" at bounding box center [537, 122] width 90 height 24
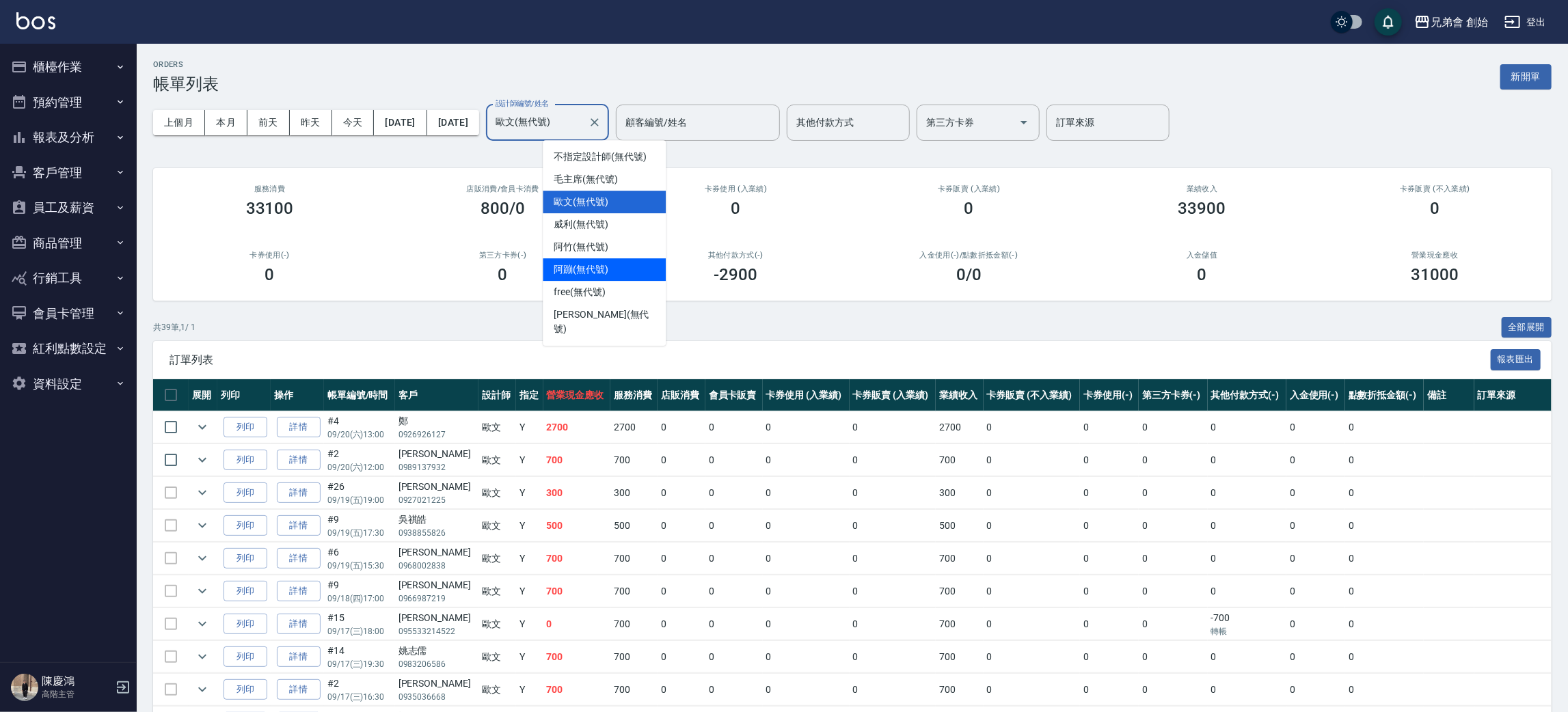
click at [587, 264] on span "阿蹦 (無代號)" at bounding box center [580, 269] width 55 height 15
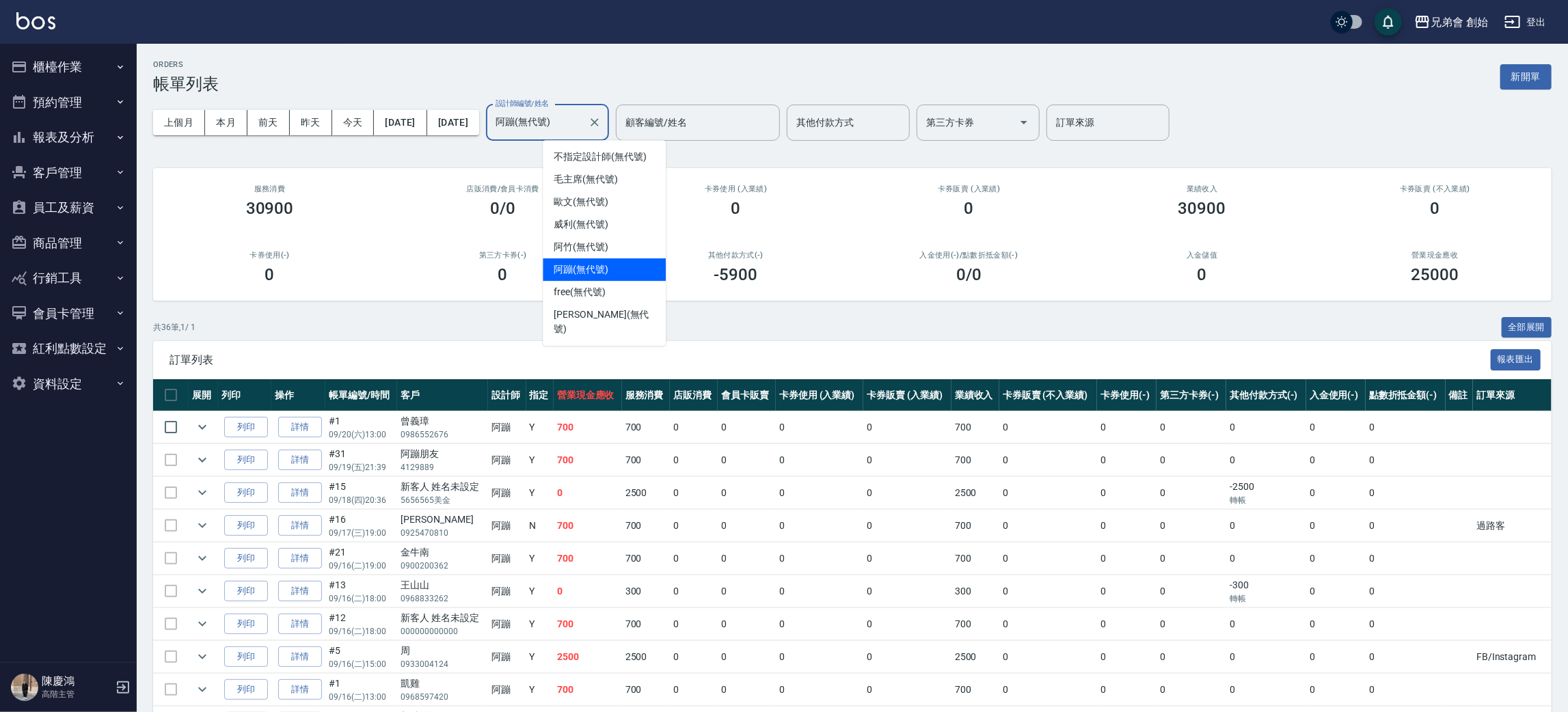
click at [582, 125] on input "阿蹦(無代號)" at bounding box center [537, 122] width 90 height 24
click at [586, 305] on div "[PERSON_NAME] (無代號)" at bounding box center [604, 321] width 123 height 37
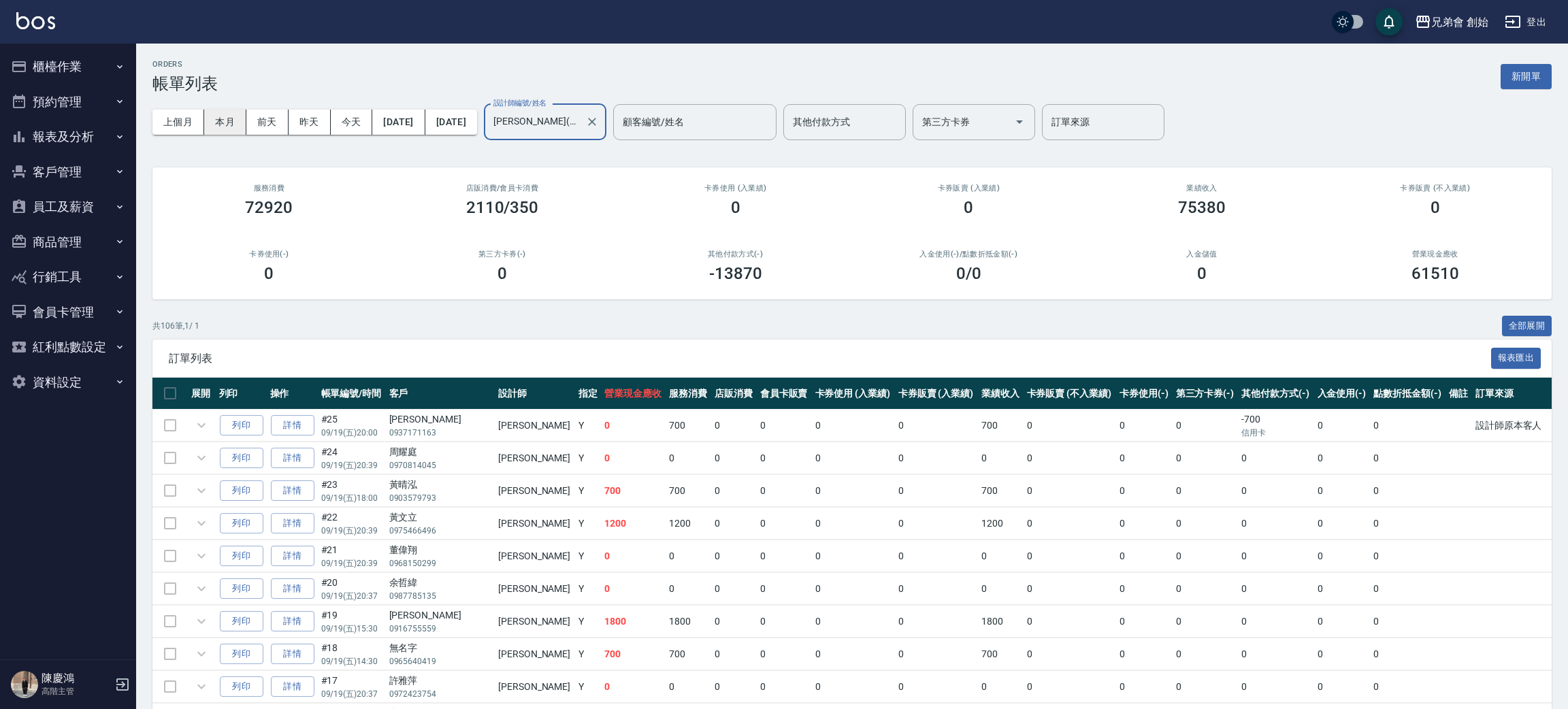
click at [225, 113] on button "本月" at bounding box center [225, 122] width 42 height 25
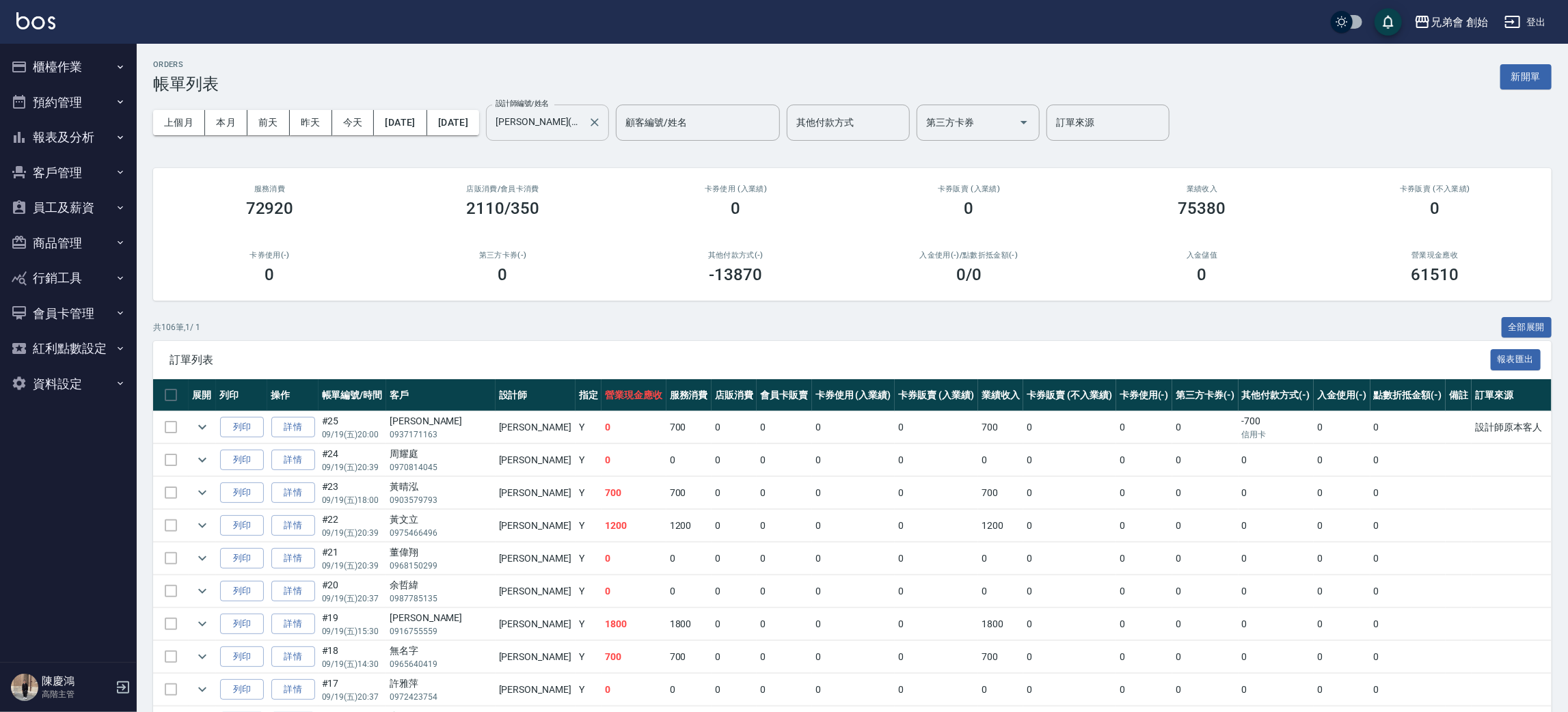
click at [582, 123] on input "[PERSON_NAME](無代號)" at bounding box center [537, 122] width 90 height 24
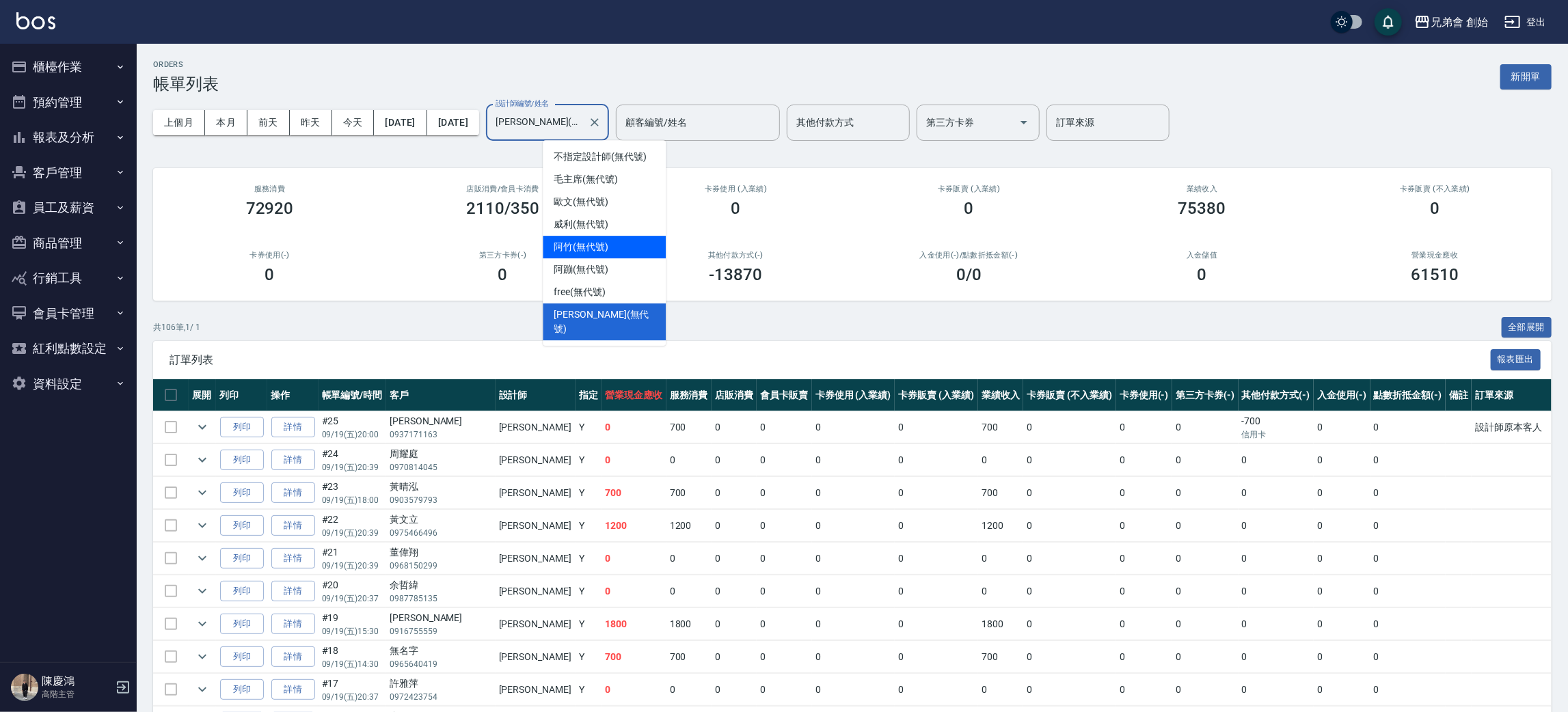
click at [600, 240] on span "阿竹 (無代號)" at bounding box center [580, 247] width 55 height 15
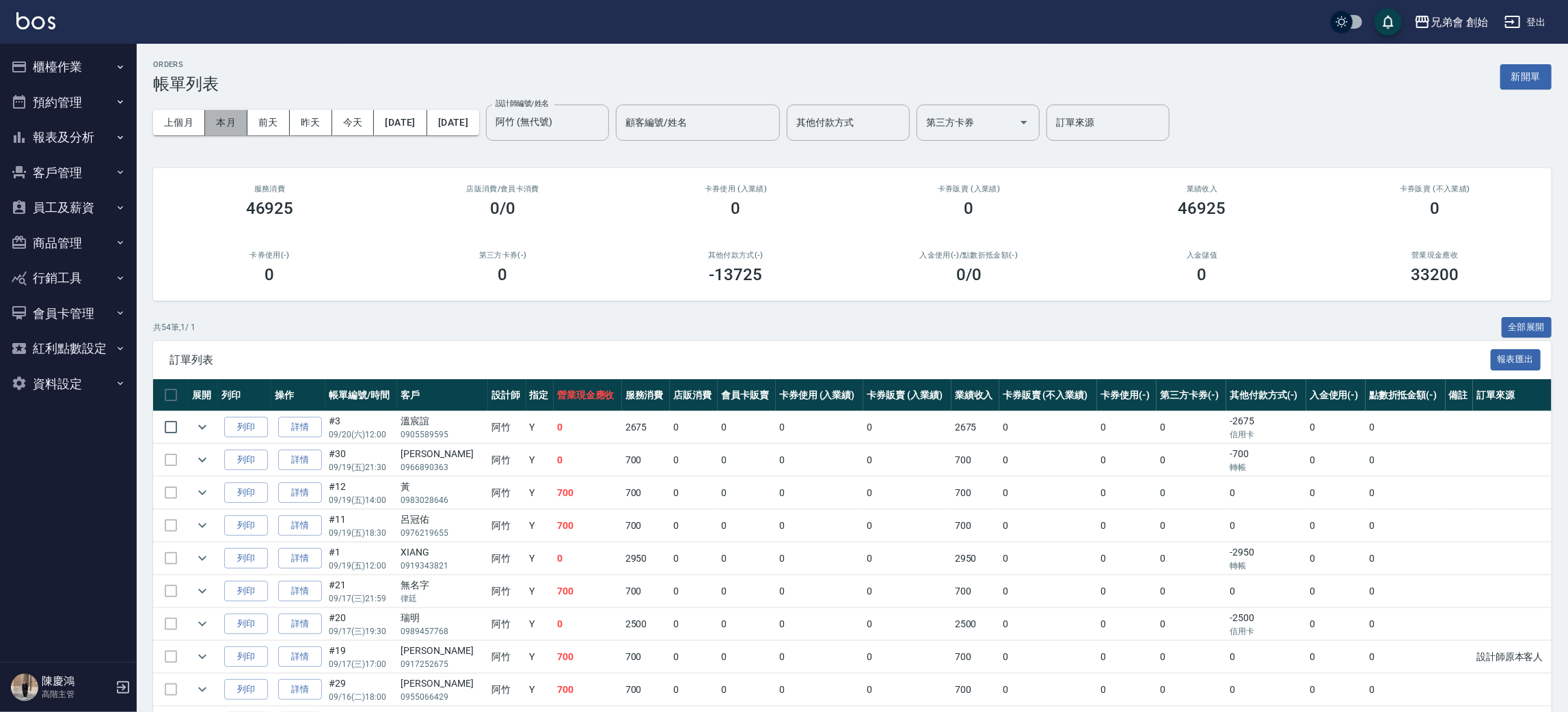
click at [224, 117] on button "本月" at bounding box center [226, 123] width 42 height 25
click at [602, 133] on div at bounding box center [594, 123] width 18 height 36
click at [607, 137] on div "[PERSON_NAME] (無代號) 設計師編號/姓名" at bounding box center [547, 123] width 123 height 36
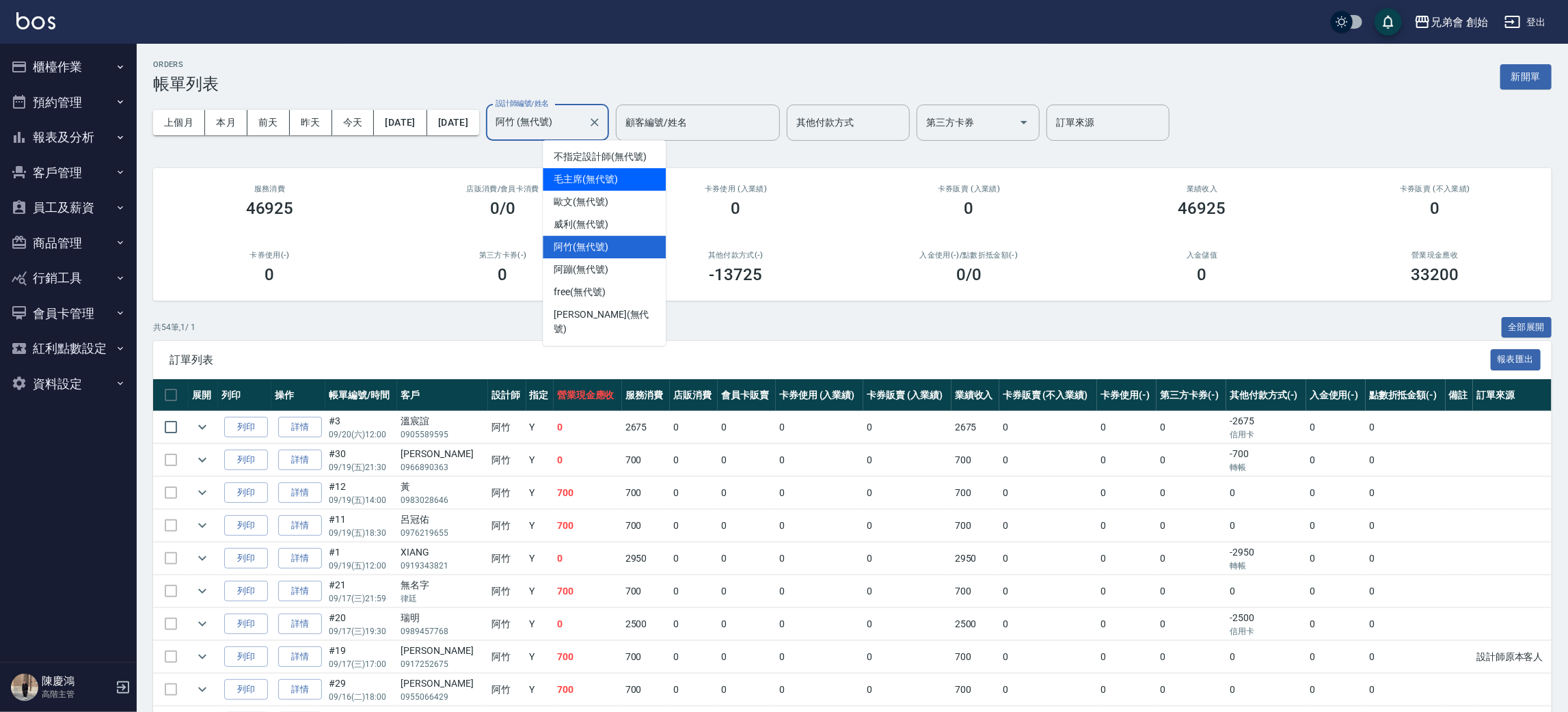
click at [576, 187] on div "毛主席 (無代號)" at bounding box center [604, 179] width 123 height 22
type input "毛主席(無代號)"
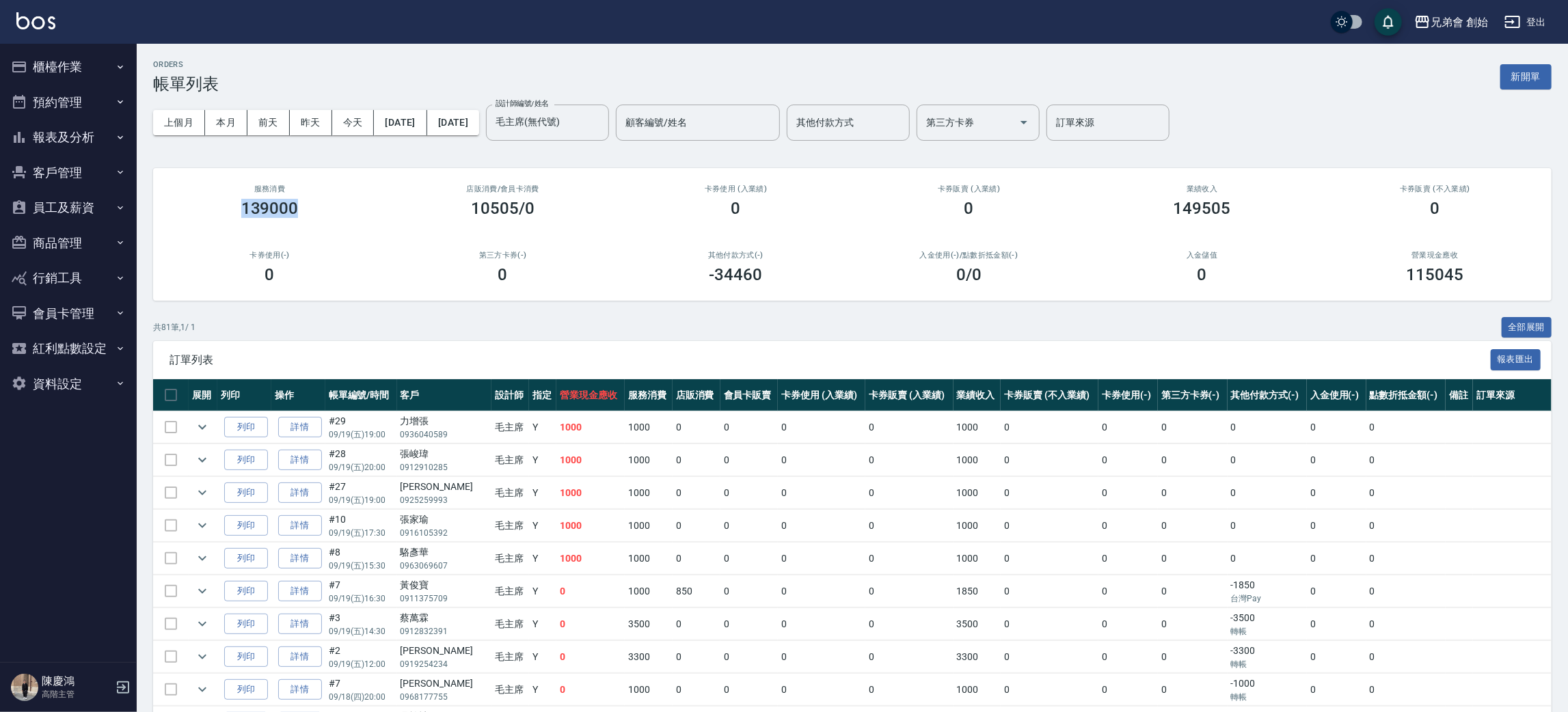
drag, startPoint x: 230, startPoint y: 223, endPoint x: 301, endPoint y: 216, distance: 71.3
click at [301, 216] on div "服務消費 139000" at bounding box center [270, 201] width 233 height 66
click at [347, 248] on div "卡券使用(-) 0" at bounding box center [270, 267] width 233 height 66
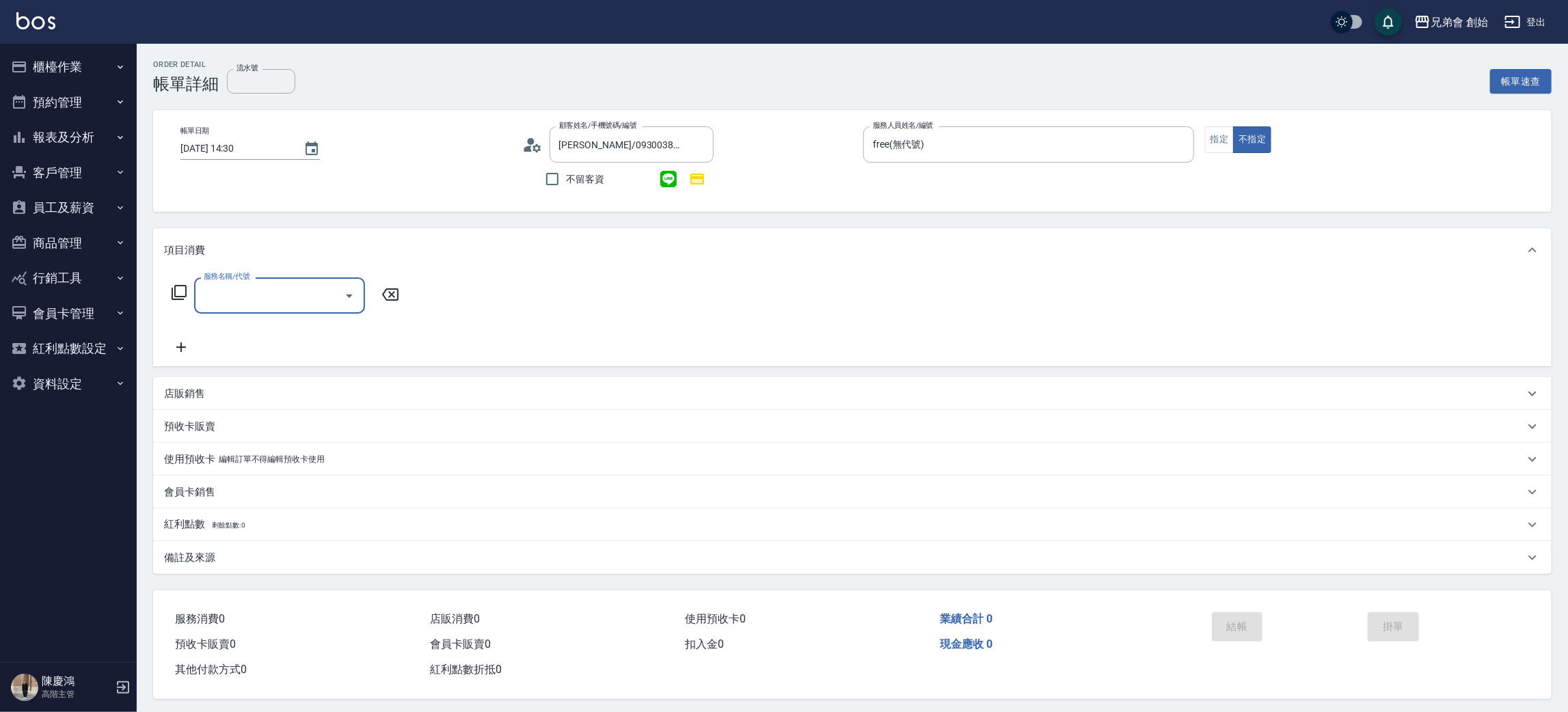
click at [269, 303] on input "服務名稱/代號" at bounding box center [269, 296] width 138 height 24
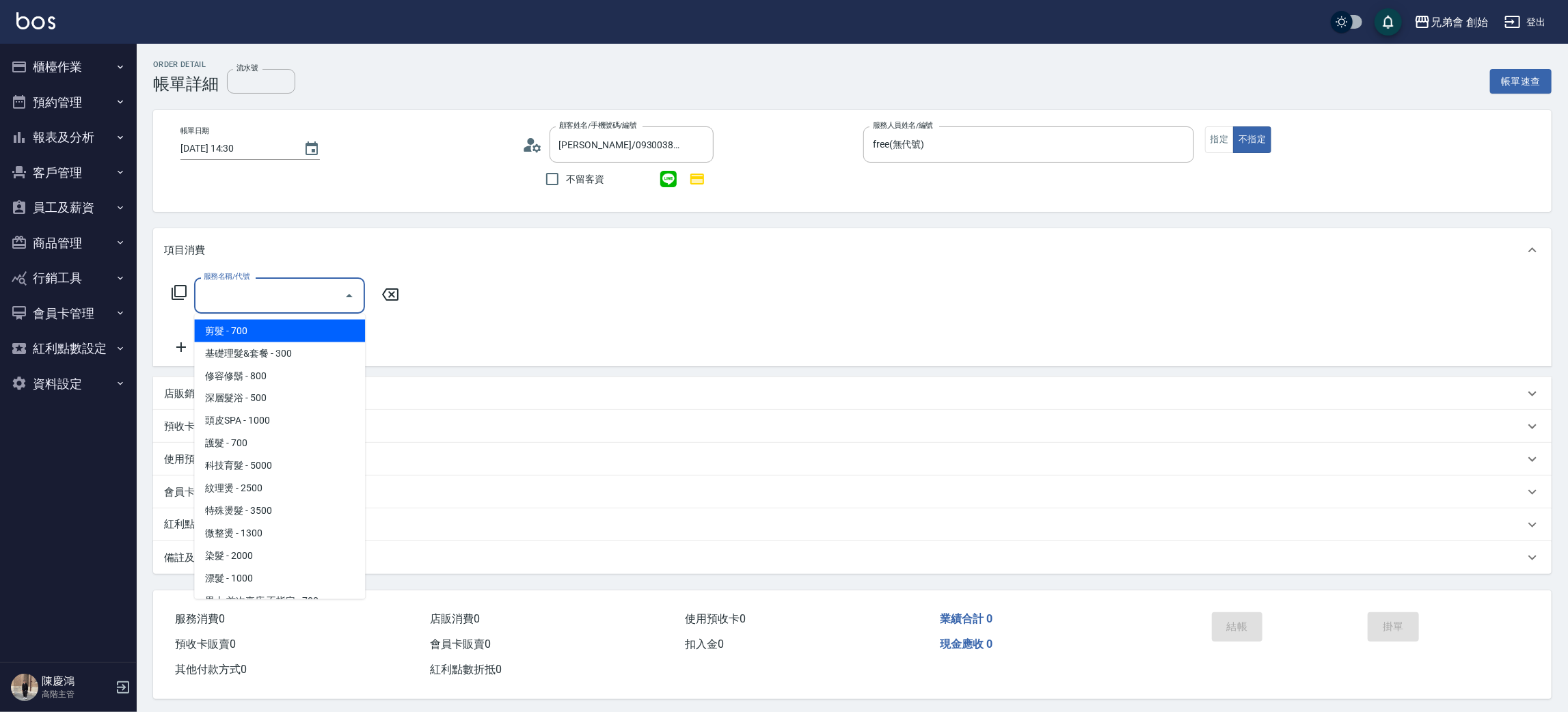
click at [289, 325] on span "剪髮 - 700" at bounding box center [280, 331] width 171 height 22
type input "剪髮(A01)"
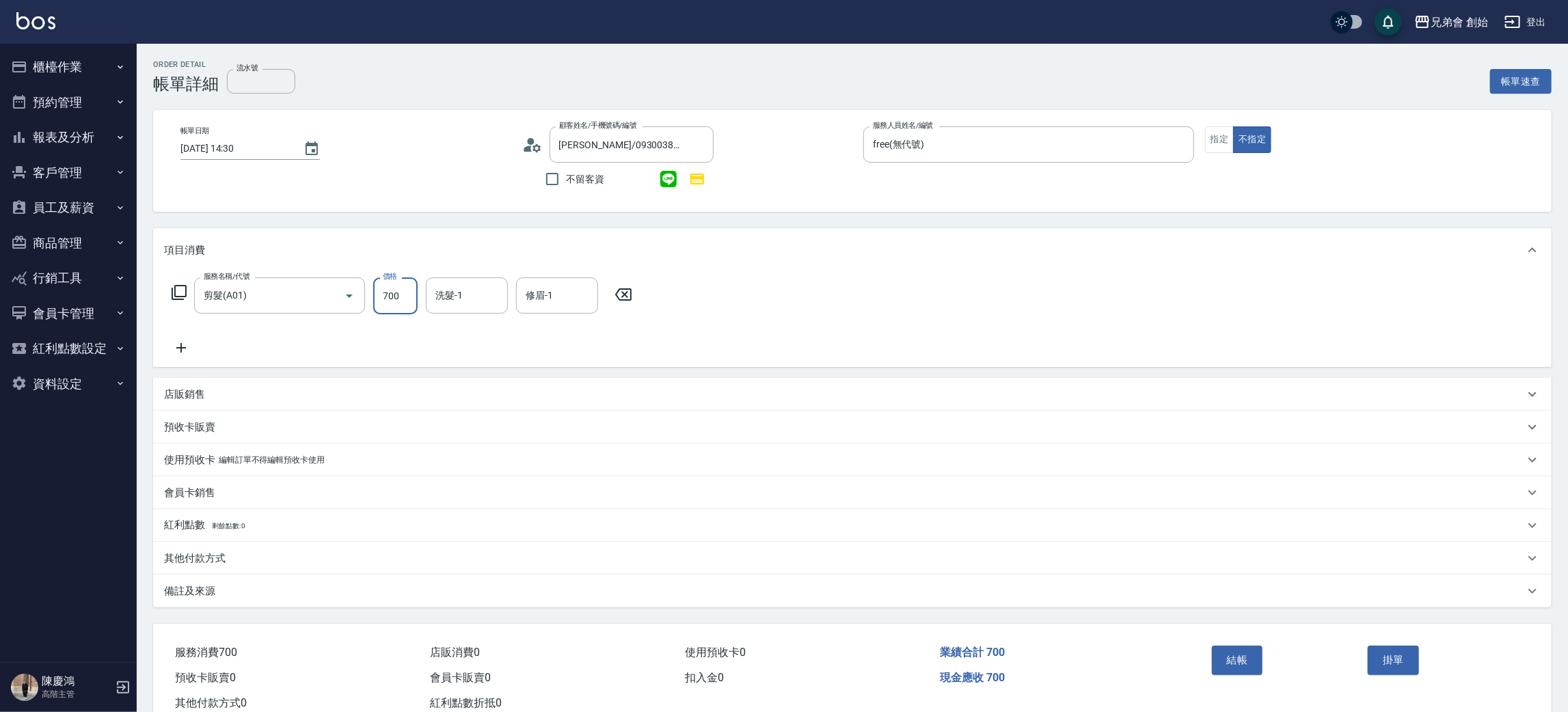
click at [407, 299] on input "700" at bounding box center [396, 296] width 44 height 37
type input "500"
click at [1217, 643] on div "結帳" at bounding box center [1284, 670] width 156 height 60
click at [1229, 652] on button "結帳" at bounding box center [1238, 659] width 51 height 28
